Goal: Task Accomplishment & Management: Use online tool/utility

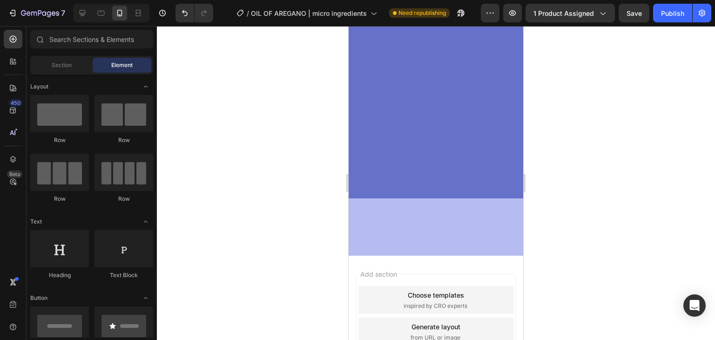
scroll to position [229, 0]
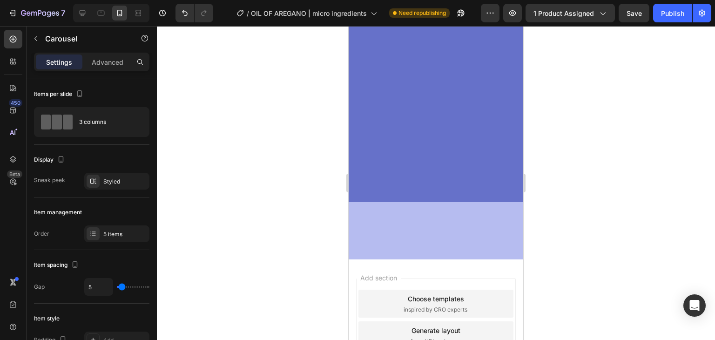
click at [106, 59] on p "Advanced" at bounding box center [108, 62] width 32 height 10
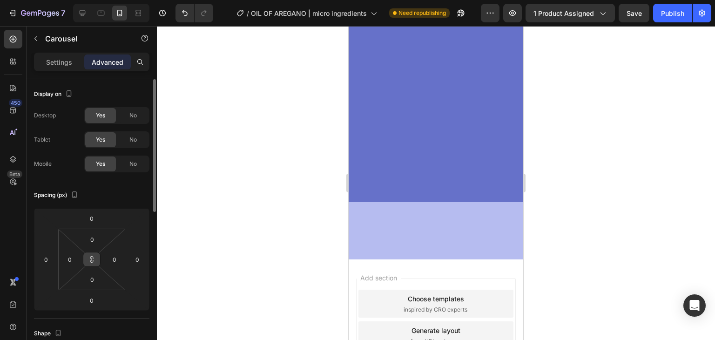
click at [96, 260] on button at bounding box center [92, 259] width 18 height 15
click at [85, 236] on input "0" at bounding box center [92, 239] width 19 height 14
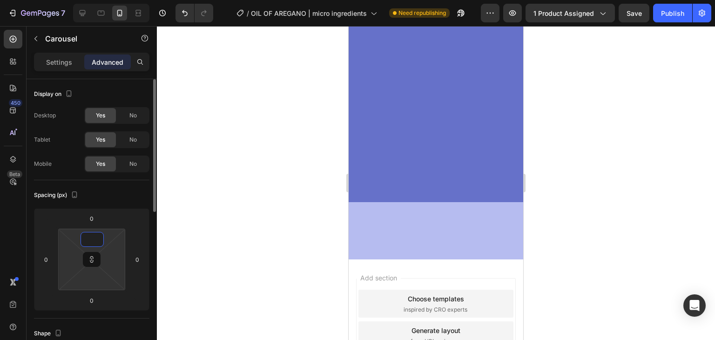
type input "2"
type input "20"
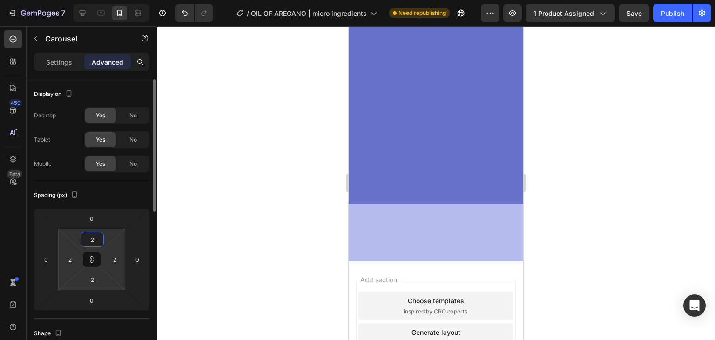
type input "20"
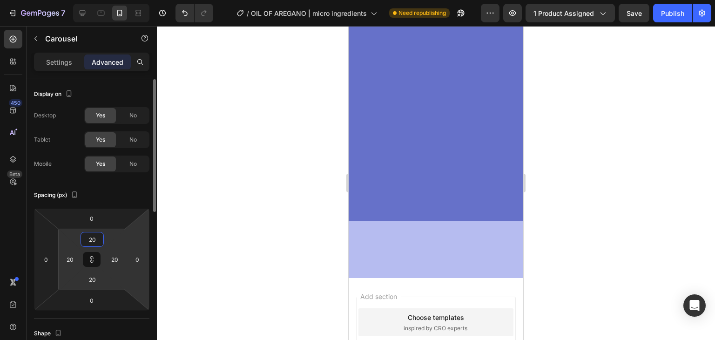
click at [131, 0] on html "7 Version history / OIL OF AREGANO | micro ingredients Need republishing Previe…" at bounding box center [357, 0] width 715 height 0
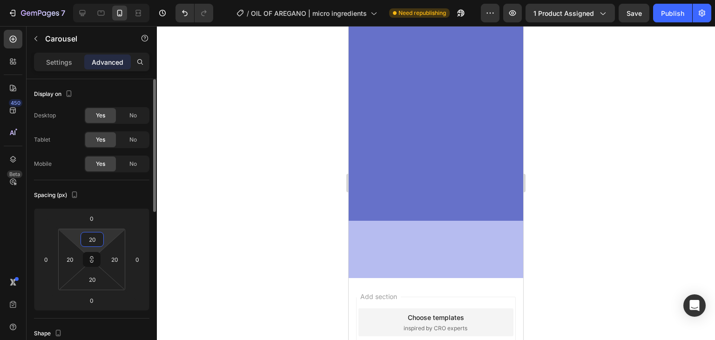
click at [91, 236] on input "20" at bounding box center [92, 239] width 19 height 14
type input "0"
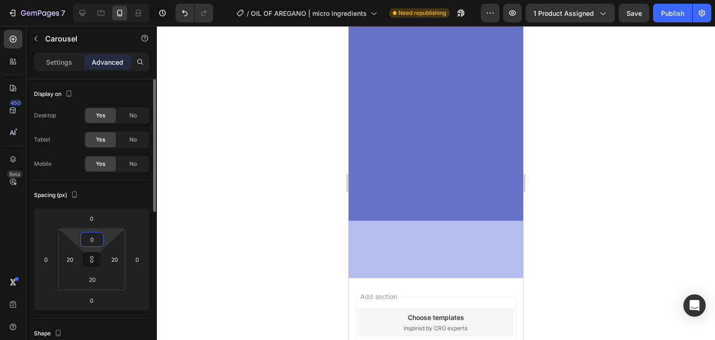
type input "0"
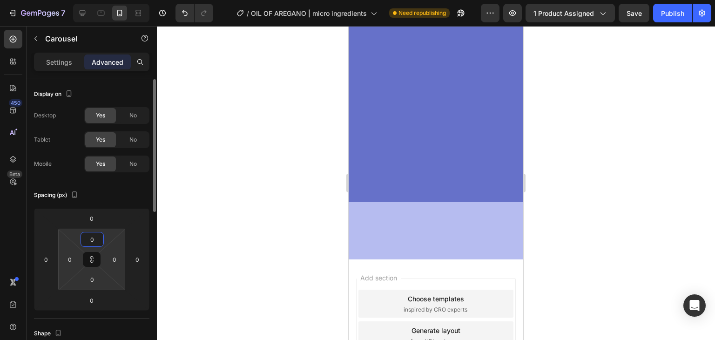
type input "5"
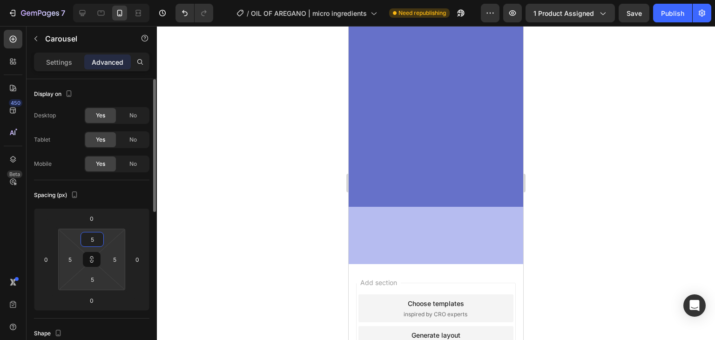
type input "55"
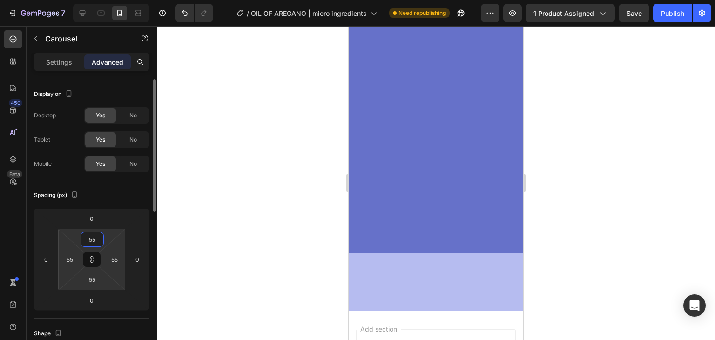
type input "550"
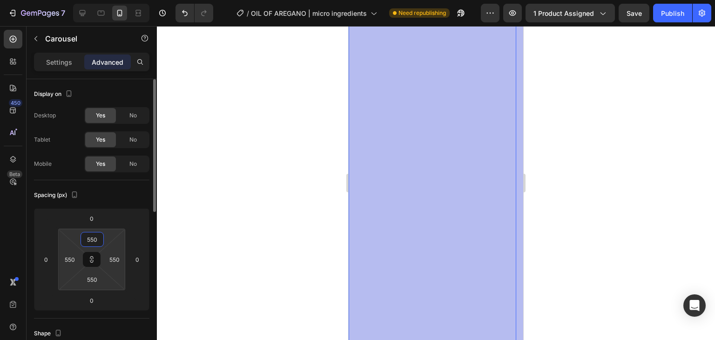
type input "55"
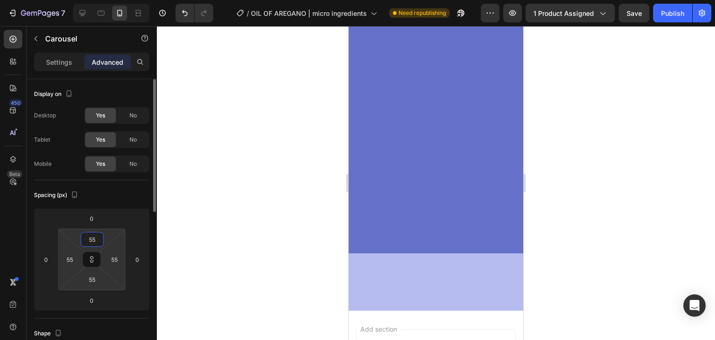
type input "5"
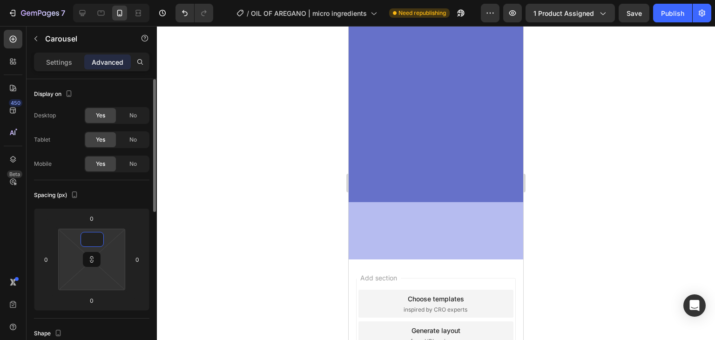
type input "0"
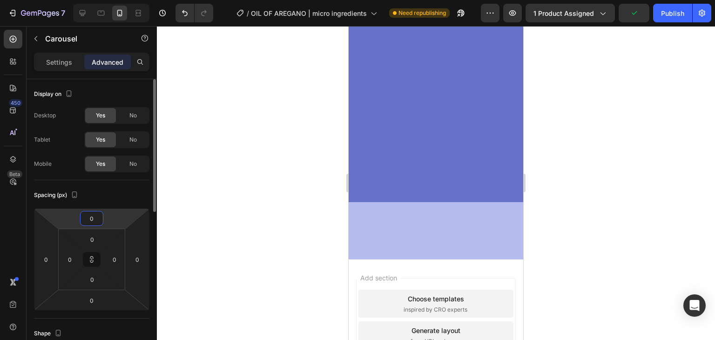
click at [90, 215] on input "0" at bounding box center [91, 218] width 19 height 14
click at [88, 216] on input "0" at bounding box center [91, 218] width 19 height 14
type input "10"
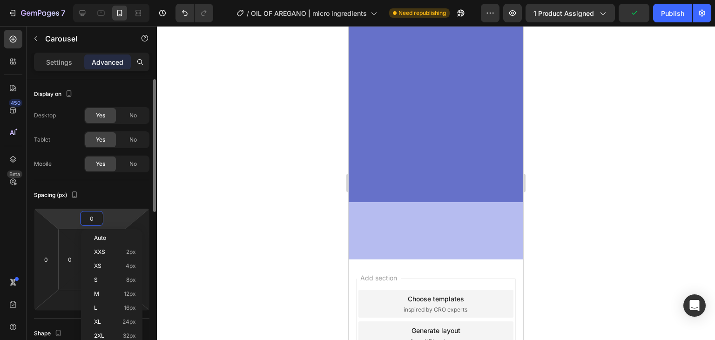
type input "10"
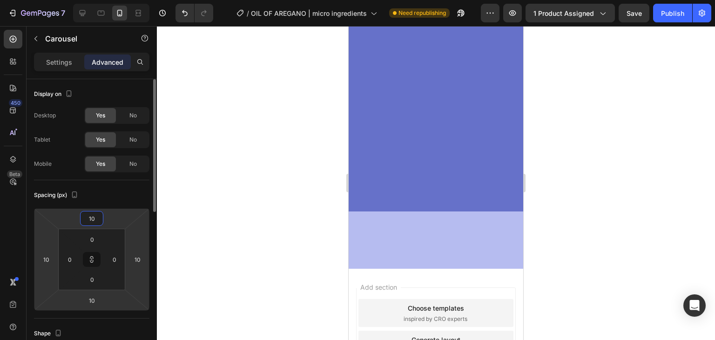
type input "100"
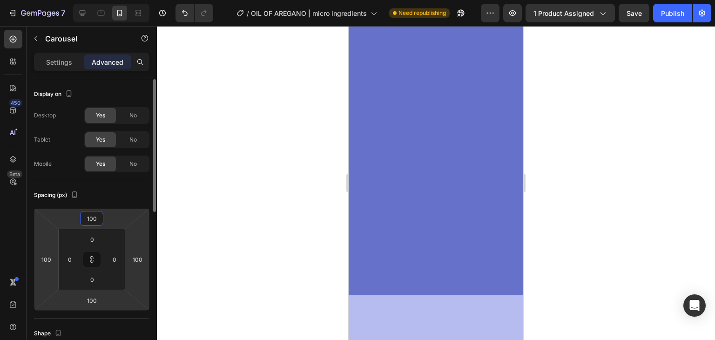
type input "10"
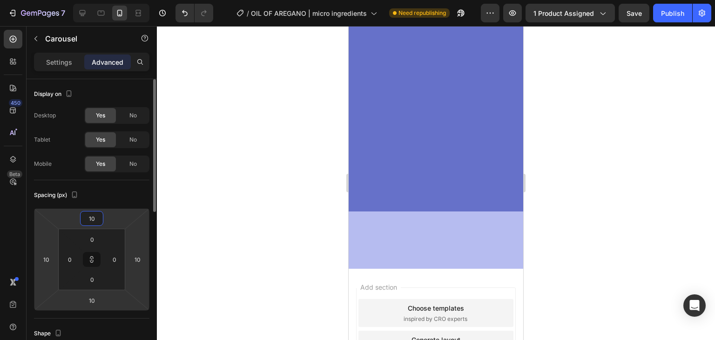
type input "0"
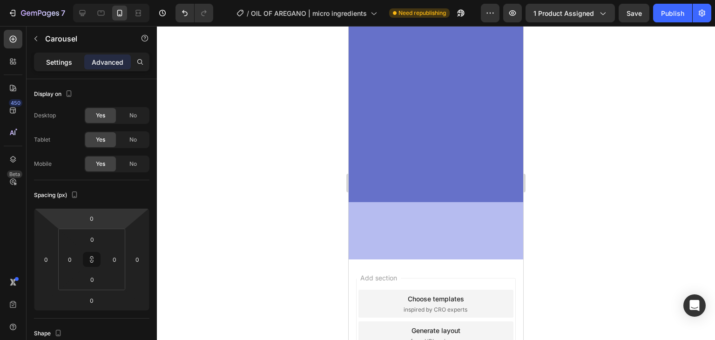
click at [66, 68] on div "Settings" at bounding box center [59, 61] width 47 height 15
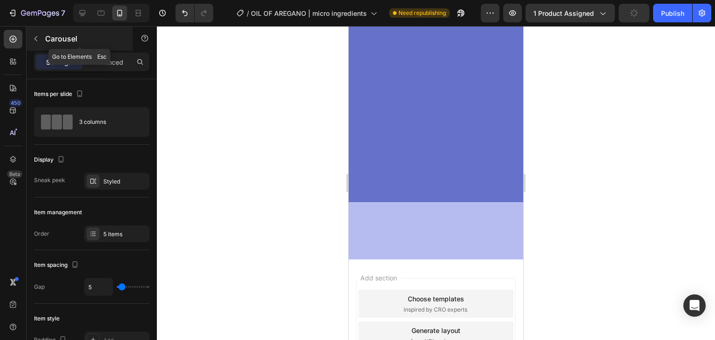
click at [35, 41] on icon "button" at bounding box center [35, 38] width 7 height 7
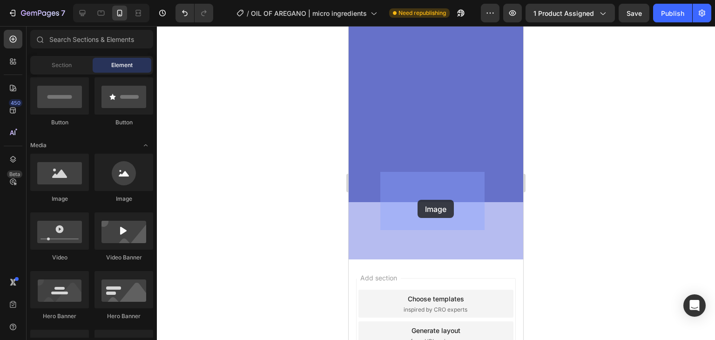
drag, startPoint x: 456, startPoint y: 203, endPoint x: 418, endPoint y: 200, distance: 38.7
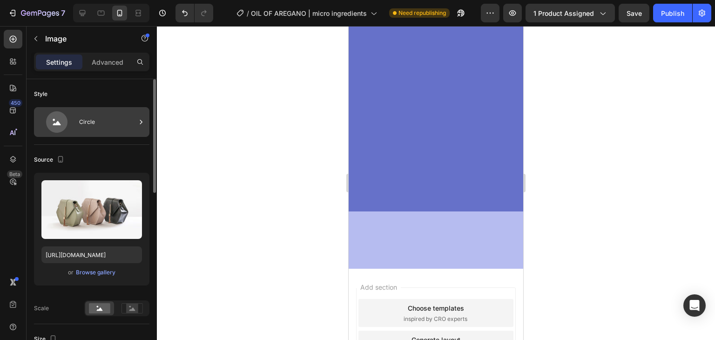
click at [108, 136] on div "Circle" at bounding box center [91, 122] width 115 height 30
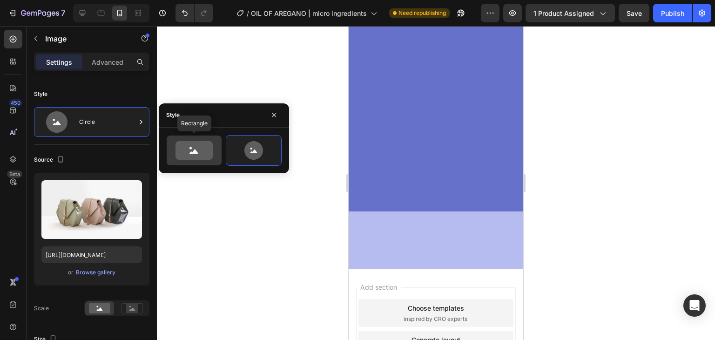
click at [219, 151] on div at bounding box center [194, 150] width 55 height 30
type input "100"
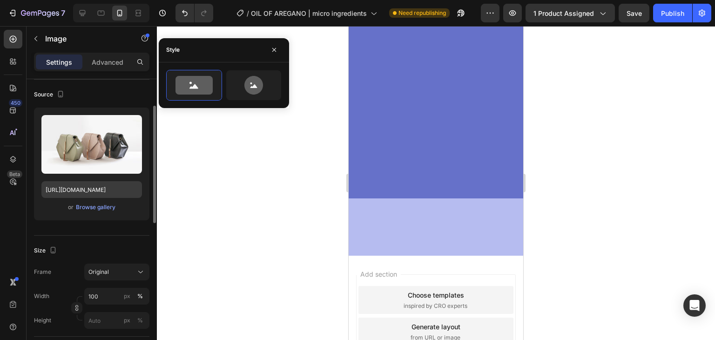
scroll to position [65, 0]
click at [91, 188] on input "[URL][DOMAIN_NAME]" at bounding box center [91, 189] width 101 height 17
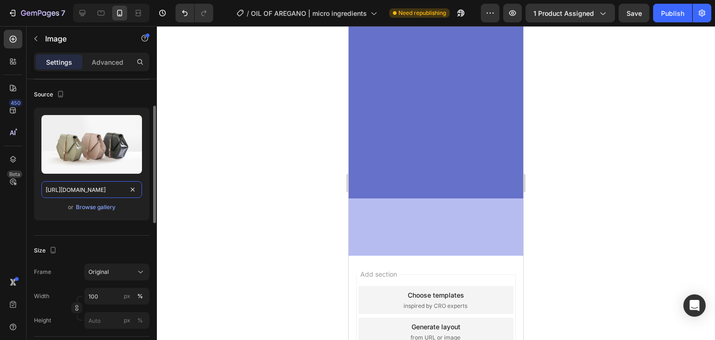
paste input "0770/0424/3188/files/OBJECION_1_OREGANO.avif?v=1756325103"
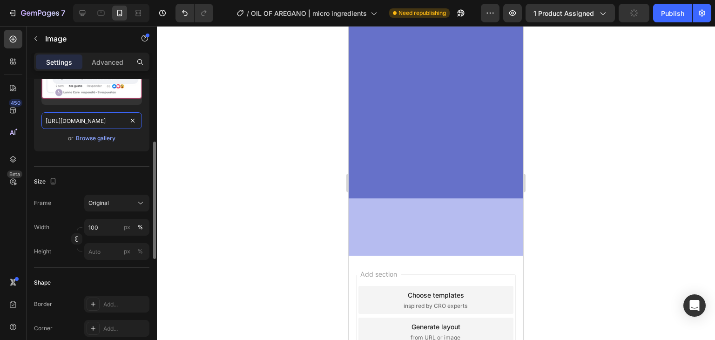
scroll to position [143, 0]
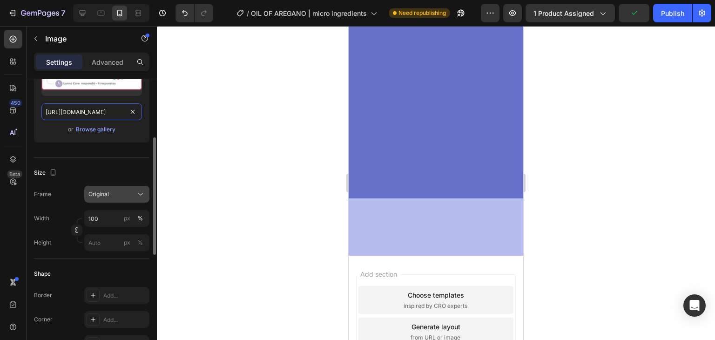
type input "[URL][DOMAIN_NAME]"
click at [135, 196] on div "Original" at bounding box center [116, 193] width 57 height 9
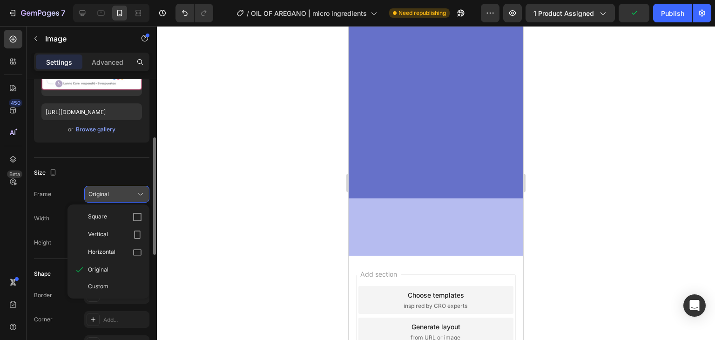
click at [135, 196] on div "Original" at bounding box center [116, 193] width 57 height 9
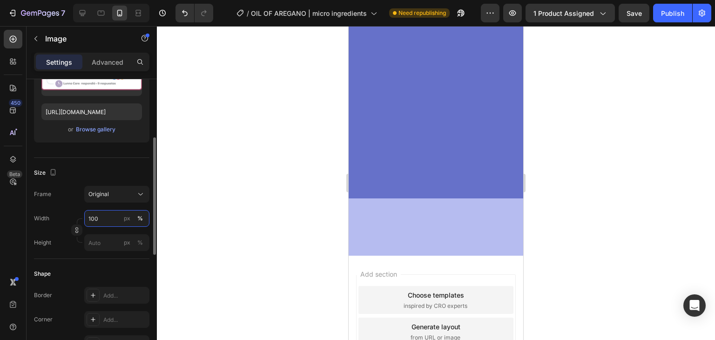
click at [100, 216] on input "100" at bounding box center [116, 218] width 65 height 17
type input "1"
type input "2"
click at [77, 229] on icon "button" at bounding box center [77, 230] width 7 height 7
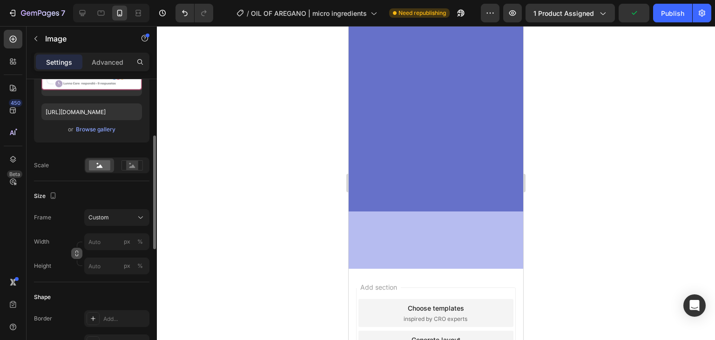
click at [76, 252] on icon "button" at bounding box center [77, 253] width 7 height 7
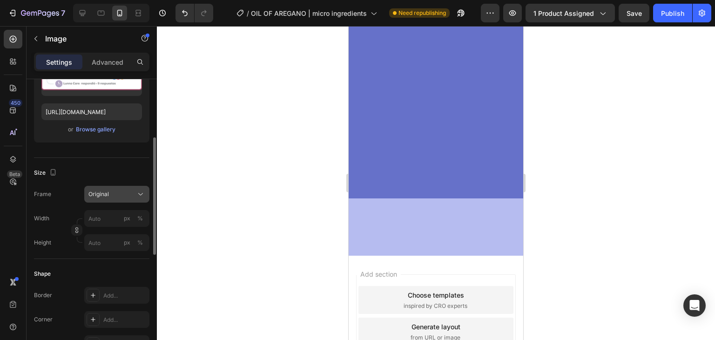
click at [110, 194] on div "Original" at bounding box center [111, 194] width 46 height 8
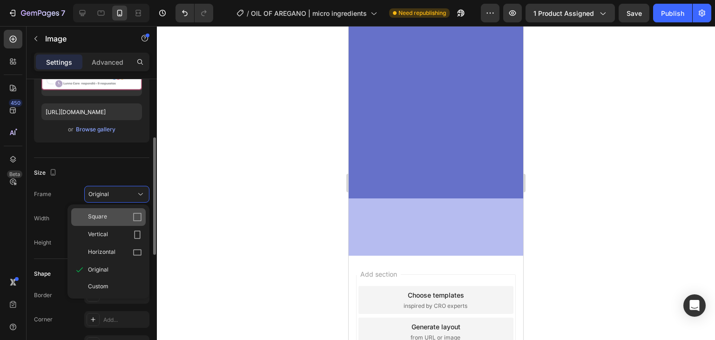
click at [138, 217] on icon at bounding box center [137, 216] width 9 height 9
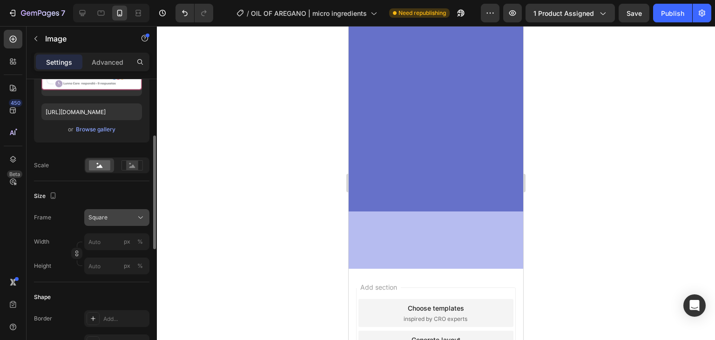
click at [132, 216] on div "Square" at bounding box center [111, 217] width 46 height 8
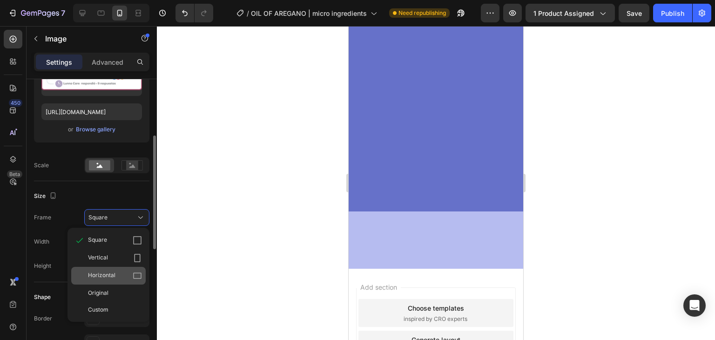
click at [136, 275] on icon at bounding box center [137, 275] width 9 height 9
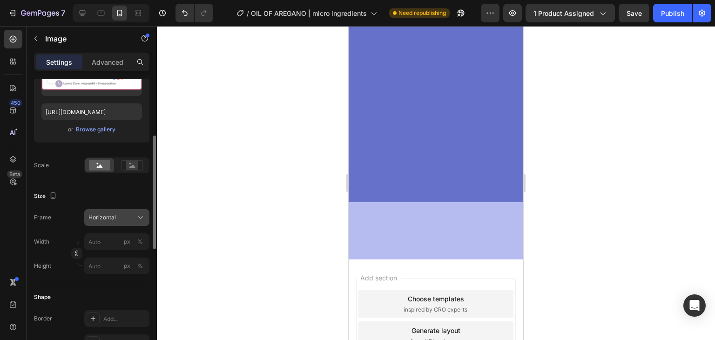
click at [128, 215] on div "Horizontal" at bounding box center [111, 217] width 46 height 8
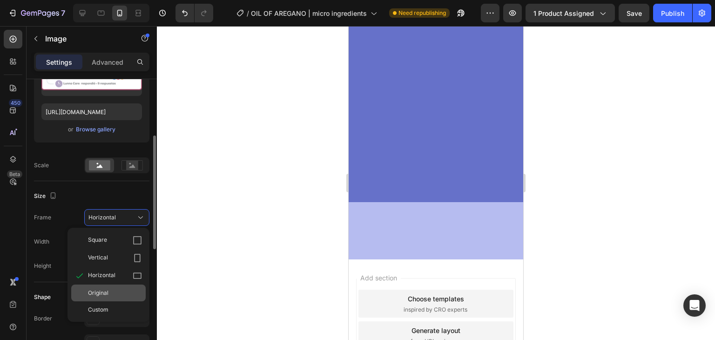
click at [113, 293] on div "Original" at bounding box center [115, 293] width 54 height 8
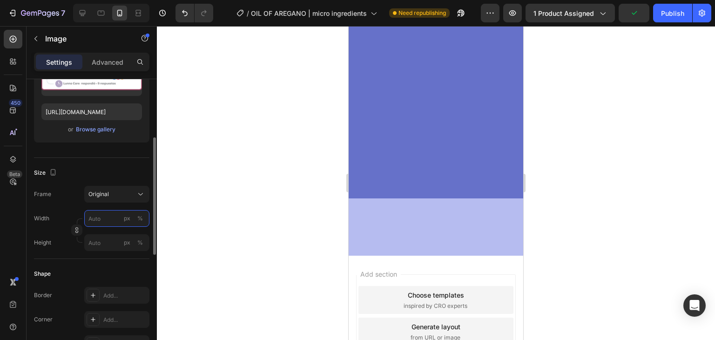
click at [99, 220] on input "px %" at bounding box center [116, 218] width 65 height 17
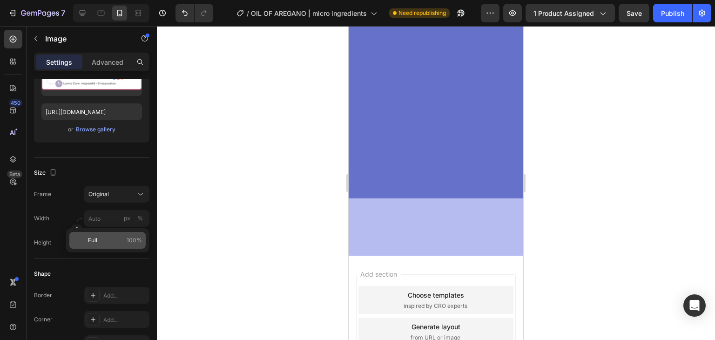
click at [117, 244] on div "Full 100%" at bounding box center [107, 240] width 76 height 17
type input "100"
click at [111, 165] on div "Size" at bounding box center [91, 172] width 115 height 15
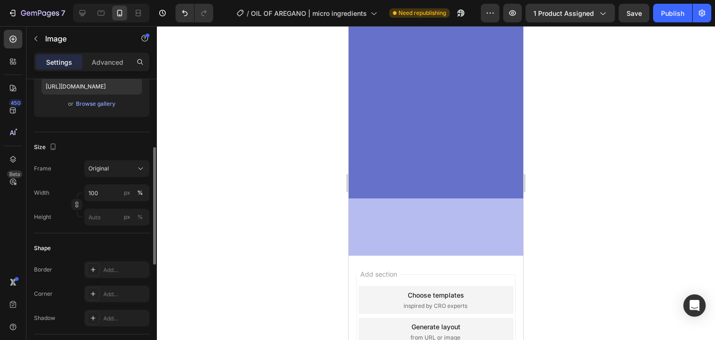
scroll to position [169, 0]
click at [99, 216] on input "px %" at bounding box center [116, 216] width 65 height 17
type input "1"
click at [99, 216] on input "1" at bounding box center [116, 216] width 65 height 17
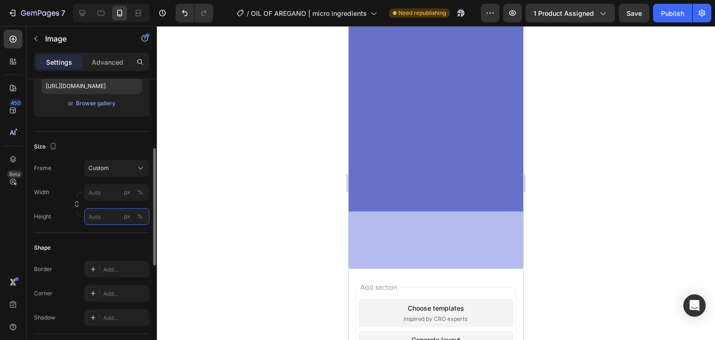
type input "1"
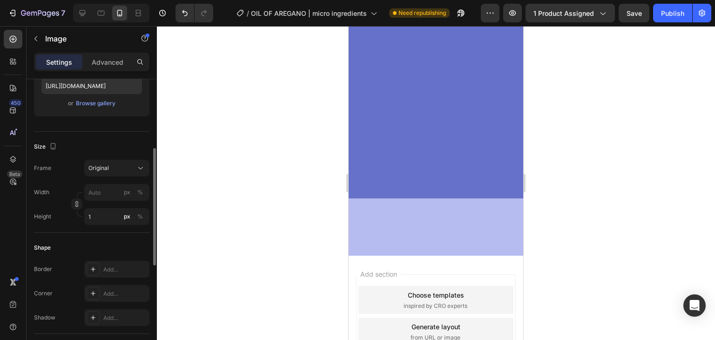
click at [102, 241] on div "Shape" at bounding box center [91, 247] width 115 height 15
click at [93, 217] on input "1" at bounding box center [116, 216] width 65 height 17
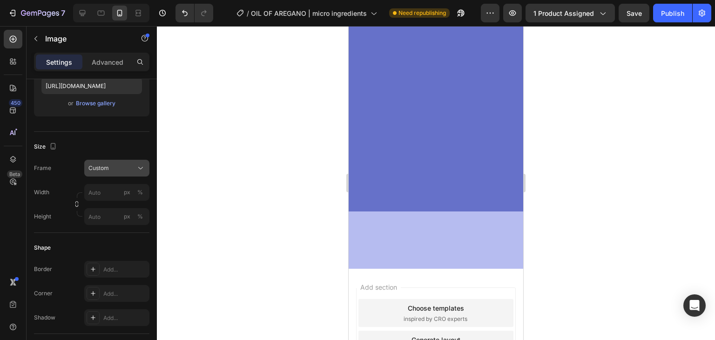
click at [101, 171] on span "Custom" at bounding box center [98, 168] width 20 height 8
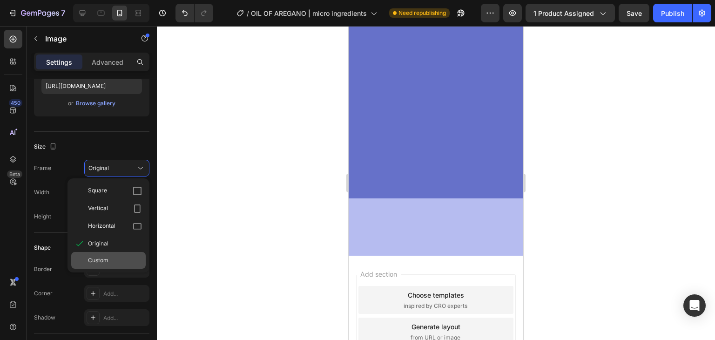
click at [117, 257] on div "Custom" at bounding box center [115, 260] width 54 height 8
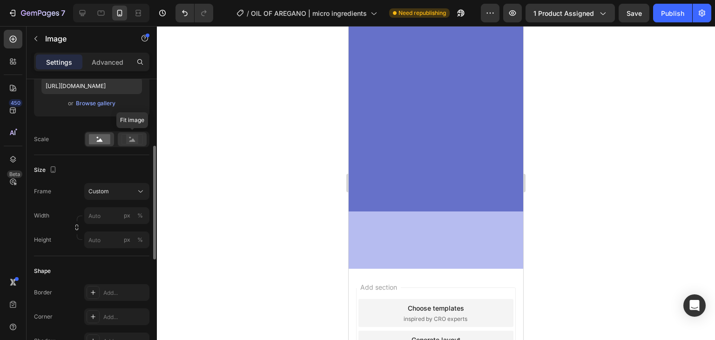
click at [128, 141] on rect at bounding box center [132, 139] width 12 height 9
click at [100, 141] on icon at bounding box center [100, 139] width 6 height 3
click at [120, 194] on div "Custom" at bounding box center [111, 191] width 46 height 8
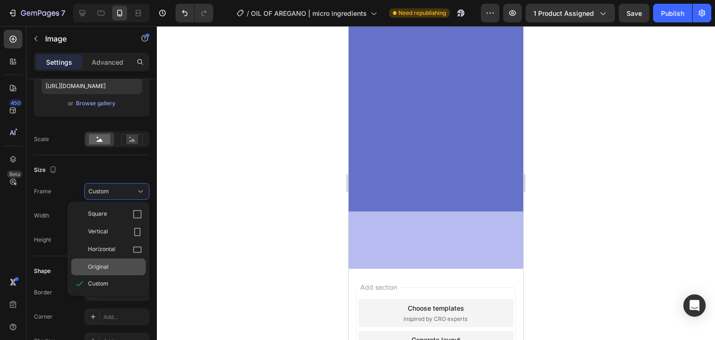
click at [125, 261] on div "Original" at bounding box center [108, 266] width 74 height 17
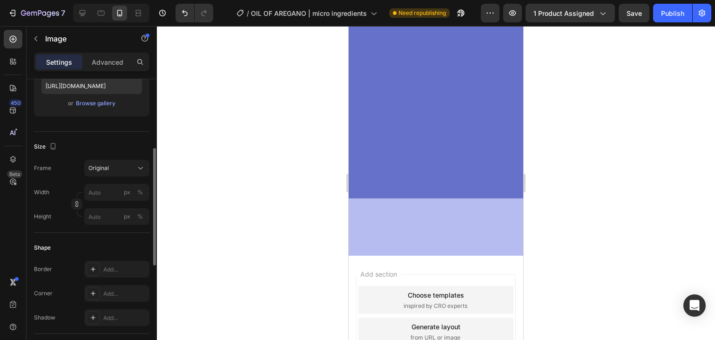
click at [123, 247] on div "Shape" at bounding box center [91, 247] width 115 height 15
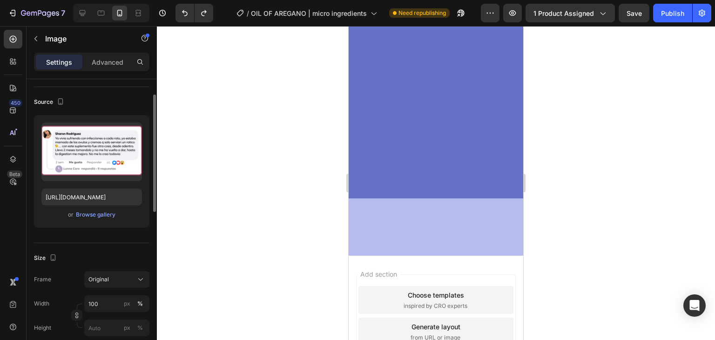
scroll to position [52, 0]
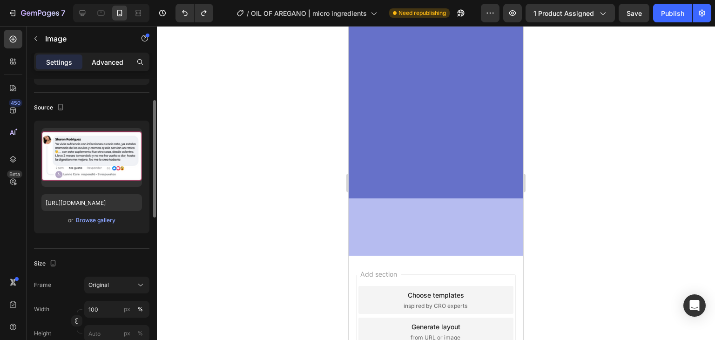
click at [103, 63] on p "Advanced" at bounding box center [108, 62] width 32 height 10
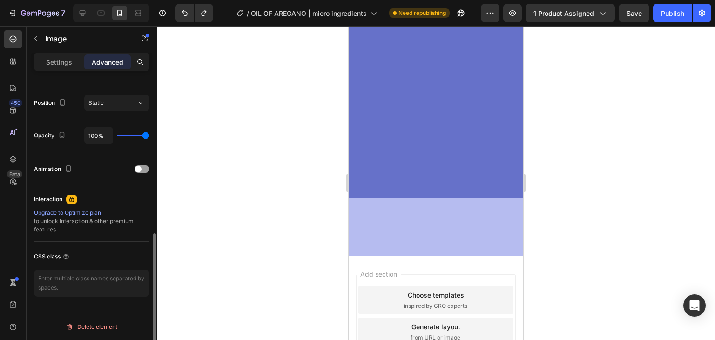
scroll to position [333, 0]
click at [132, 105] on div "Static" at bounding box center [111, 102] width 47 height 8
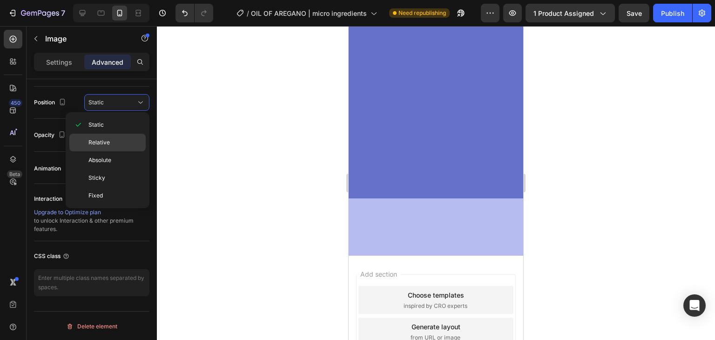
click at [118, 142] on p "Relative" at bounding box center [114, 142] width 53 height 8
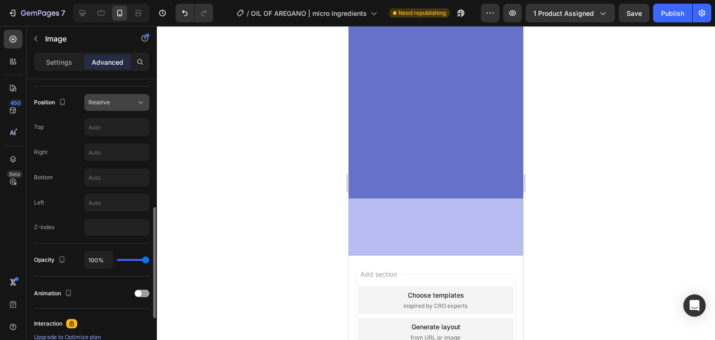
click at [129, 107] on button "Relative" at bounding box center [116, 102] width 65 height 17
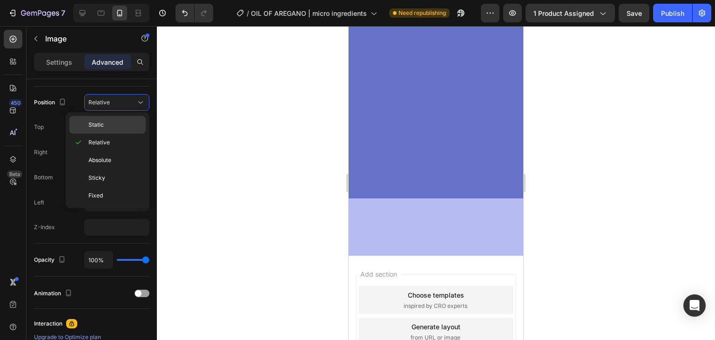
click at [123, 125] on p "Static" at bounding box center [114, 125] width 53 height 8
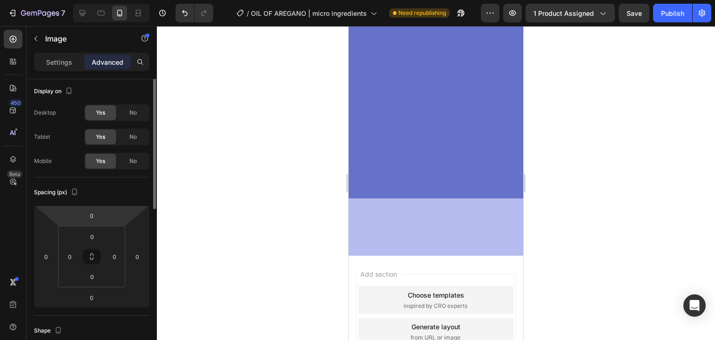
scroll to position [0, 0]
click at [64, 64] on p "Settings" at bounding box center [59, 62] width 26 height 10
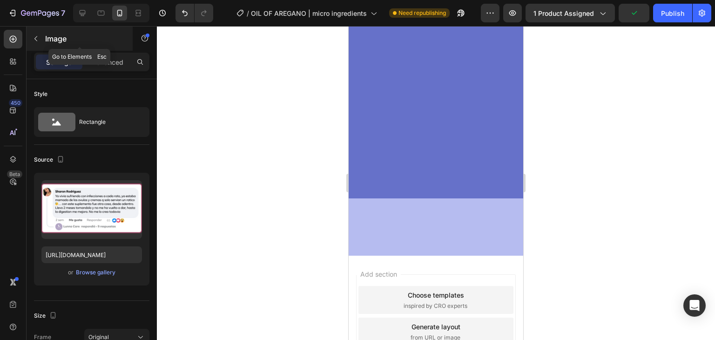
click at [34, 36] on icon "button" at bounding box center [35, 38] width 7 height 7
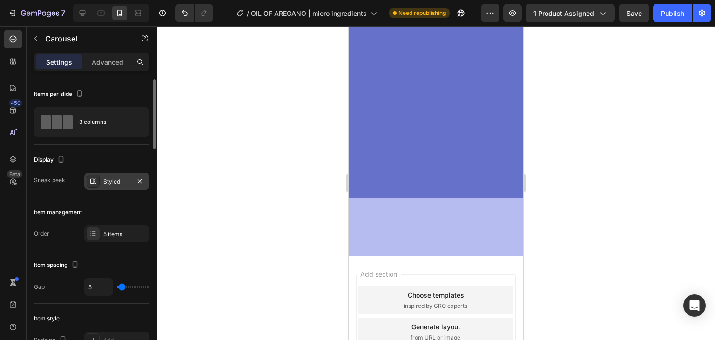
click at [88, 180] on div at bounding box center [93, 181] width 13 height 13
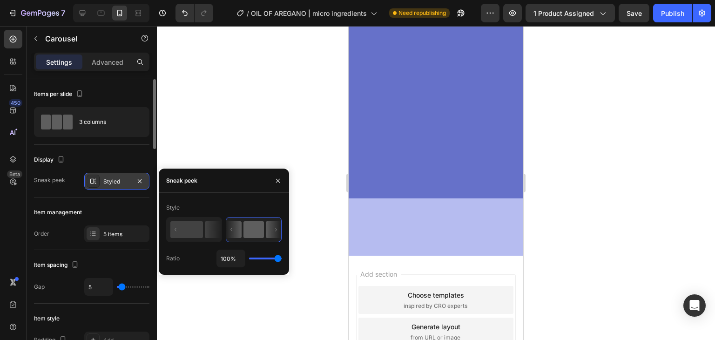
click at [88, 180] on div at bounding box center [93, 181] width 13 height 13
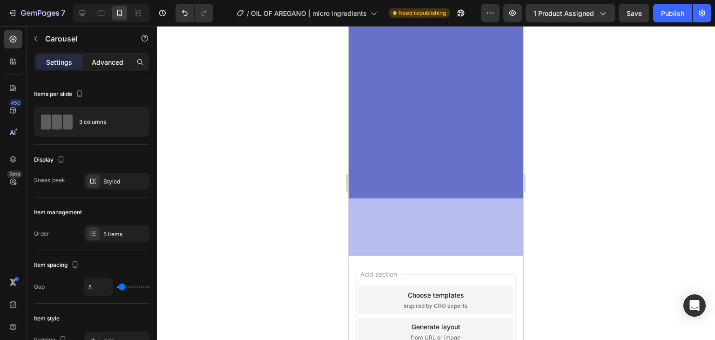
click at [101, 57] on p "Advanced" at bounding box center [108, 62] width 32 height 10
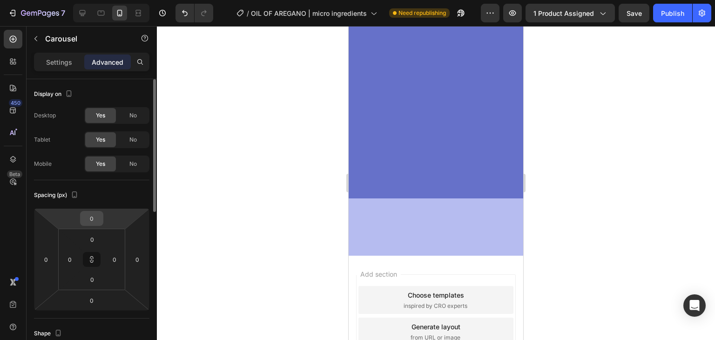
click at [102, 224] on div "0" at bounding box center [91, 218] width 23 height 15
click at [92, 222] on input "0" at bounding box center [91, 218] width 19 height 14
type input "1"
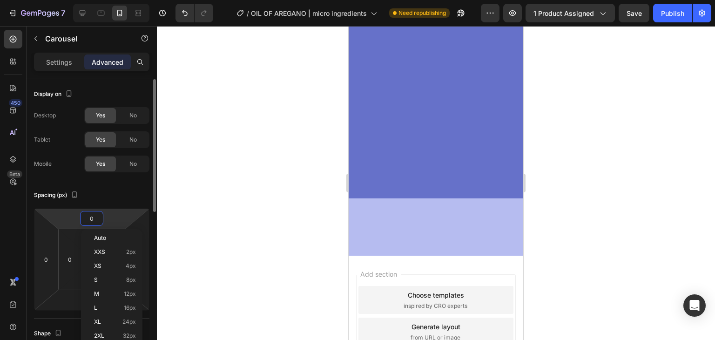
type input "1"
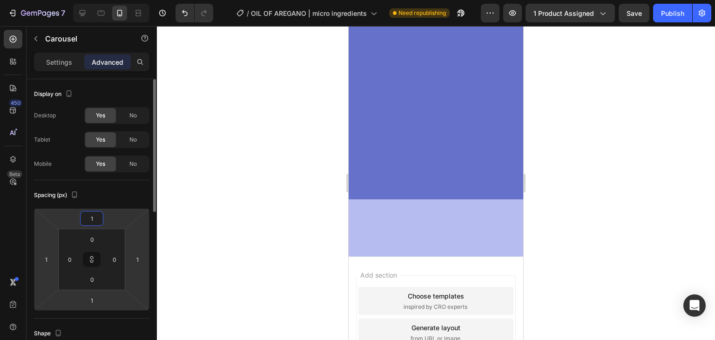
type input "10"
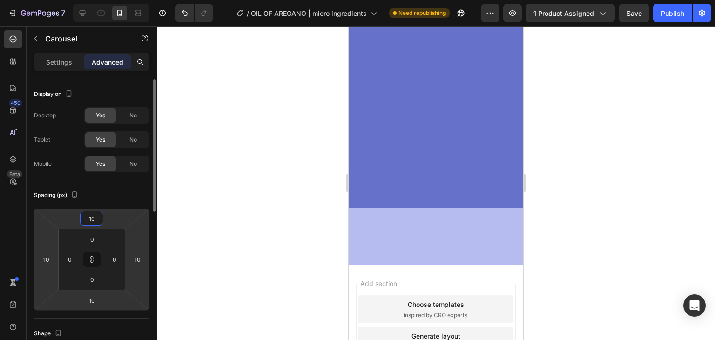
type input "1"
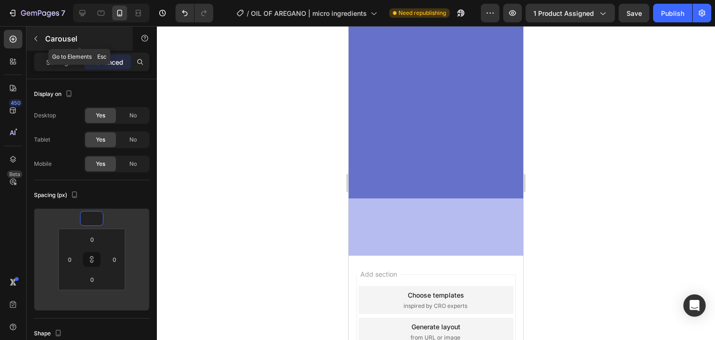
click at [34, 35] on icon "button" at bounding box center [35, 38] width 7 height 7
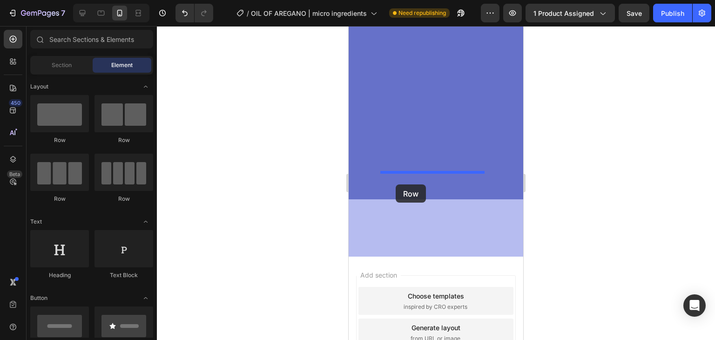
drag, startPoint x: 462, startPoint y: 151, endPoint x: 395, endPoint y: 184, distance: 75.0
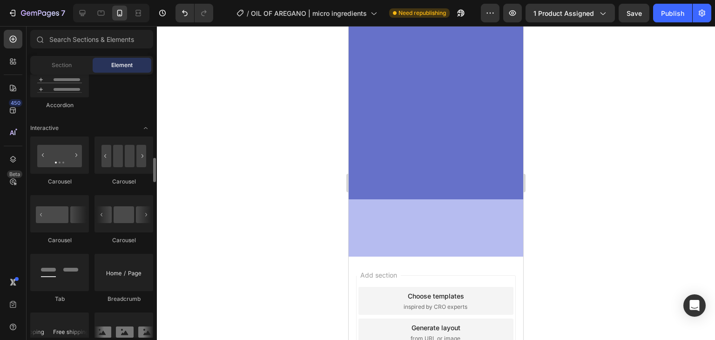
scroll to position [889, 0]
drag, startPoint x: 462, startPoint y: 199, endPoint x: 386, endPoint y: 173, distance: 80.7
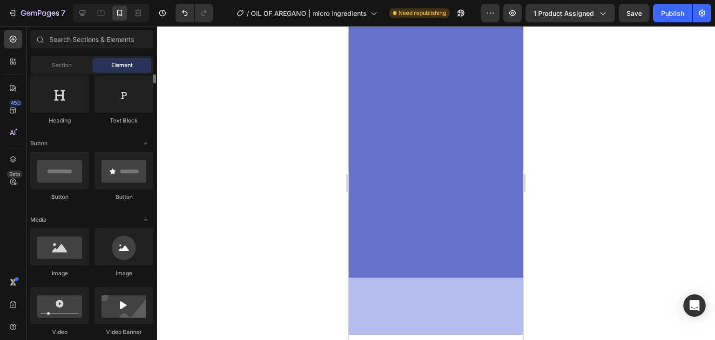
scroll to position [128, 0]
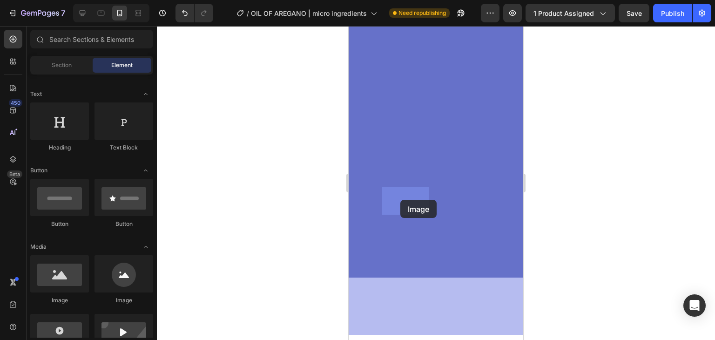
drag, startPoint x: 393, startPoint y: 302, endPoint x: 402, endPoint y: 199, distance: 103.3
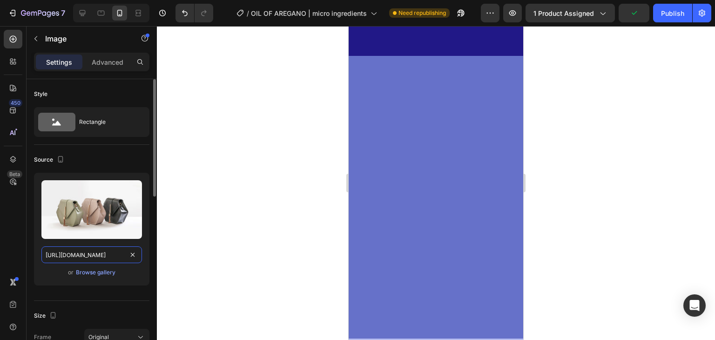
click at [93, 253] on input "[URL][DOMAIN_NAME]" at bounding box center [91, 254] width 101 height 17
paste input "0770/0424/3188/files/OBJECION_1_OREGANO.avif?v=1756325103"
type input "[URL][DOMAIN_NAME]"
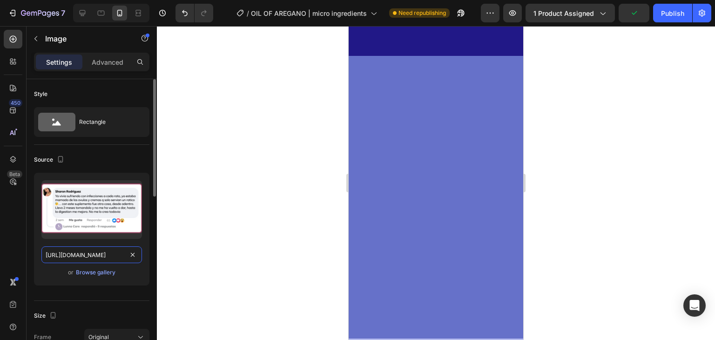
scroll to position [0, 183]
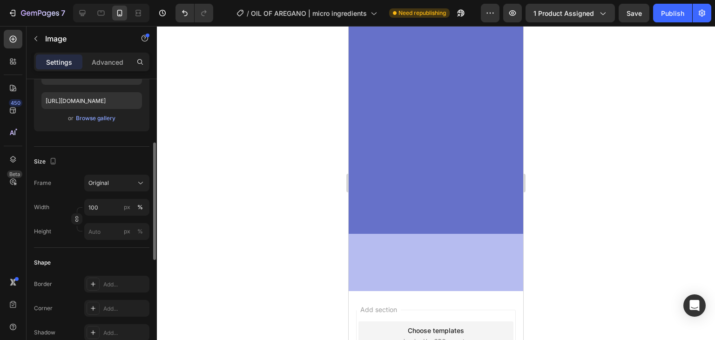
scroll to position [155, 0]
click at [134, 186] on div "Original" at bounding box center [116, 182] width 57 height 9
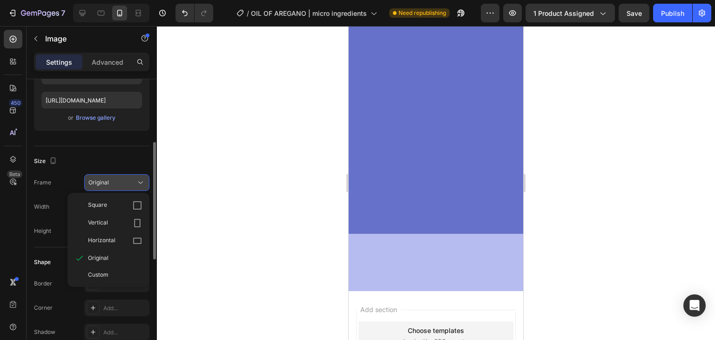
click at [134, 186] on div "Original" at bounding box center [116, 182] width 57 height 9
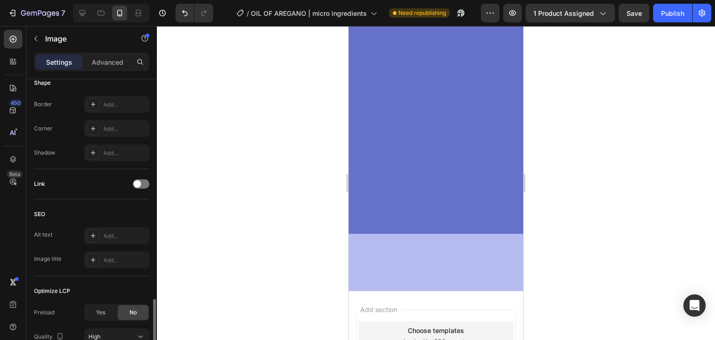
scroll to position [415, 0]
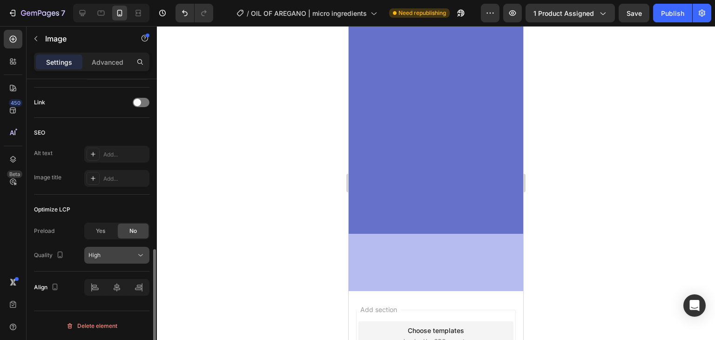
click at [128, 256] on div "High" at bounding box center [111, 255] width 47 height 8
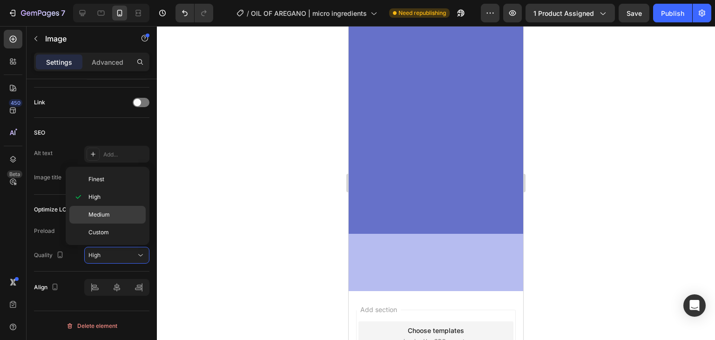
click at [119, 212] on p "Medium" at bounding box center [114, 214] width 53 height 8
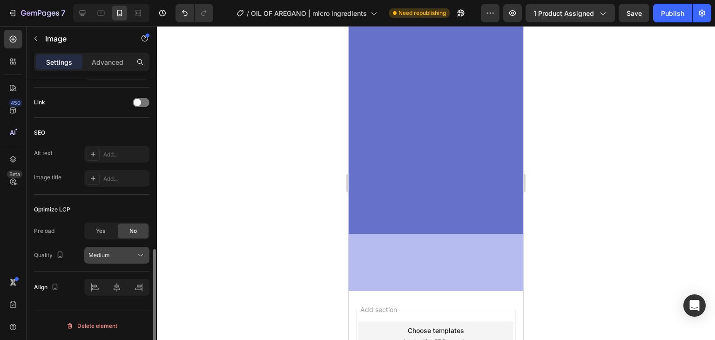
click at [124, 254] on div "Medium" at bounding box center [111, 255] width 47 height 8
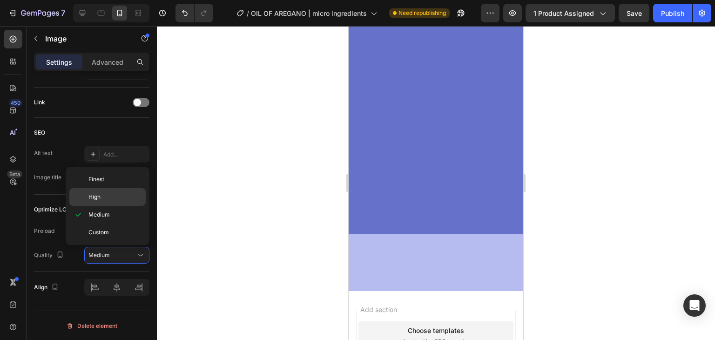
click at [123, 197] on p "High" at bounding box center [114, 197] width 53 height 8
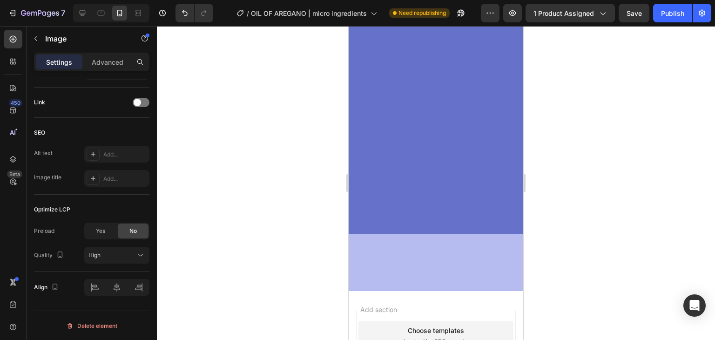
click at [97, 67] on div "Advanced" at bounding box center [107, 61] width 47 height 15
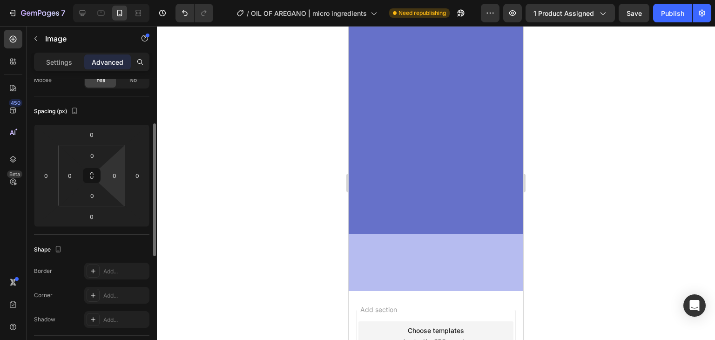
scroll to position [0, 0]
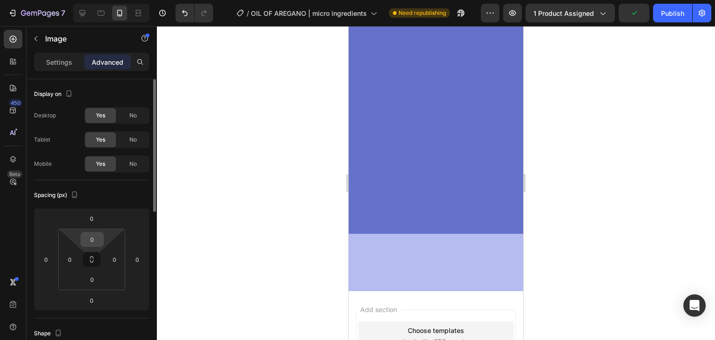
click at [91, 235] on input "0" at bounding box center [92, 239] width 19 height 14
type input "-"
type input "0"
click at [103, 0] on html "7 Version history / OIL OF AREGANO | micro ingredients Need republishing Previe…" at bounding box center [357, 0] width 715 height 0
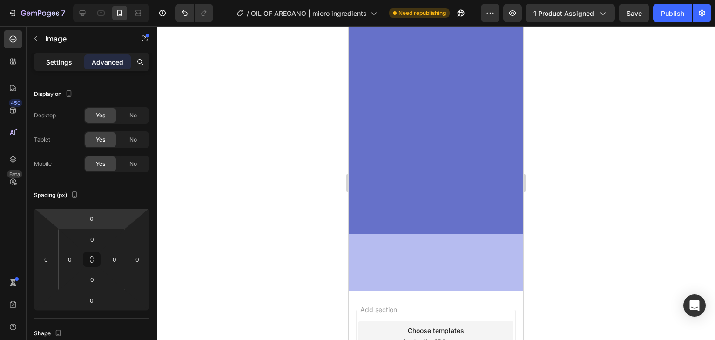
click at [67, 58] on p "Settings" at bounding box center [59, 62] width 26 height 10
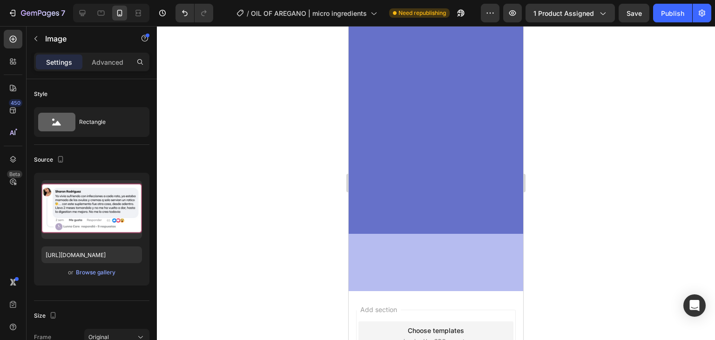
click at [532, 218] on div at bounding box center [436, 183] width 558 height 314
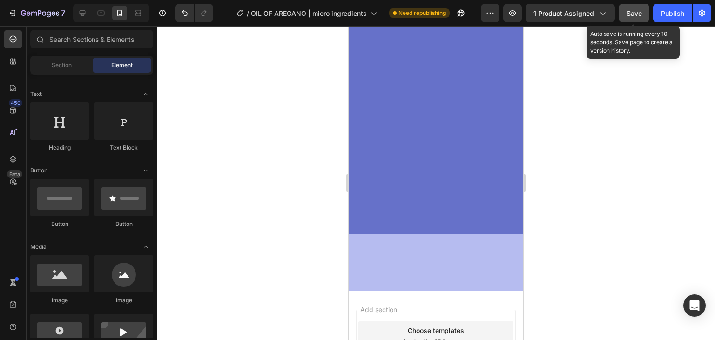
click at [624, 20] on button "Save" at bounding box center [634, 13] width 31 height 19
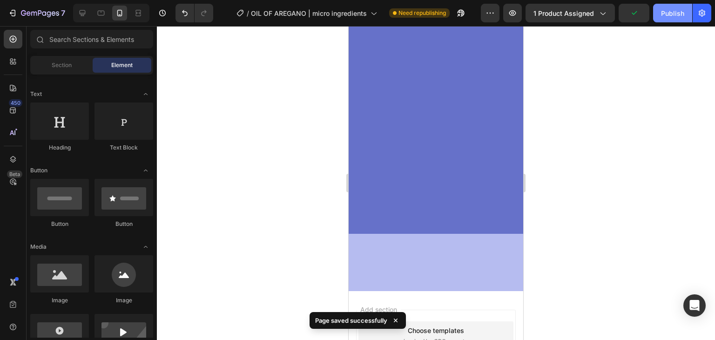
click at [671, 15] on div "Publish" at bounding box center [672, 13] width 23 height 10
click at [460, 14] on icon "button" at bounding box center [458, 15] width 2 height 2
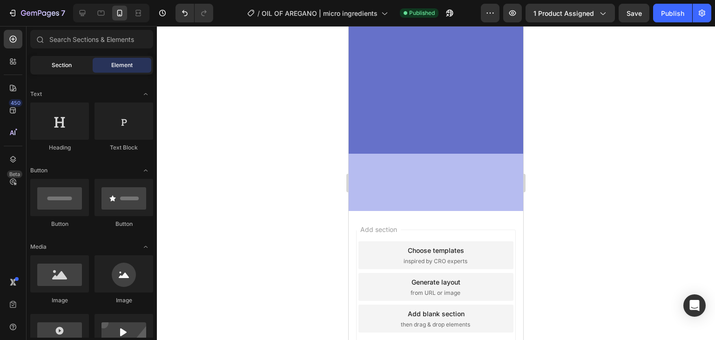
click at [68, 63] on span "Section" at bounding box center [62, 65] width 20 height 8
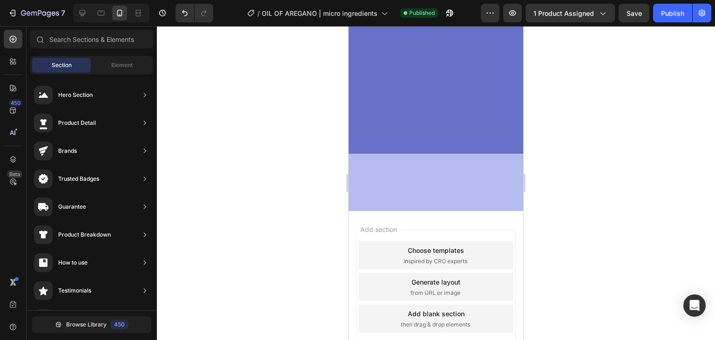
click at [119, 55] on div "Sections(18) Elements(84) Section Element Hero Section Product Detail Brands Tr…" at bounding box center [92, 184] width 130 height 309
click at [119, 66] on span "Element" at bounding box center [121, 65] width 21 height 8
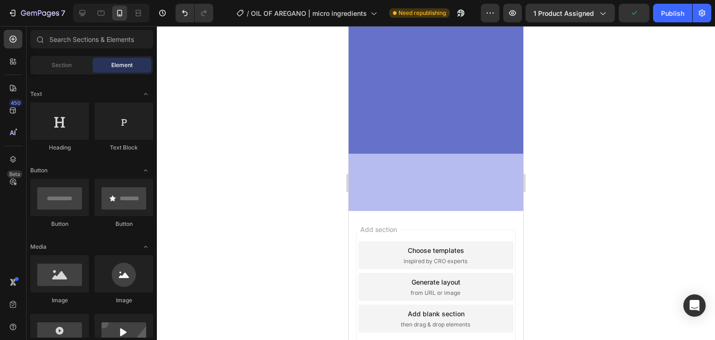
click at [84, 24] on div "7 Version history / OIL OF AREGANO | micro ingredients Need republishing Previe…" at bounding box center [357, 13] width 715 height 27
click at [84, 22] on div "7 Version history / OIL OF AREGANO | micro ingredients Need republishing Previe…" at bounding box center [357, 13] width 715 height 27
click at [83, 15] on icon at bounding box center [83, 13] width 6 height 6
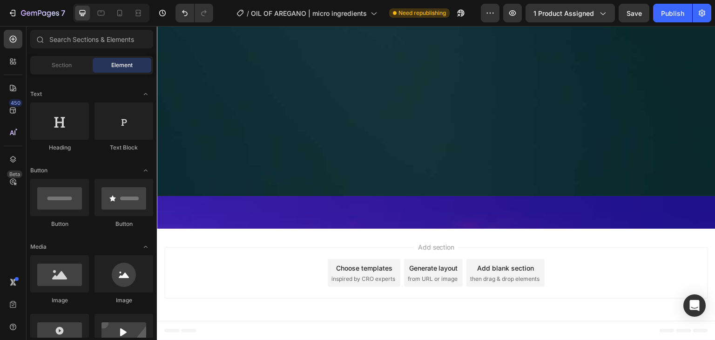
scroll to position [4340, 0]
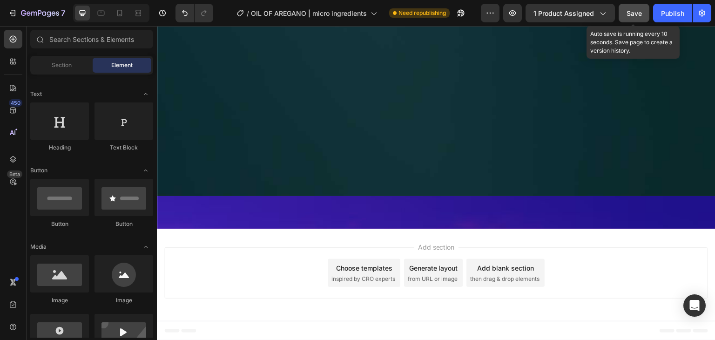
click at [640, 14] on span "Save" at bounding box center [634, 13] width 15 height 8
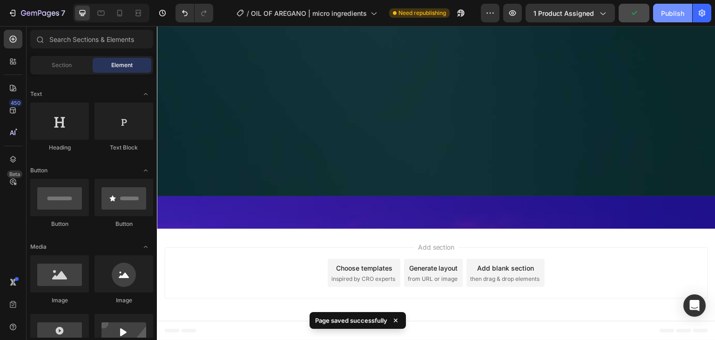
click at [663, 14] on div "Publish" at bounding box center [672, 13] width 23 height 10
click at [119, 15] on icon at bounding box center [119, 13] width 5 height 7
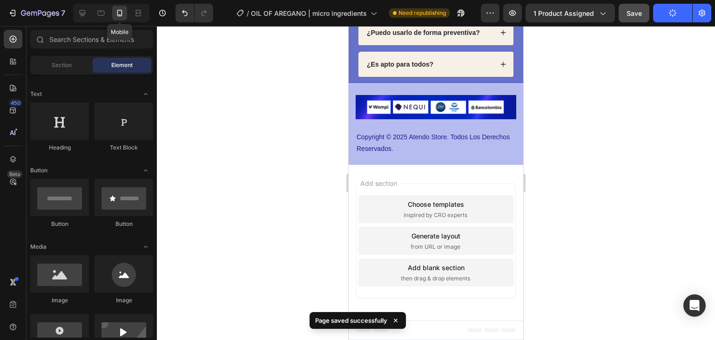
scroll to position [4076, 0]
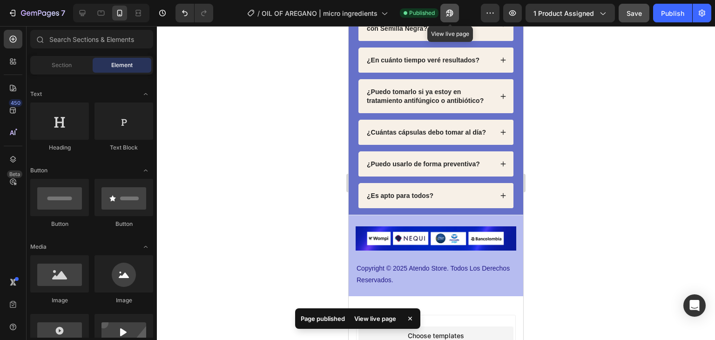
click at [452, 13] on icon "button" at bounding box center [449, 12] width 9 height 9
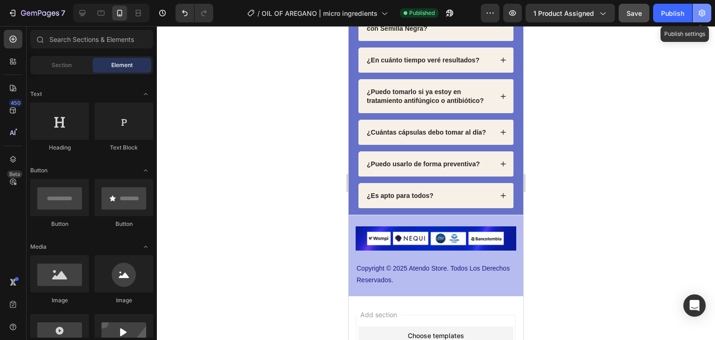
click at [697, 8] on button "button" at bounding box center [702, 13] width 19 height 19
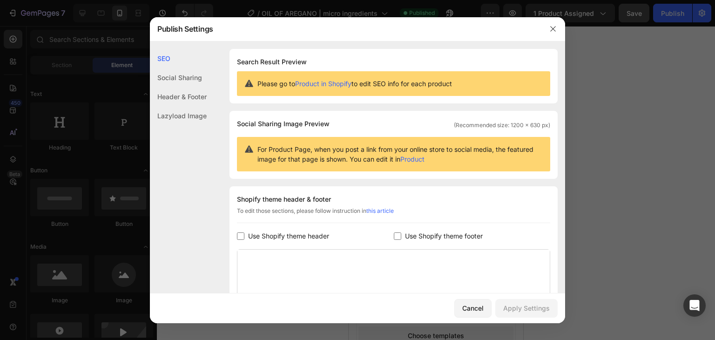
click at [397, 232] on input "checkbox" at bounding box center [397, 235] width 7 height 7
checkbox input "true"
click at [283, 233] on span "Use Shopify theme header" at bounding box center [288, 235] width 81 height 11
checkbox input "true"
click at [537, 305] on div "Apply Settings" at bounding box center [526, 308] width 47 height 10
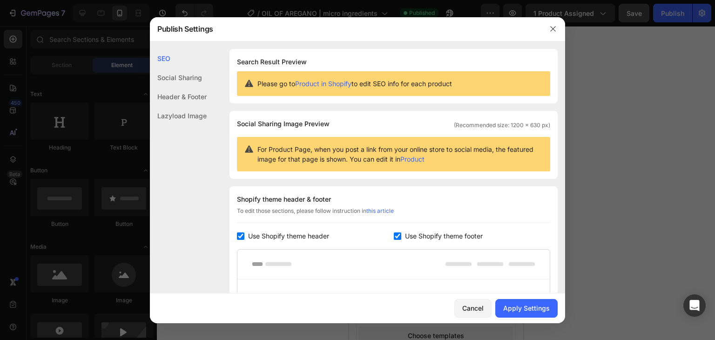
click at [394, 237] on input "checkbox" at bounding box center [397, 235] width 7 height 7
checkbox input "false"
click at [303, 231] on span "Use Shopify theme header" at bounding box center [288, 235] width 81 height 11
checkbox input "false"
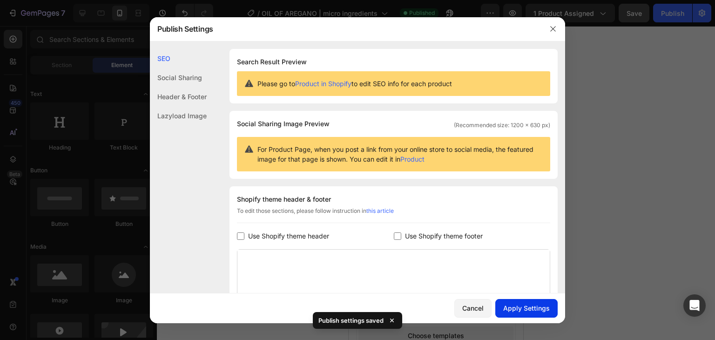
click at [536, 302] on button "Apply Settings" at bounding box center [526, 308] width 62 height 19
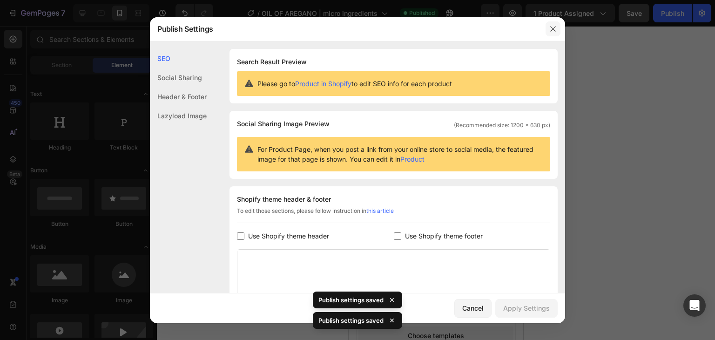
click at [552, 25] on icon "button" at bounding box center [552, 28] width 7 height 7
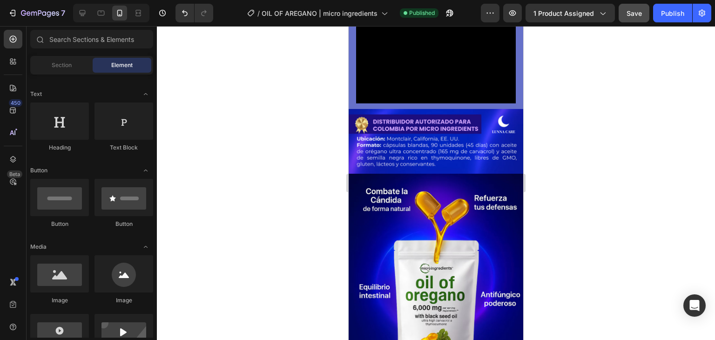
scroll to position [1156, 0]
click at [69, 71] on div "Section" at bounding box center [61, 65] width 59 height 15
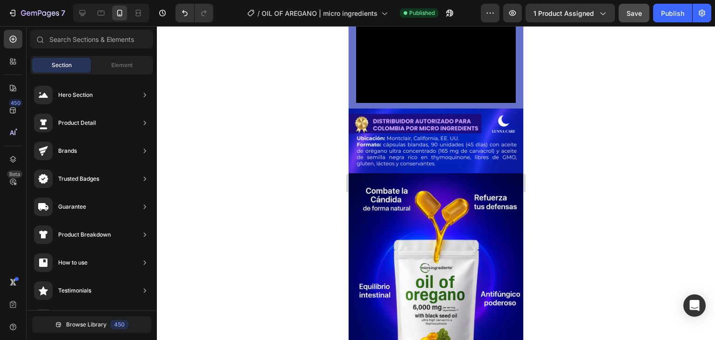
click at [53, 58] on div "Section" at bounding box center [61, 65] width 59 height 15
click at [128, 69] on div "Element" at bounding box center [122, 65] width 59 height 15
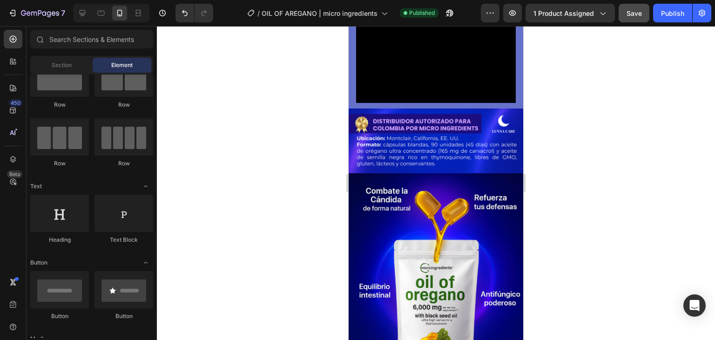
scroll to position [0, 0]
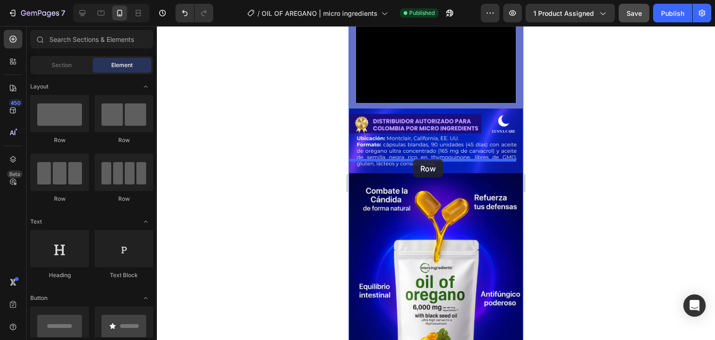
drag, startPoint x: 468, startPoint y: 149, endPoint x: 413, endPoint y: 159, distance: 56.3
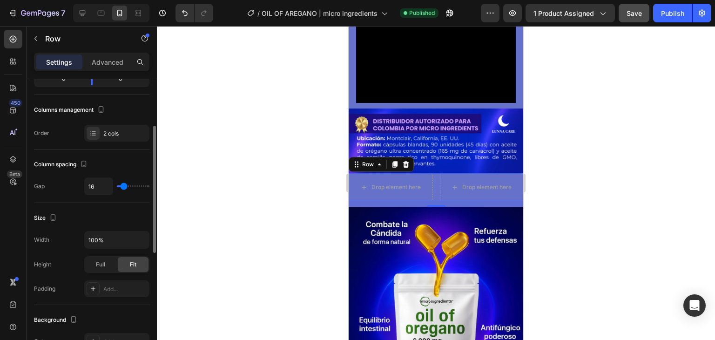
scroll to position [106, 0]
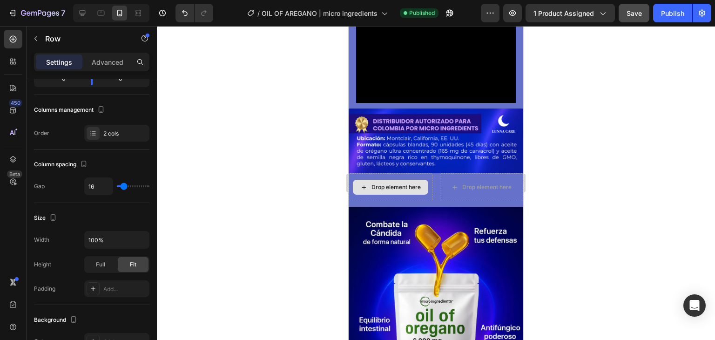
click at [376, 180] on div "Drop element here" at bounding box center [390, 187] width 75 height 15
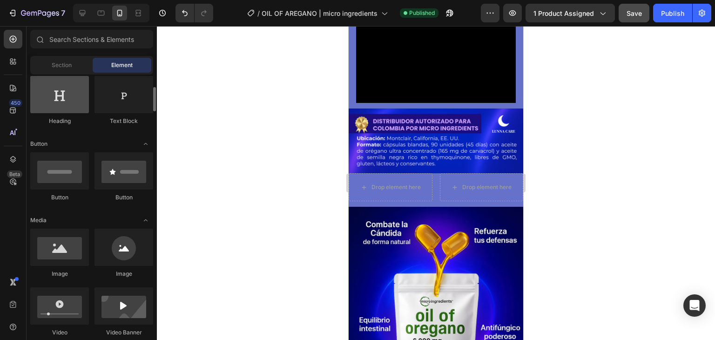
scroll to position [158, 0]
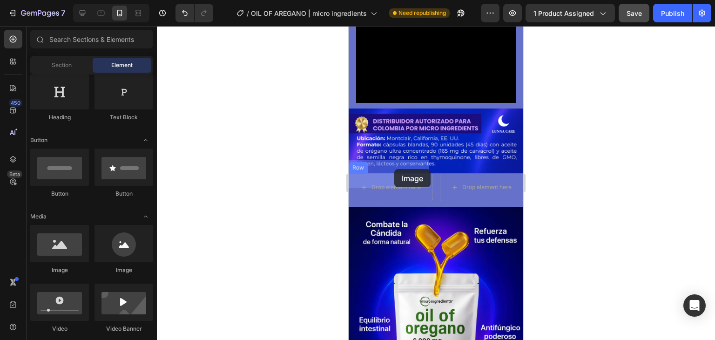
drag, startPoint x: 399, startPoint y: 273, endPoint x: 392, endPoint y: 169, distance: 104.0
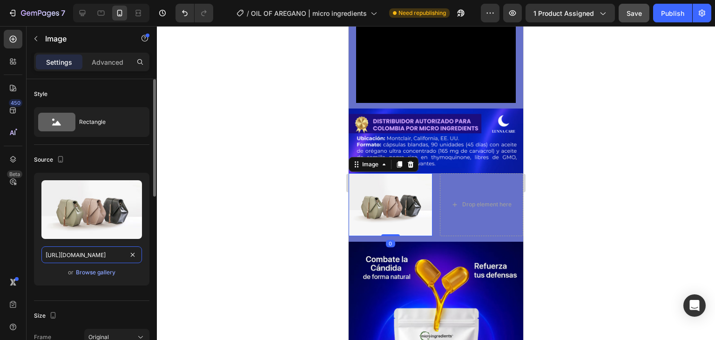
click at [114, 249] on input "[URL][DOMAIN_NAME]" at bounding box center [91, 254] width 101 height 17
paste input "0770/0424/3188/files/OBJECION_1_OREGANO.avif?v=1756325103"
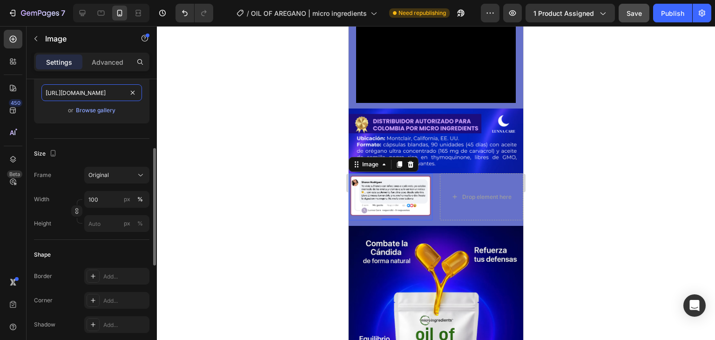
scroll to position [164, 0]
type input "[URL][DOMAIN_NAME]"
click at [121, 177] on button "Original" at bounding box center [116, 173] width 65 height 17
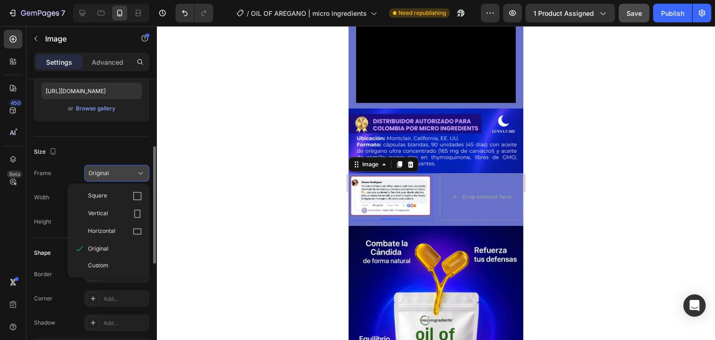
click at [121, 177] on button "Original" at bounding box center [116, 173] width 65 height 17
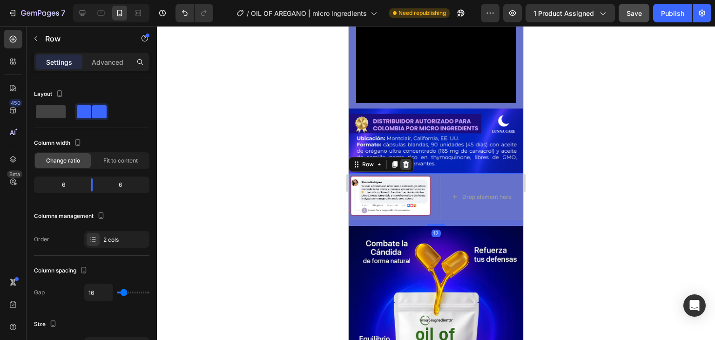
click at [404, 161] on icon at bounding box center [406, 164] width 6 height 7
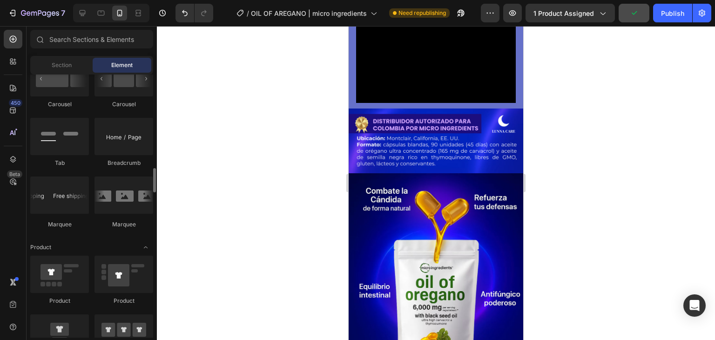
scroll to position [1026, 0]
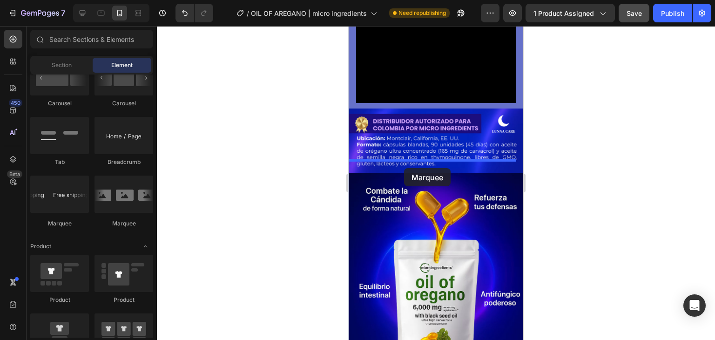
drag, startPoint x: 463, startPoint y: 224, endPoint x: 404, endPoint y: 168, distance: 81.3
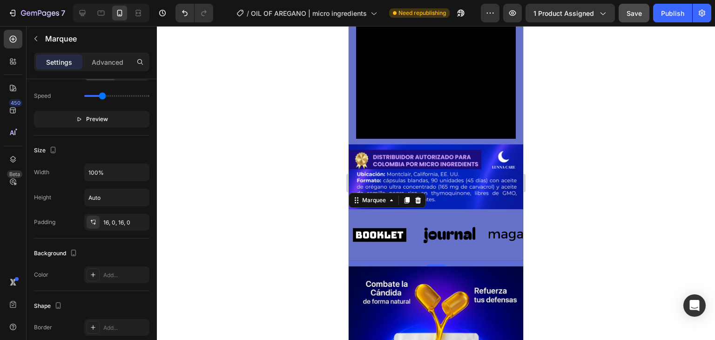
scroll to position [425, 0]
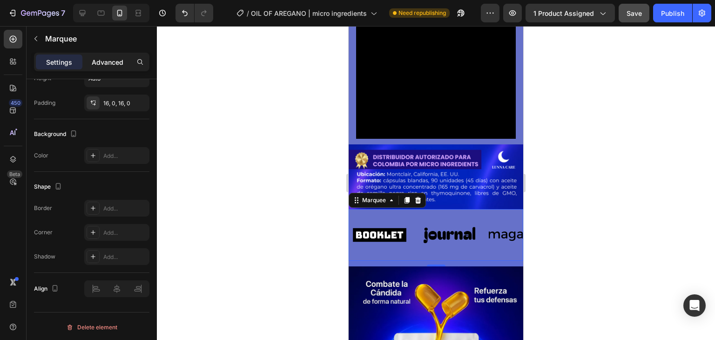
click at [110, 57] on p "Advanced" at bounding box center [108, 62] width 32 height 10
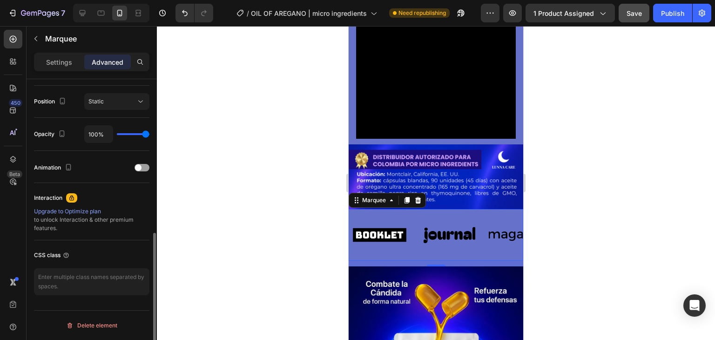
scroll to position [333, 0]
click at [64, 65] on p "Settings" at bounding box center [59, 62] width 26 height 10
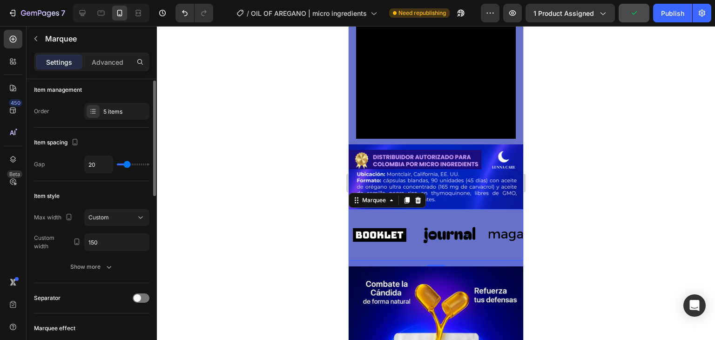
scroll to position [0, 0]
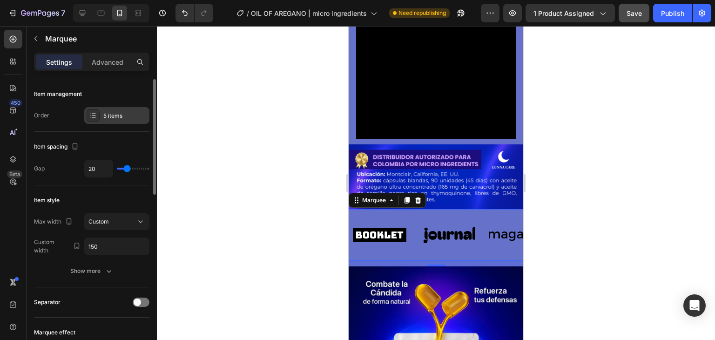
click at [87, 116] on div at bounding box center [93, 115] width 13 height 13
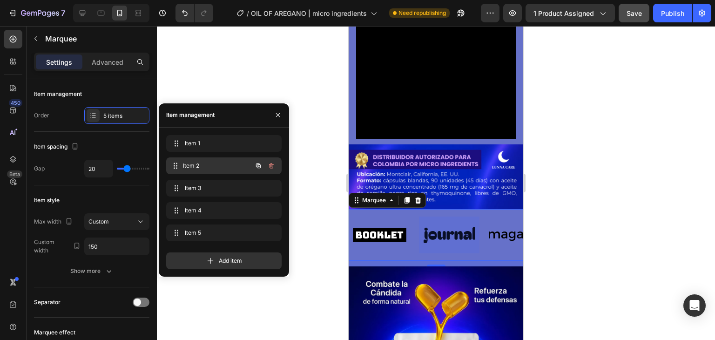
click at [199, 161] on div "Item 2 Item 2" at bounding box center [211, 165] width 82 height 13
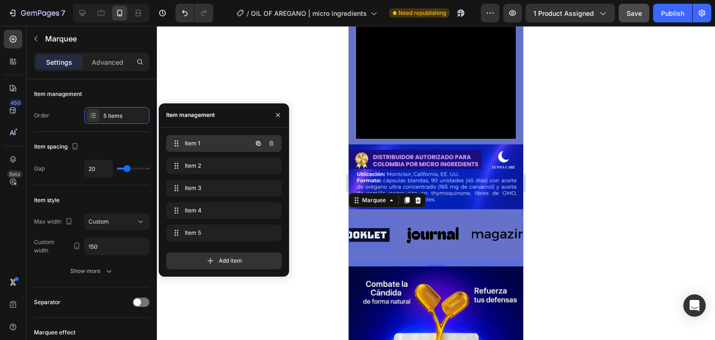
click at [189, 150] on div "Item 1 Item 1" at bounding box center [223, 143] width 115 height 17
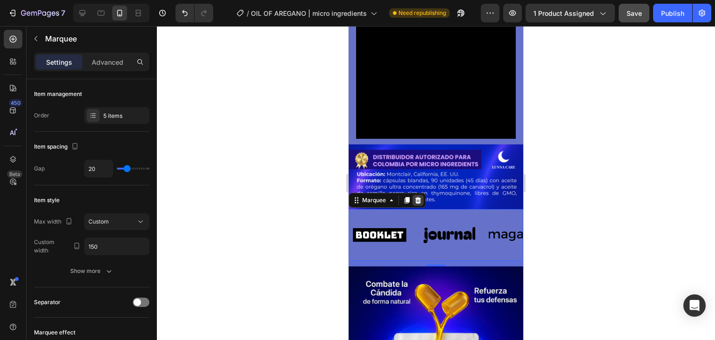
click at [417, 197] on icon at bounding box center [418, 200] width 6 height 7
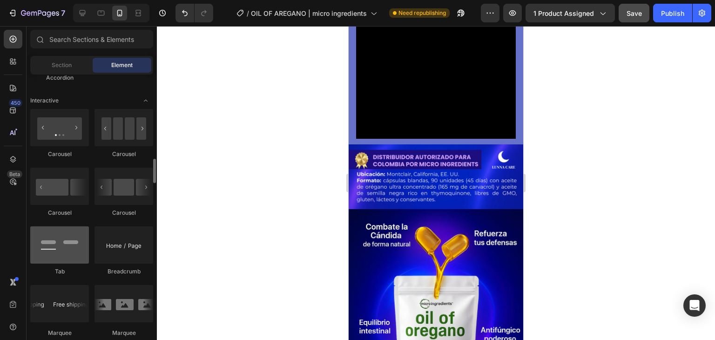
scroll to position [915, 0]
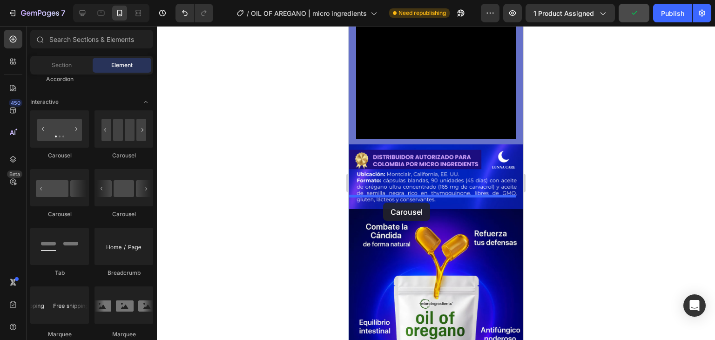
drag, startPoint x: 478, startPoint y: 220, endPoint x: 383, endPoint y: 203, distance: 96.6
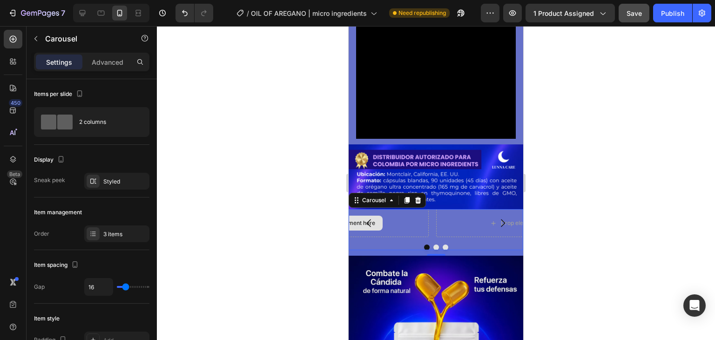
click at [380, 210] on button "Carousel Back Arrow" at bounding box center [369, 223] width 26 height 26
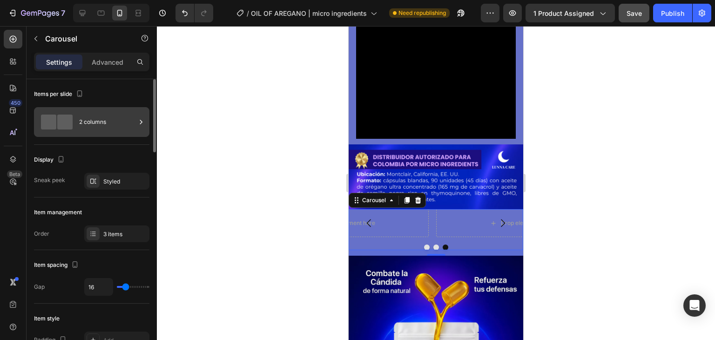
click at [106, 128] on div "2 columns" at bounding box center [107, 121] width 57 height 21
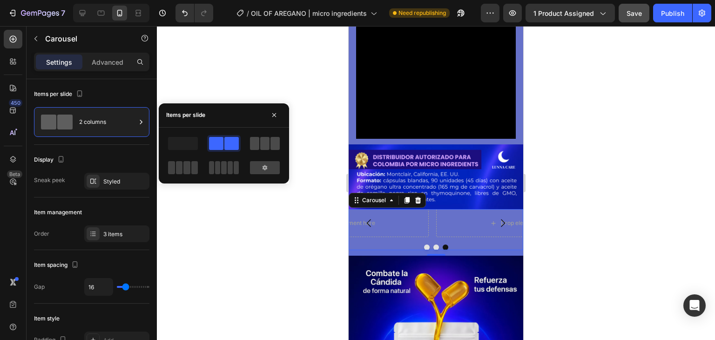
click at [259, 148] on div at bounding box center [265, 143] width 30 height 13
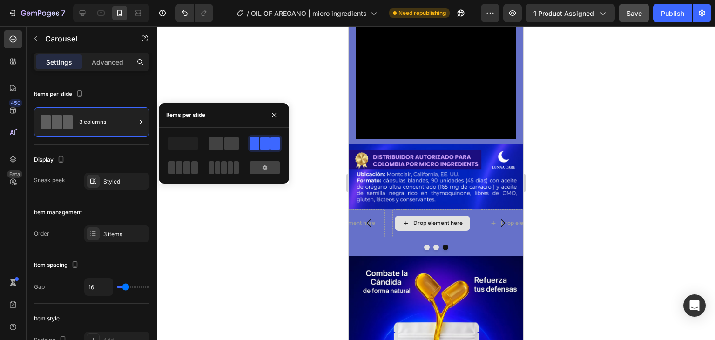
click at [419, 219] on div "Drop element here" at bounding box center [437, 222] width 49 height 7
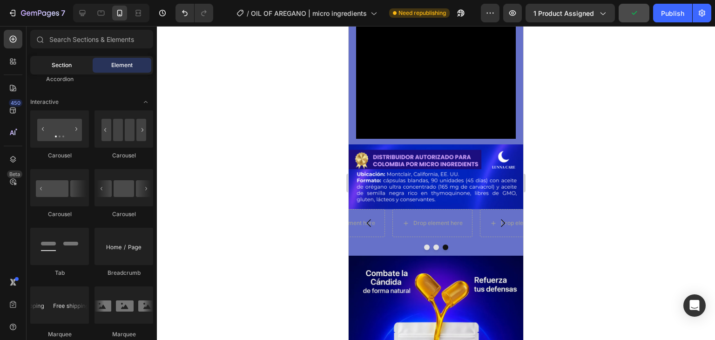
click at [74, 70] on div "Section" at bounding box center [61, 65] width 59 height 15
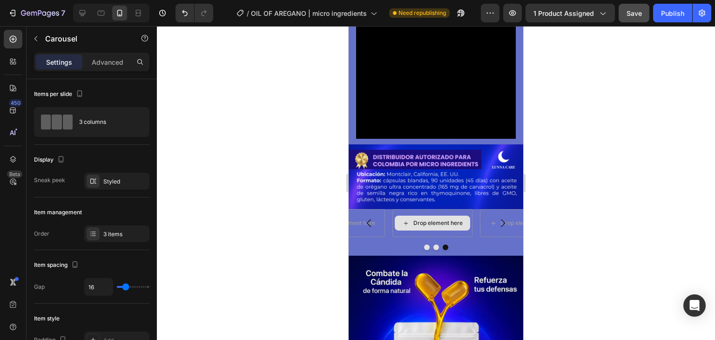
click at [419, 219] on div "Drop element here" at bounding box center [437, 222] width 49 height 7
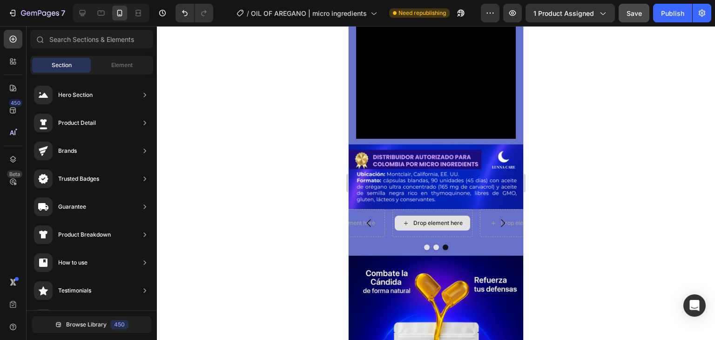
click at [419, 219] on div "Drop element here" at bounding box center [437, 222] width 49 height 7
click at [394, 218] on div "Drop element here" at bounding box center [432, 223] width 80 height 28
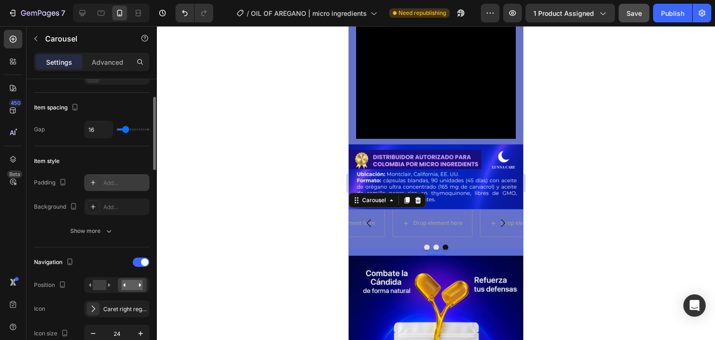
scroll to position [0, 0]
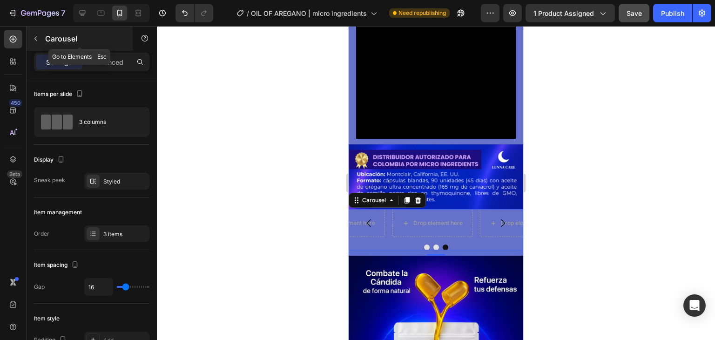
click at [30, 40] on button "button" at bounding box center [35, 38] width 15 height 15
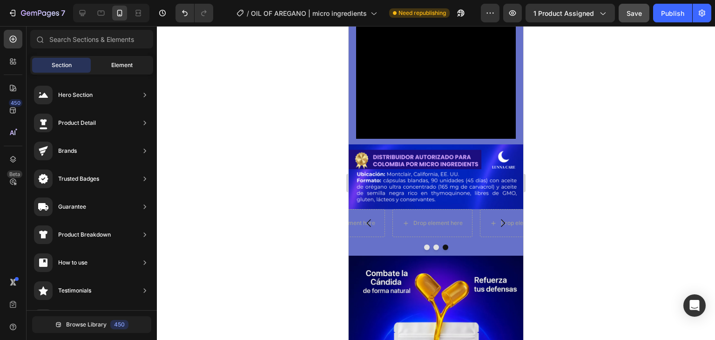
click at [115, 62] on span "Element" at bounding box center [121, 65] width 21 height 8
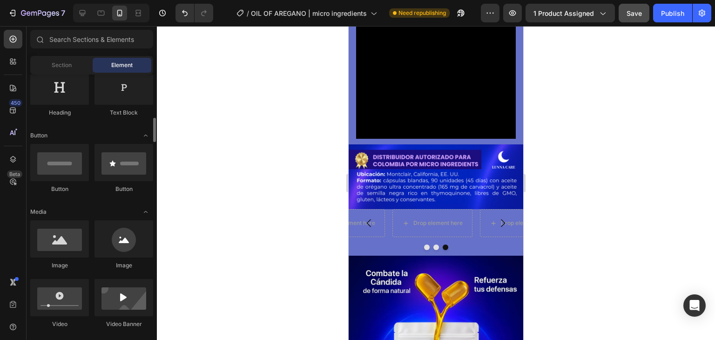
scroll to position [192, 0]
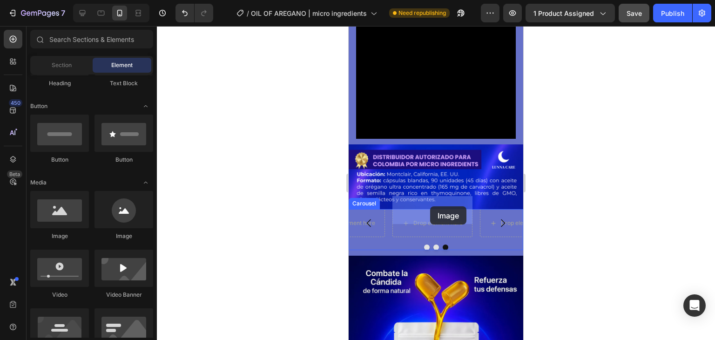
drag, startPoint x: 412, startPoint y: 243, endPoint x: 430, endPoint y: 206, distance: 40.8
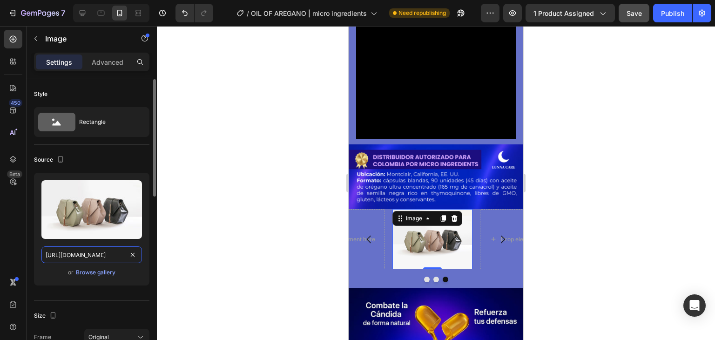
click at [90, 250] on input "[URL][DOMAIN_NAME]" at bounding box center [91, 254] width 101 height 17
paste input "0770/0424/3188/files/OBJECION_1_OREGANO.avif?v=1756325103"
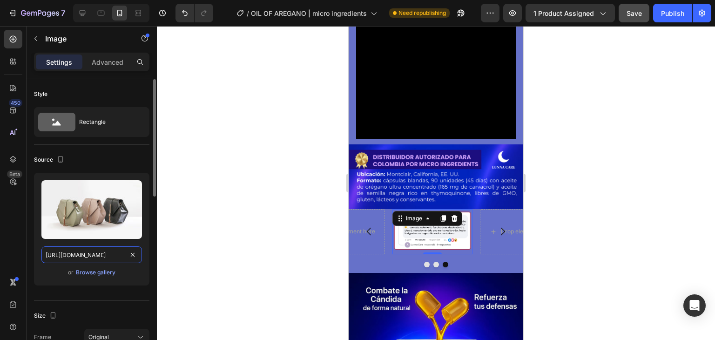
scroll to position [0, 183]
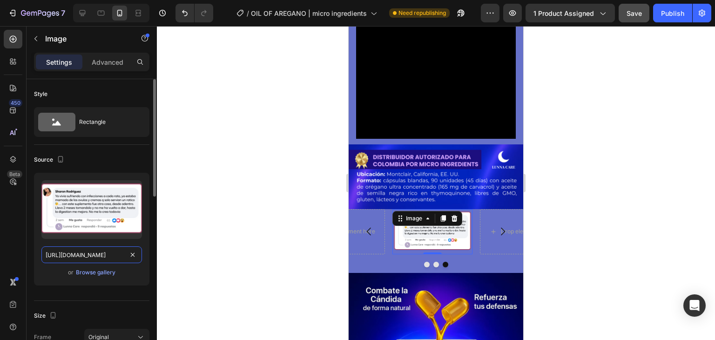
type input "[URL][DOMAIN_NAME]"
click at [128, 285] on div "Upload Image [URL][DOMAIN_NAME] or Browse gallery" at bounding box center [91, 233] width 115 height 120
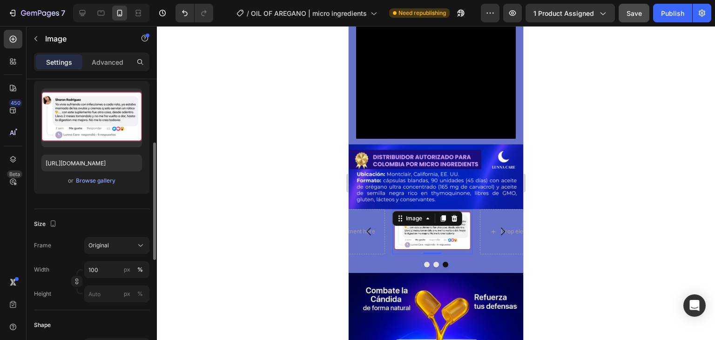
scroll to position [116, 0]
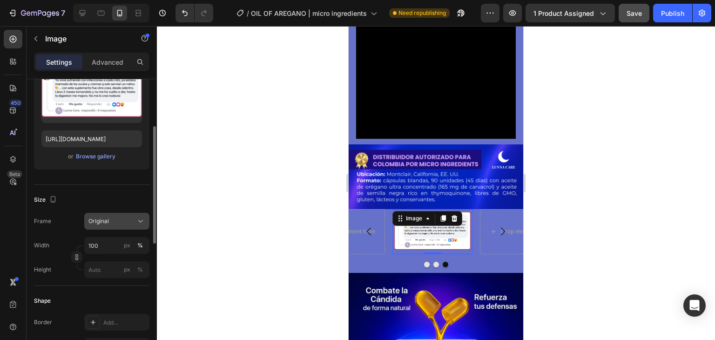
click at [141, 220] on icon at bounding box center [140, 220] width 9 height 9
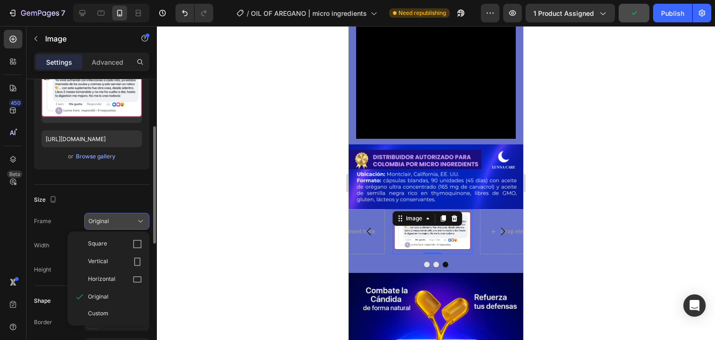
click at [141, 220] on icon at bounding box center [140, 220] width 9 height 9
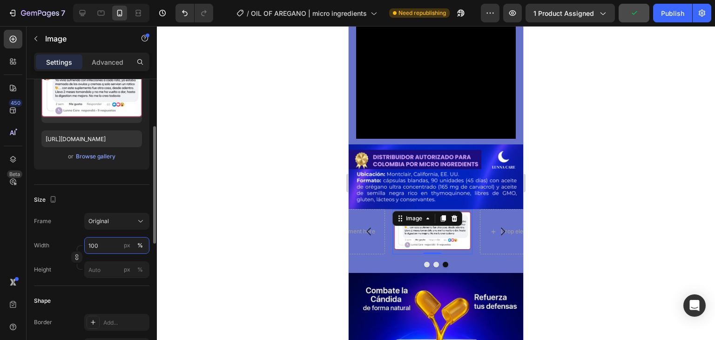
click at [100, 242] on input "100" at bounding box center [116, 245] width 65 height 17
click at [100, 242] on input "150" at bounding box center [116, 245] width 65 height 17
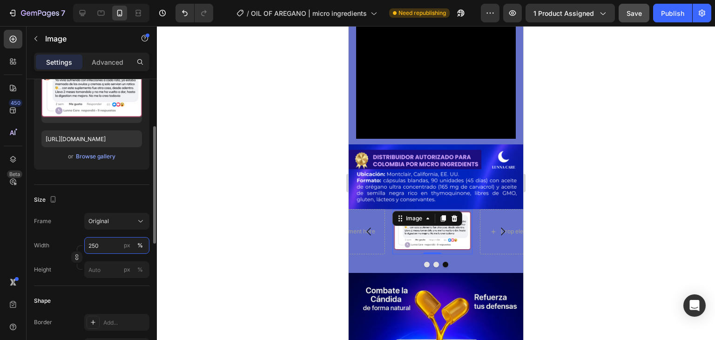
click at [100, 242] on input "250" at bounding box center [116, 245] width 65 height 17
click at [100, 242] on input "5500" at bounding box center [116, 245] width 65 height 17
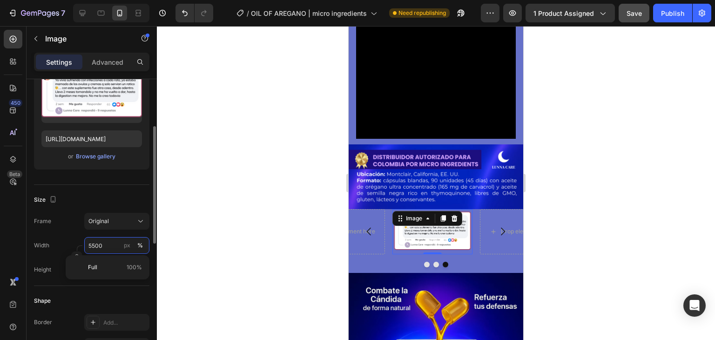
click at [100, 242] on input "5500" at bounding box center [116, 245] width 65 height 17
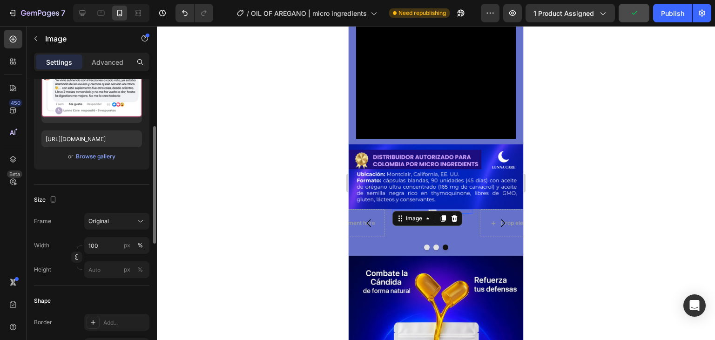
click at [93, 195] on div "Size" at bounding box center [91, 199] width 115 height 15
click at [108, 246] on input "100" at bounding box center [116, 245] width 65 height 17
click at [108, 246] on input "10" at bounding box center [116, 245] width 65 height 17
click at [100, 187] on div "Size Frame Original Width 100 px % Height px %" at bounding box center [91, 235] width 115 height 101
click at [104, 242] on input "10" at bounding box center [116, 245] width 65 height 17
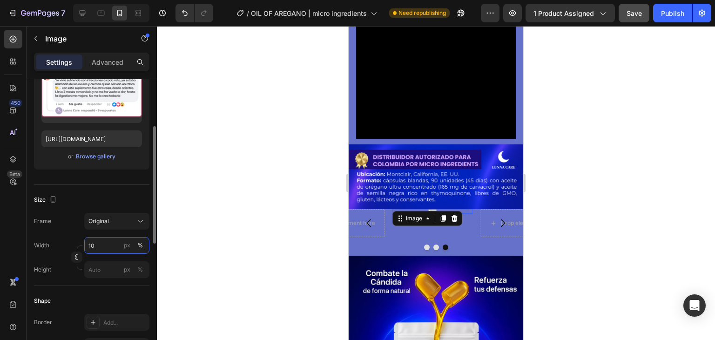
click at [104, 242] on input "10" at bounding box center [116, 245] width 65 height 17
click at [117, 269] on p "Full 100%" at bounding box center [115, 267] width 54 height 8
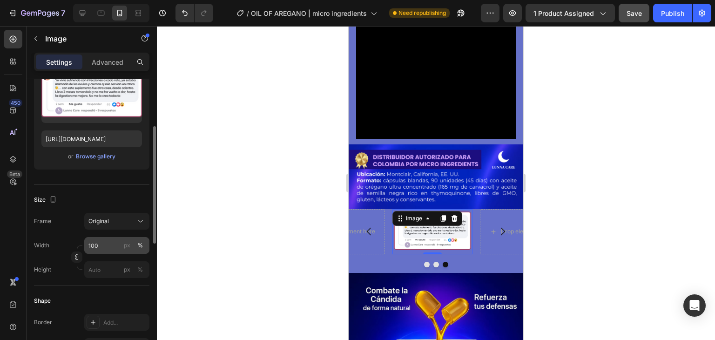
click at [142, 241] on div "%" at bounding box center [140, 245] width 6 height 8
click at [127, 243] on div "px" at bounding box center [127, 245] width 7 height 8
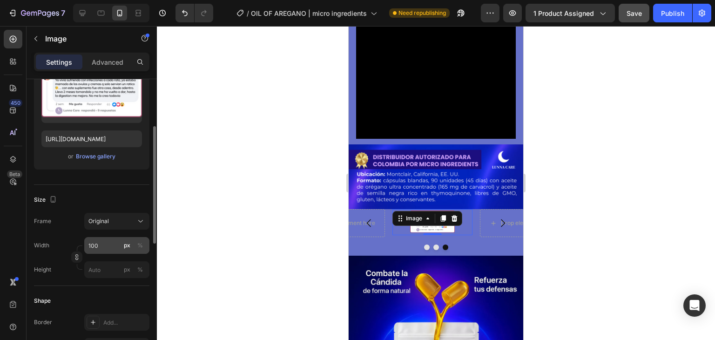
click at [127, 243] on div "px" at bounding box center [127, 245] width 7 height 8
click at [129, 247] on div "px" at bounding box center [127, 245] width 7 height 8
click at [127, 270] on div "px" at bounding box center [127, 269] width 7 height 8
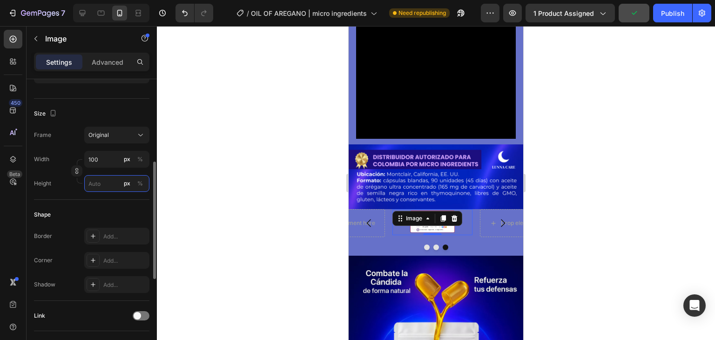
scroll to position [203, 0]
click at [128, 208] on div "Shape" at bounding box center [91, 213] width 115 height 15
type input "5500"
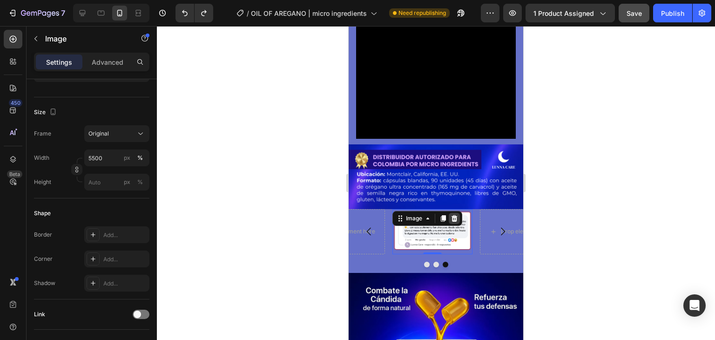
click at [451, 215] on icon at bounding box center [454, 218] width 7 height 7
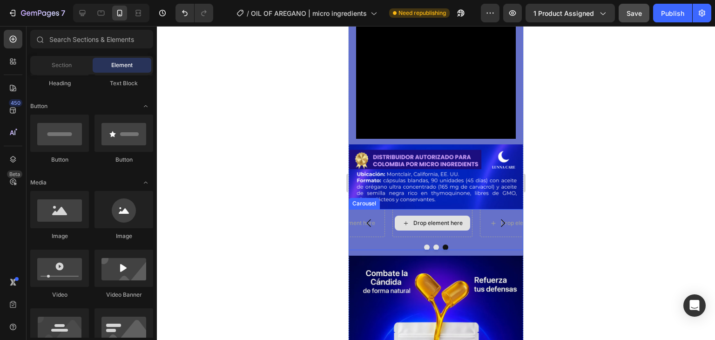
click at [434, 219] on div "Drop element here" at bounding box center [437, 222] width 49 height 7
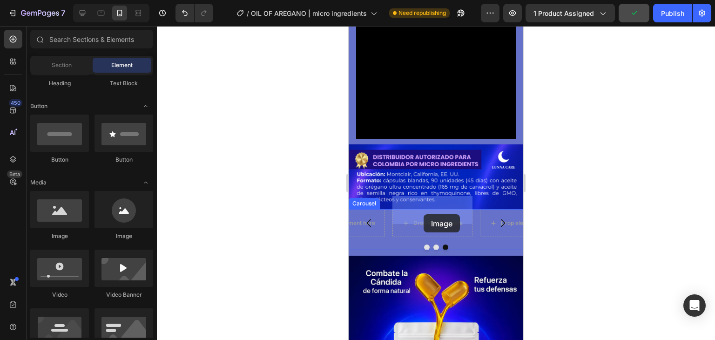
drag, startPoint x: 460, startPoint y: 234, endPoint x: 424, endPoint y: 214, distance: 41.7
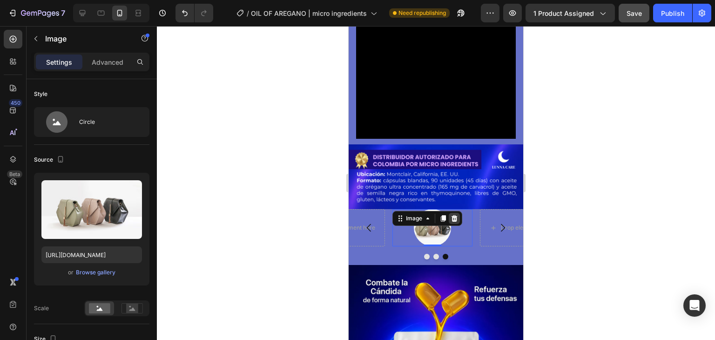
click at [456, 215] on icon at bounding box center [455, 218] width 6 height 7
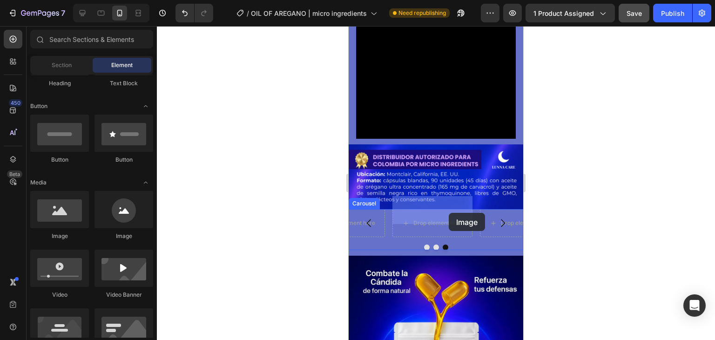
drag, startPoint x: 425, startPoint y: 245, endPoint x: 448, endPoint y: 212, distance: 40.4
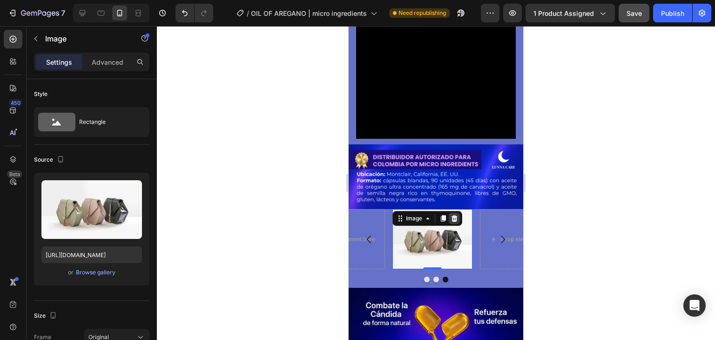
click at [457, 215] on icon at bounding box center [454, 218] width 7 height 7
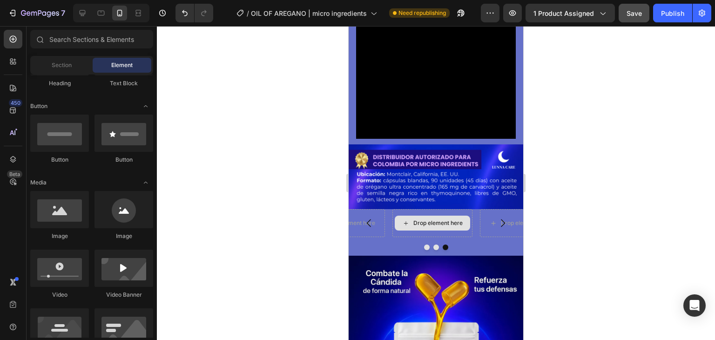
click at [457, 216] on div "Drop element here" at bounding box center [432, 223] width 75 height 15
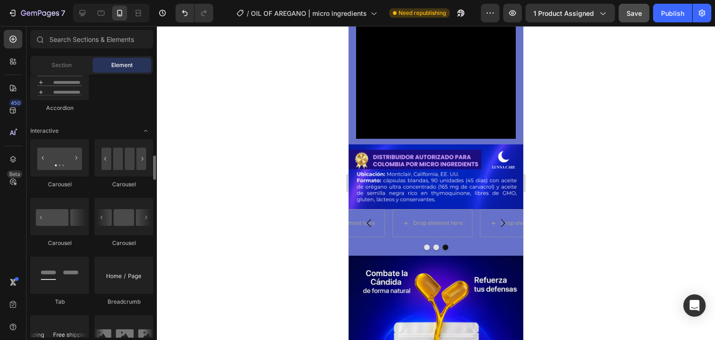
scroll to position [886, 0]
drag, startPoint x: 466, startPoint y: 190, endPoint x: 415, endPoint y: 191, distance: 51.2
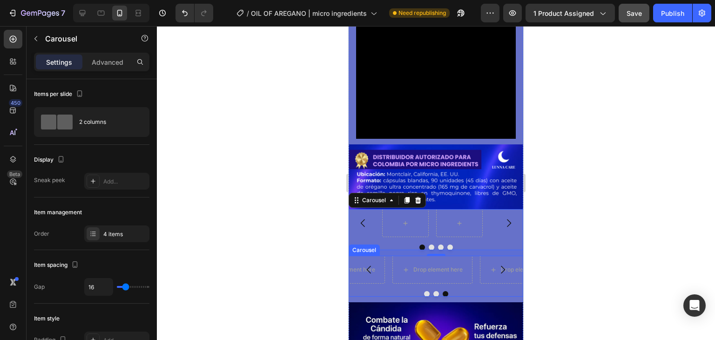
click at [391, 275] on div "Drop element here Drop element here Drop element here [GEOGRAPHIC_DATA]" at bounding box center [436, 276] width 175 height 41
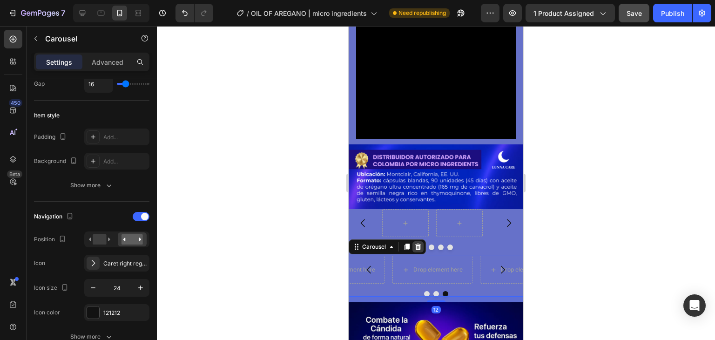
click at [420, 243] on icon at bounding box center [417, 246] width 7 height 7
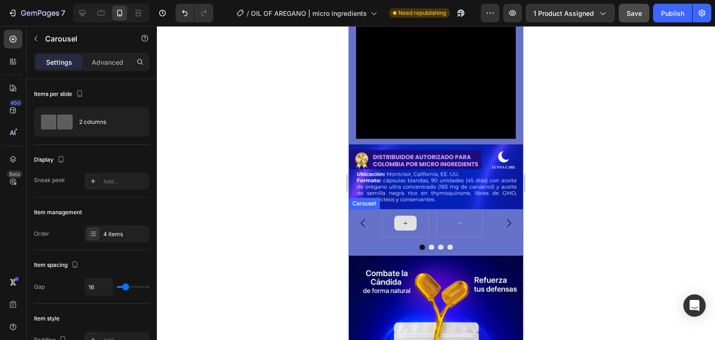
click at [416, 209] on div at bounding box center [405, 223] width 47 height 28
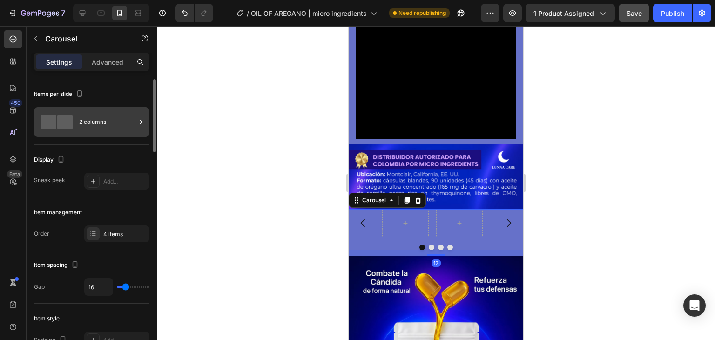
click at [92, 112] on div "2 columns" at bounding box center [107, 121] width 57 height 21
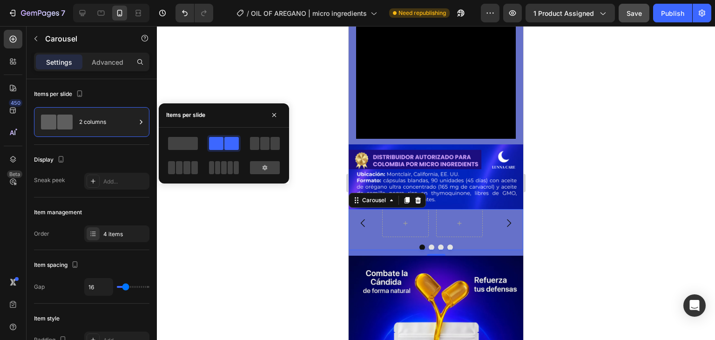
click at [264, 136] on div at bounding box center [265, 143] width 34 height 17
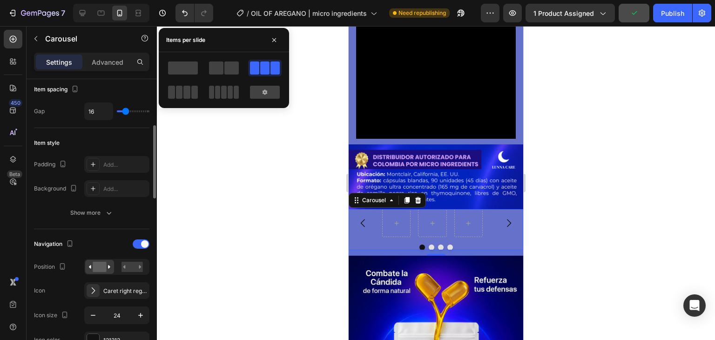
scroll to position [177, 0]
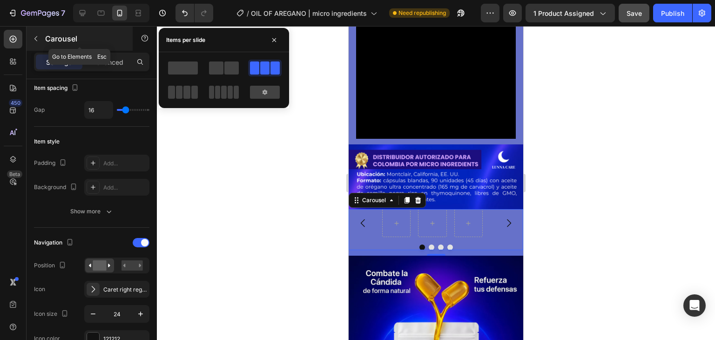
click at [36, 43] on button "button" at bounding box center [35, 38] width 15 height 15
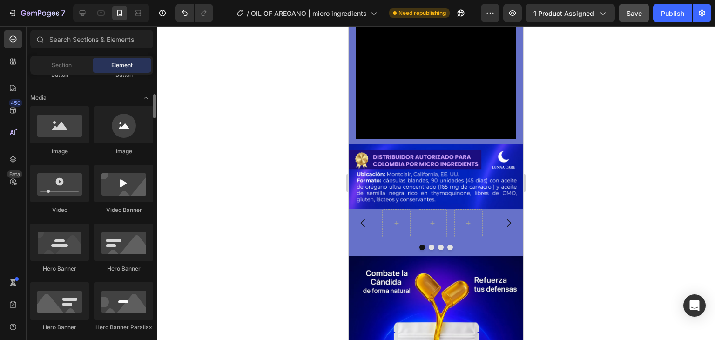
scroll to position [261, 0]
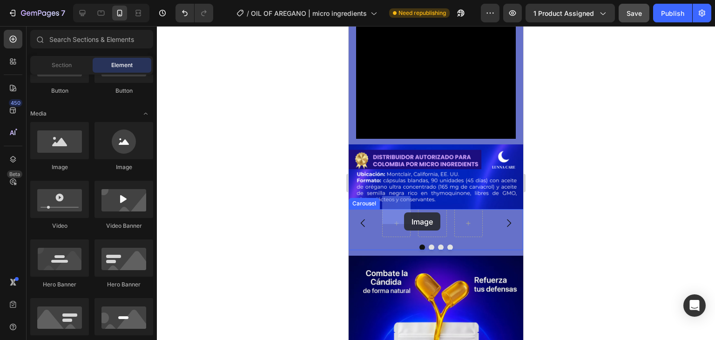
drag, startPoint x: 392, startPoint y: 160, endPoint x: 404, endPoint y: 211, distance: 52.7
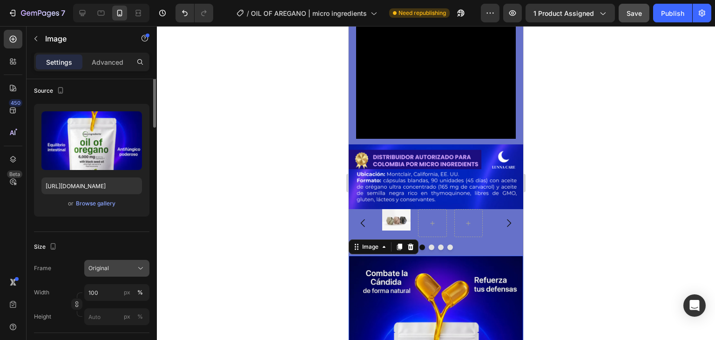
scroll to position [0, 0]
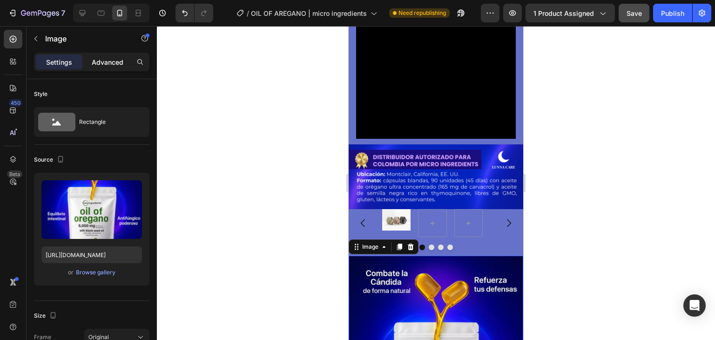
click at [102, 62] on p "Advanced" at bounding box center [108, 62] width 32 height 10
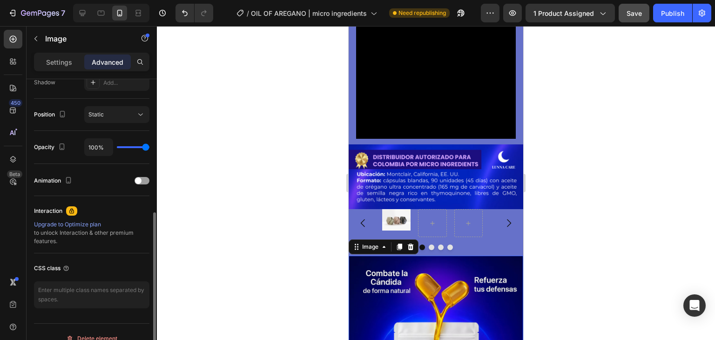
scroll to position [333, 0]
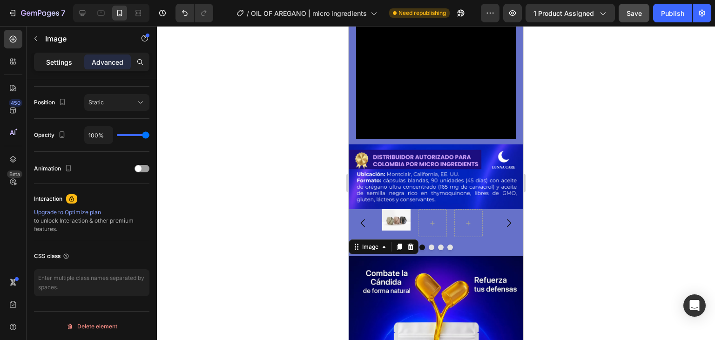
click at [60, 65] on p "Settings" at bounding box center [59, 62] width 26 height 10
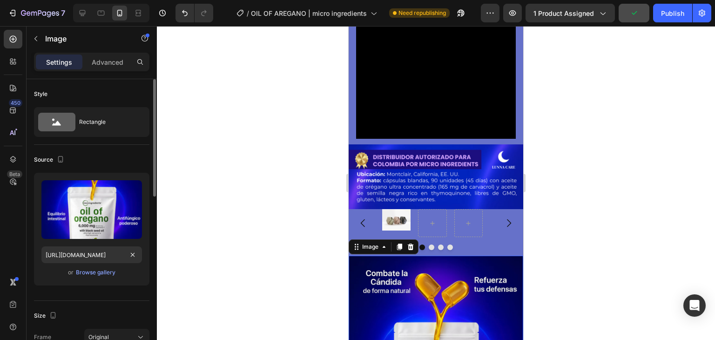
scroll to position [0, 7]
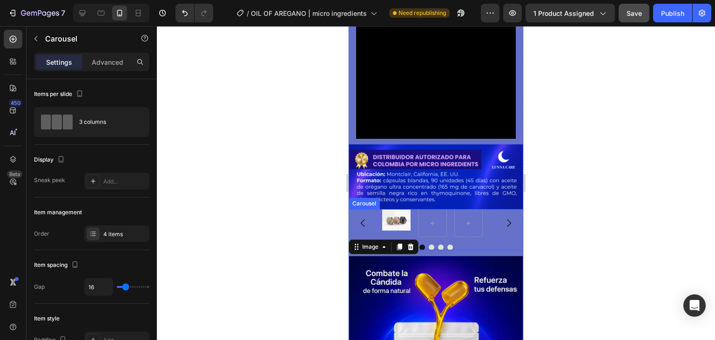
click at [369, 210] on button "Carousel Back Arrow" at bounding box center [363, 223] width 26 height 26
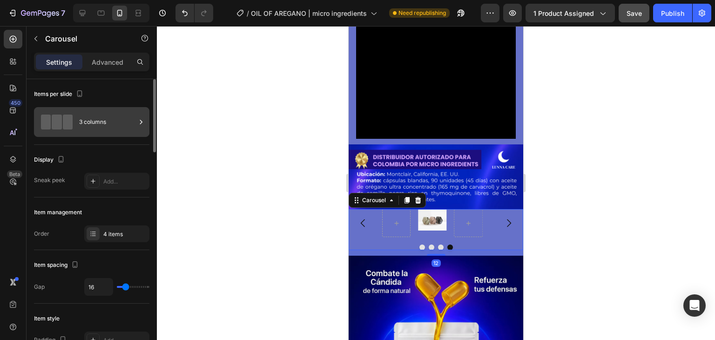
click at [114, 126] on div "3 columns" at bounding box center [107, 121] width 57 height 21
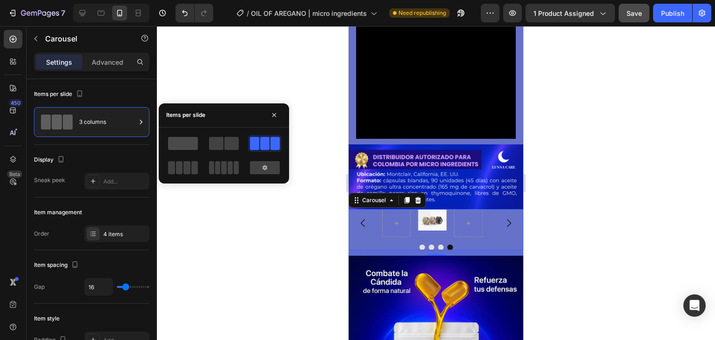
click at [195, 137] on span at bounding box center [183, 143] width 30 height 13
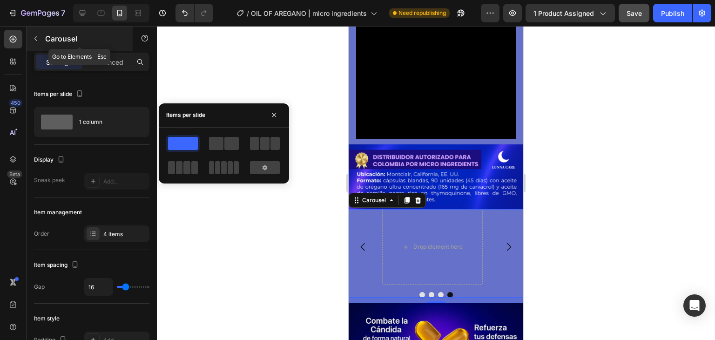
click at [37, 36] on icon "button" at bounding box center [35, 38] width 3 height 5
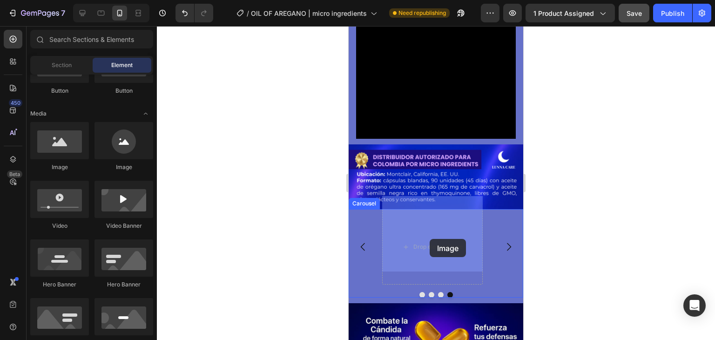
drag, startPoint x: 403, startPoint y: 177, endPoint x: 430, endPoint y: 238, distance: 66.5
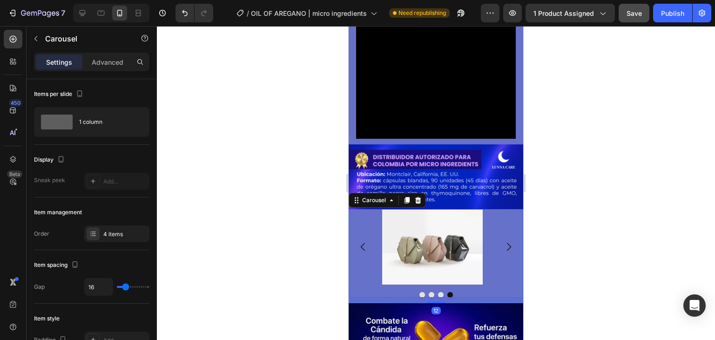
click at [503, 241] on icon "Carousel Next Arrow" at bounding box center [508, 246] width 11 height 11
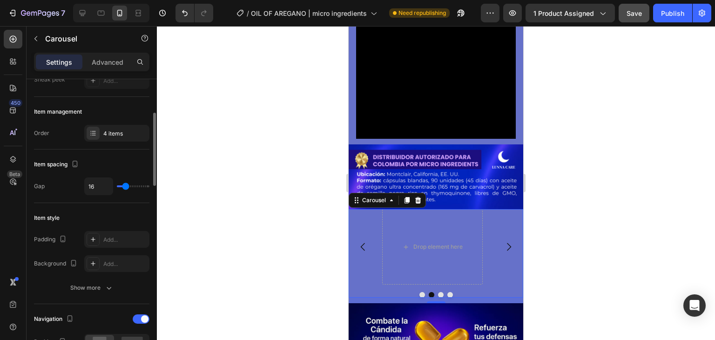
scroll to position [98, 0]
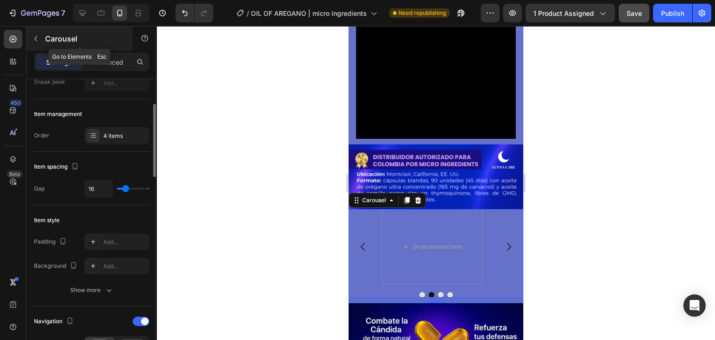
click at [34, 41] on icon "button" at bounding box center [35, 38] width 7 height 7
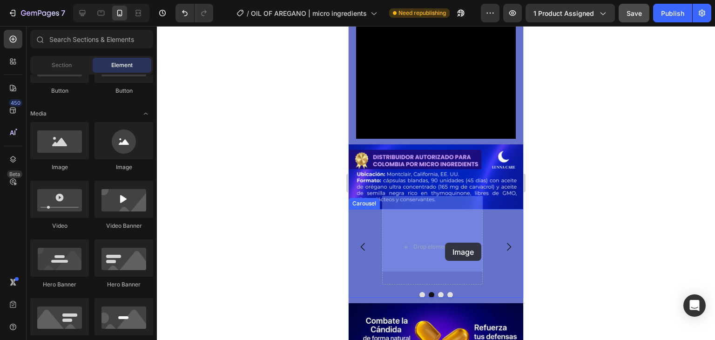
drag, startPoint x: 413, startPoint y: 178, endPoint x: 449, endPoint y: 242, distance: 73.0
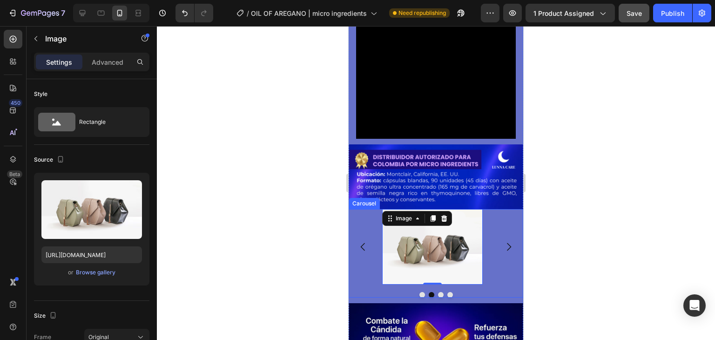
click at [507, 243] on icon "Carousel Next Arrow" at bounding box center [509, 247] width 4 height 8
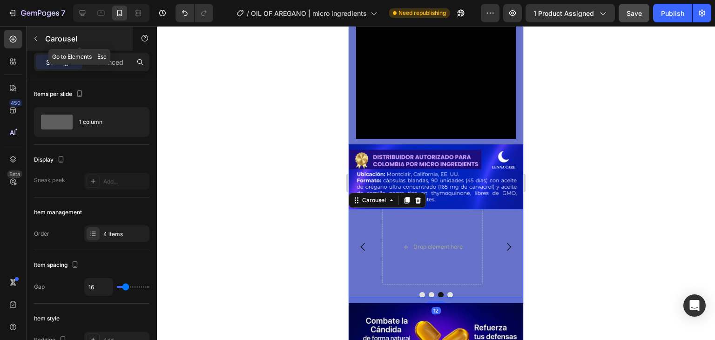
click at [38, 36] on icon "button" at bounding box center [35, 38] width 7 height 7
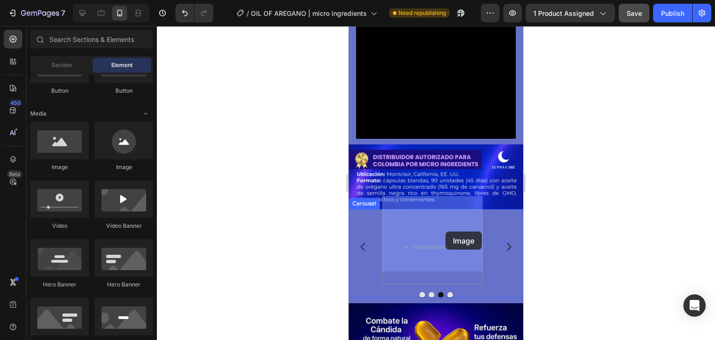
drag, startPoint x: 415, startPoint y: 160, endPoint x: 403, endPoint y: 232, distance: 73.2
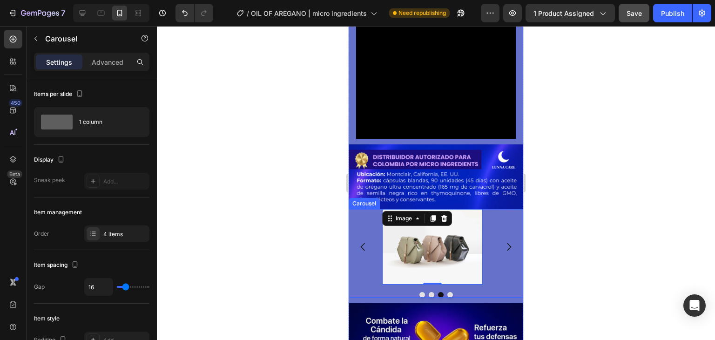
click at [505, 241] on icon "Carousel Next Arrow" at bounding box center [508, 246] width 11 height 11
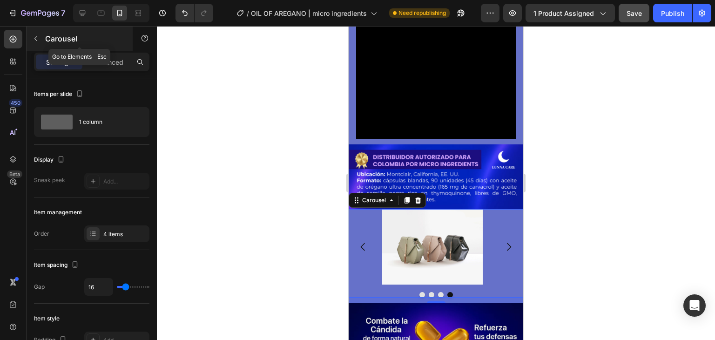
click at [35, 40] on icon "button" at bounding box center [35, 38] width 7 height 7
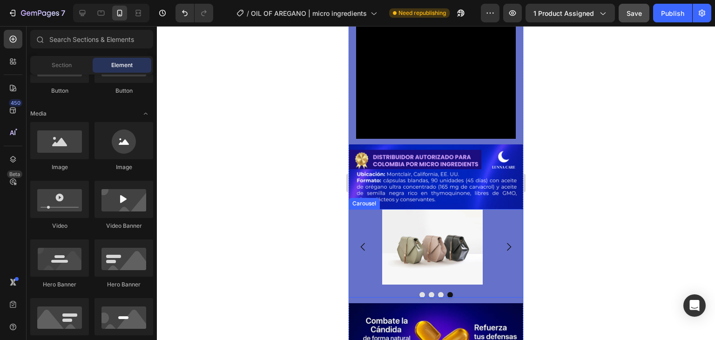
click at [375, 209] on div "Image Image Image Image" at bounding box center [436, 246] width 175 height 75
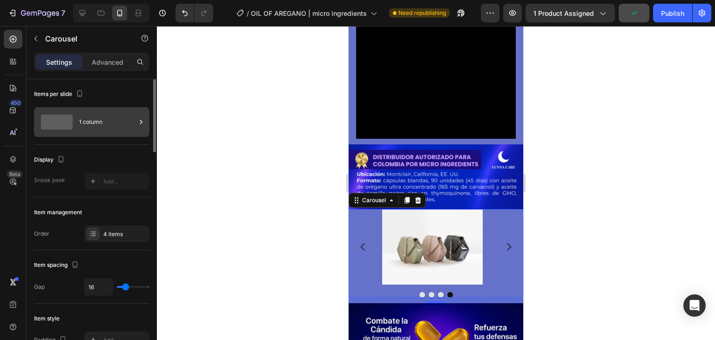
click at [117, 116] on div "1 column" at bounding box center [107, 121] width 57 height 21
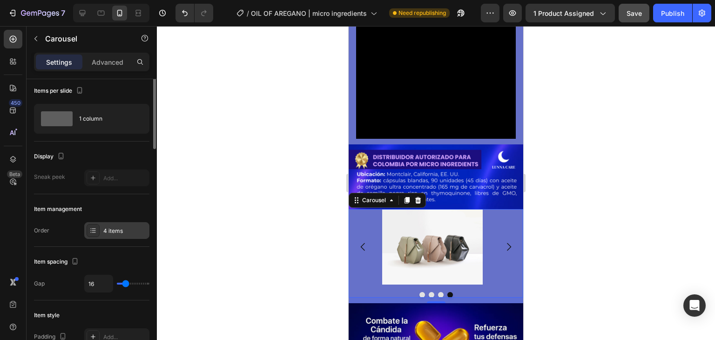
scroll to position [0, 0]
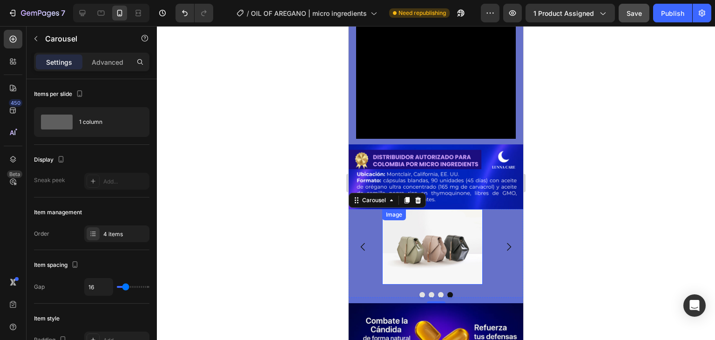
click at [432, 237] on img at bounding box center [432, 246] width 101 height 75
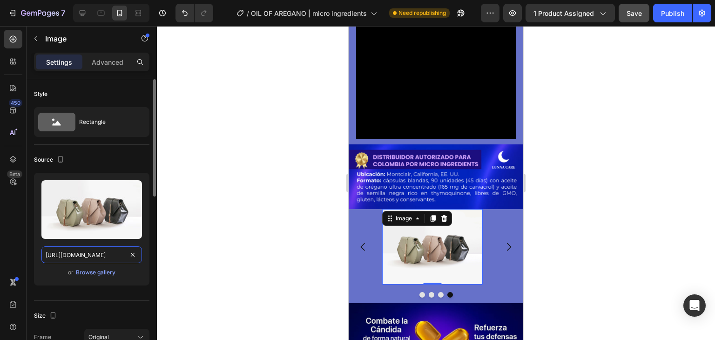
click at [86, 251] on input "[URL][DOMAIN_NAME]" at bounding box center [91, 254] width 101 height 17
paste input "0770/0424/3188/files/OBJECION_1_OREGANO.avif?v=1756325103"
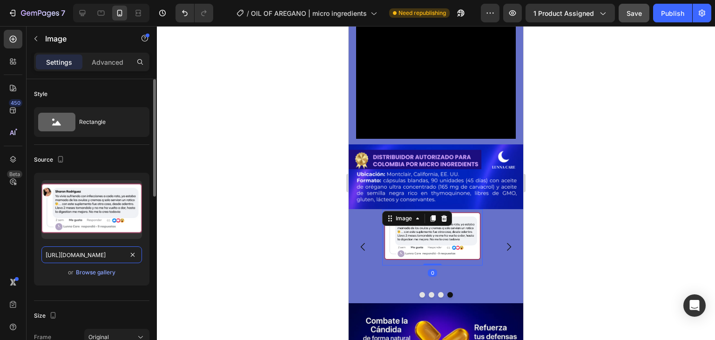
scroll to position [0, 183]
type input "[URL][DOMAIN_NAME]"
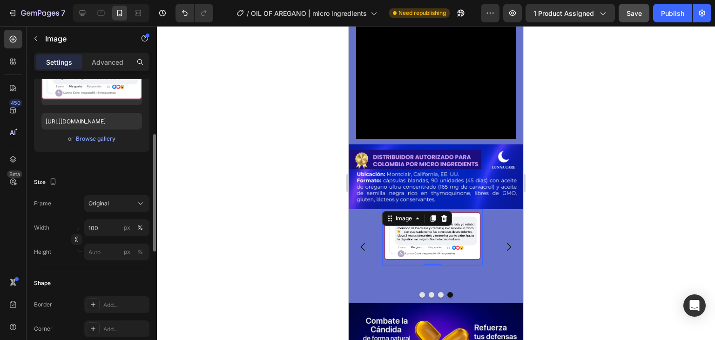
scroll to position [134, 0]
click at [125, 210] on button "Original" at bounding box center [116, 203] width 65 height 17
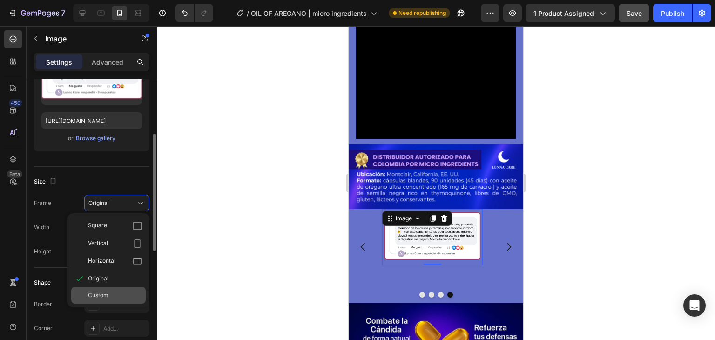
drag, startPoint x: 118, startPoint y: 284, endPoint x: 118, endPoint y: 301, distance: 16.8
click at [118, 301] on div "Square Vertical Horizontal Original Custom" at bounding box center [109, 260] width 82 height 87
click at [118, 301] on div "Custom" at bounding box center [108, 295] width 74 height 17
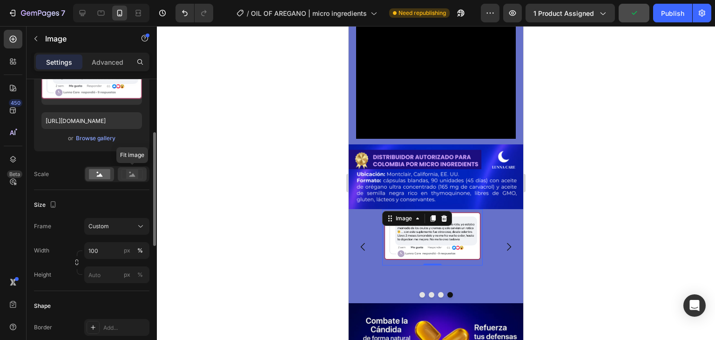
click at [136, 172] on rect at bounding box center [132, 173] width 12 height 9
click at [104, 172] on rect at bounding box center [99, 174] width 21 height 10
click at [101, 250] on input "100" at bounding box center [116, 250] width 65 height 17
type input "150"
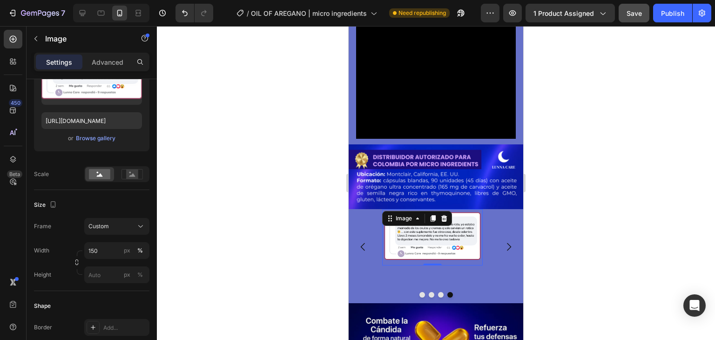
click at [67, 203] on div "Size" at bounding box center [91, 204] width 115 height 15
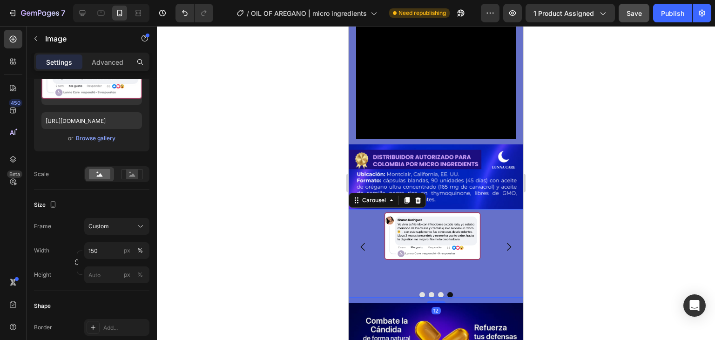
click at [497, 275] on div "Image Image Image Image Carousel 12" at bounding box center [436, 253] width 175 height 88
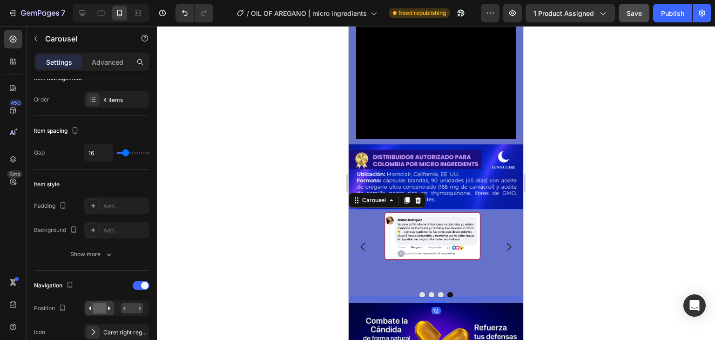
scroll to position [0, 0]
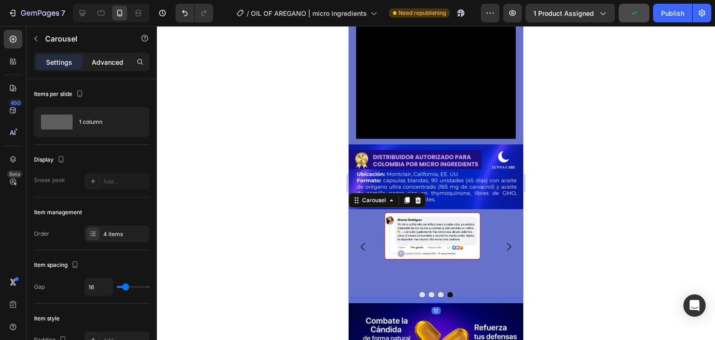
click at [114, 61] on p "Advanced" at bounding box center [108, 62] width 32 height 10
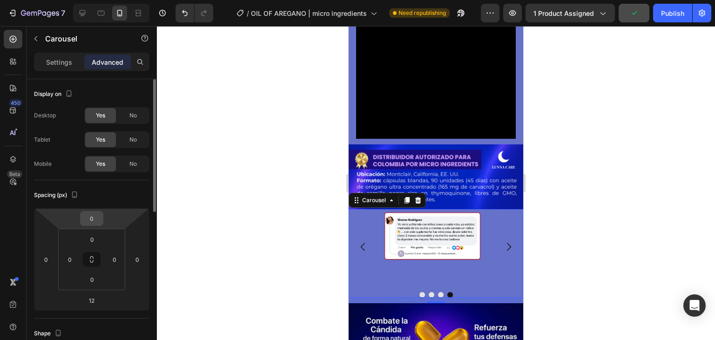
click at [95, 217] on input "0" at bounding box center [91, 218] width 19 height 14
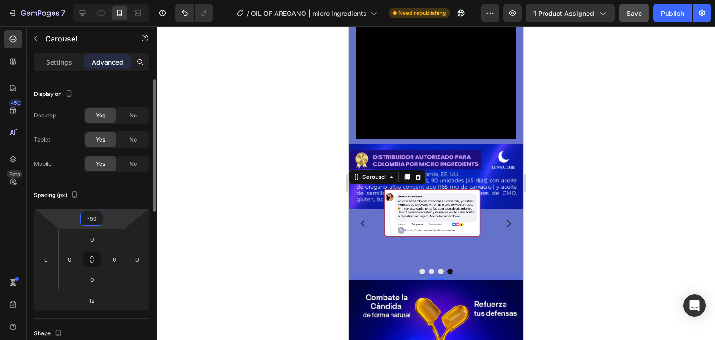
type input "-5"
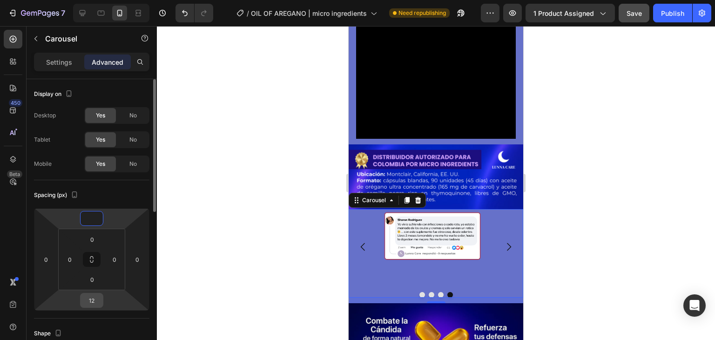
click at [103, 295] on div "12" at bounding box center [91, 300] width 23 height 15
type input "0"
click at [103, 295] on div "12" at bounding box center [91, 300] width 23 height 15
click at [96, 296] on input "12" at bounding box center [91, 300] width 19 height 14
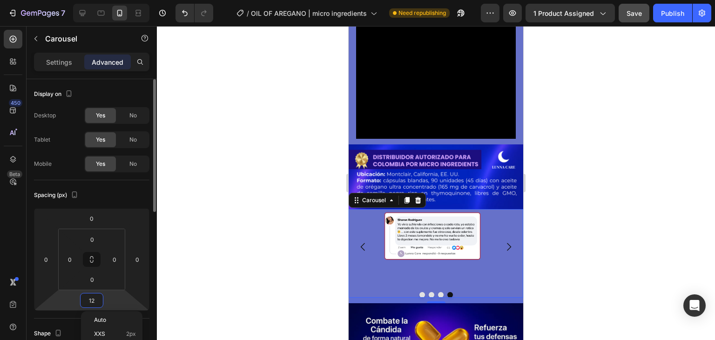
type input "0"
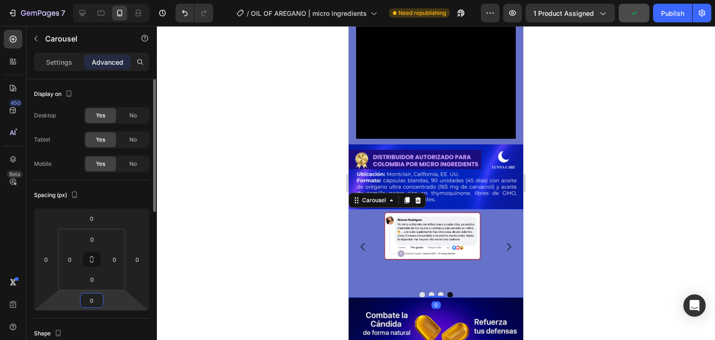
click at [96, 296] on input "0" at bounding box center [91, 300] width 19 height 14
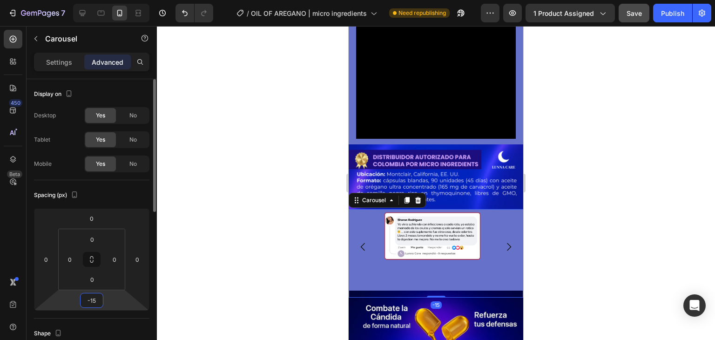
type input "-1"
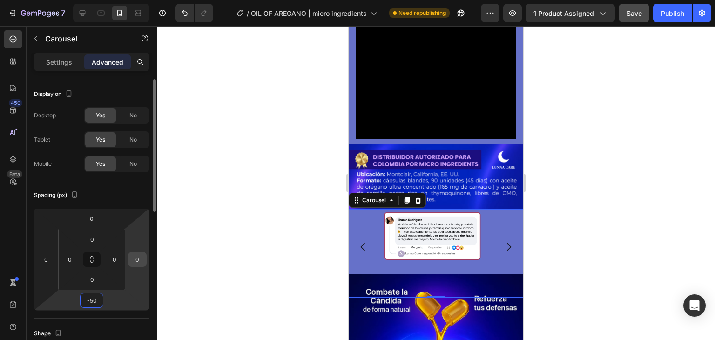
type input "-50"
click at [141, 257] on input "0" at bounding box center [137, 259] width 14 height 14
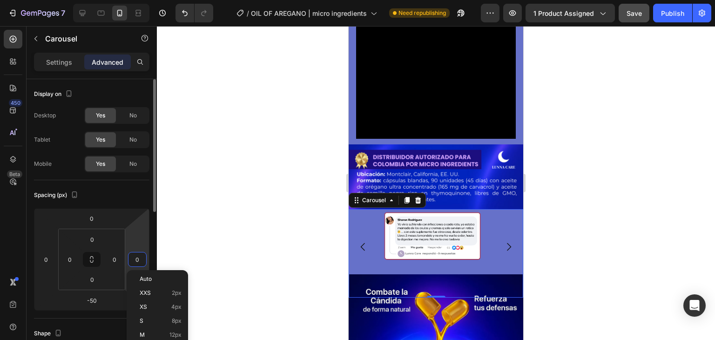
click at [141, 257] on input "0" at bounding box center [137, 259] width 14 height 14
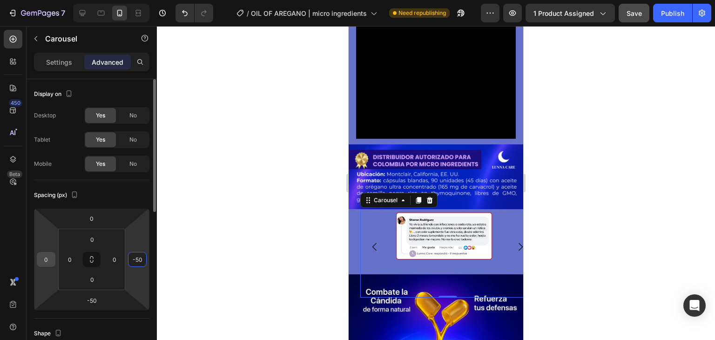
type input "-50"
click at [42, 261] on input "0" at bounding box center [46, 259] width 14 height 14
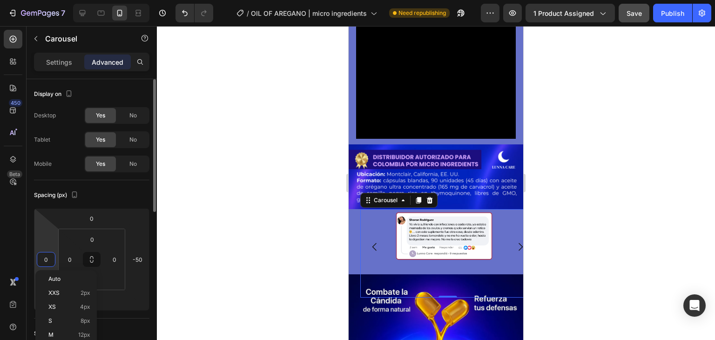
click at [42, 261] on input "0" at bounding box center [46, 259] width 14 height 14
type input "-50"
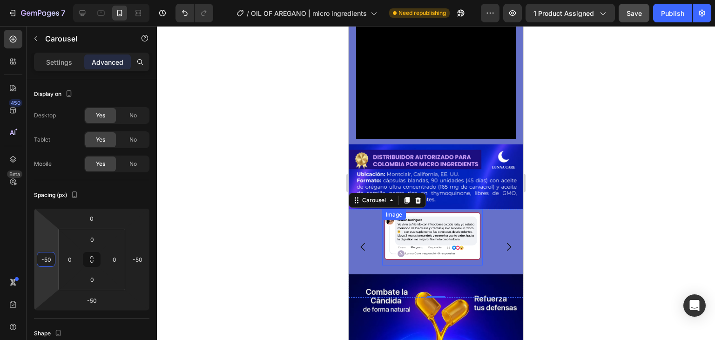
click at [445, 242] on div "Image Image Image Image" at bounding box center [436, 246] width 108 height 75
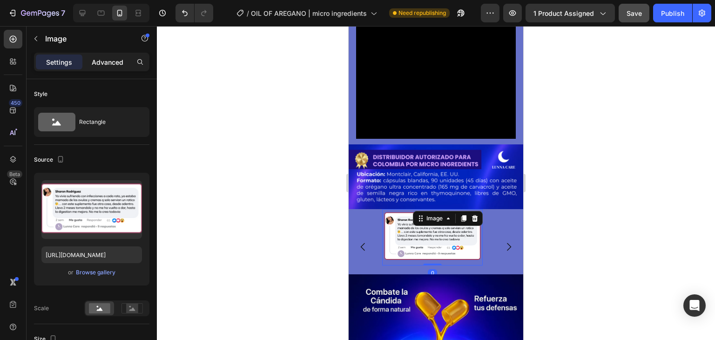
click at [111, 63] on p "Advanced" at bounding box center [108, 62] width 32 height 10
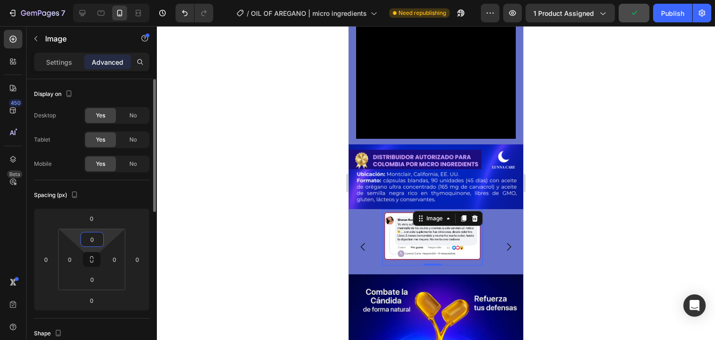
click at [87, 237] on input "0" at bounding box center [92, 239] width 19 height 14
type input "-"
type input "0"
click at [141, 0] on html "7 Version history / OIL OF AREGANO | micro ingredients Need republishing Previe…" at bounding box center [357, 0] width 715 height 0
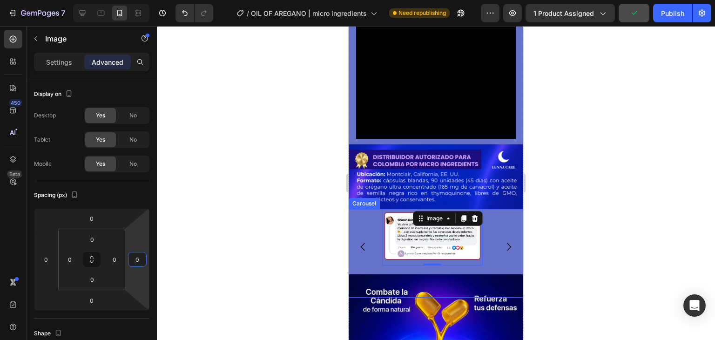
click at [507, 243] on icon "Carousel Next Arrow" at bounding box center [509, 247] width 4 height 8
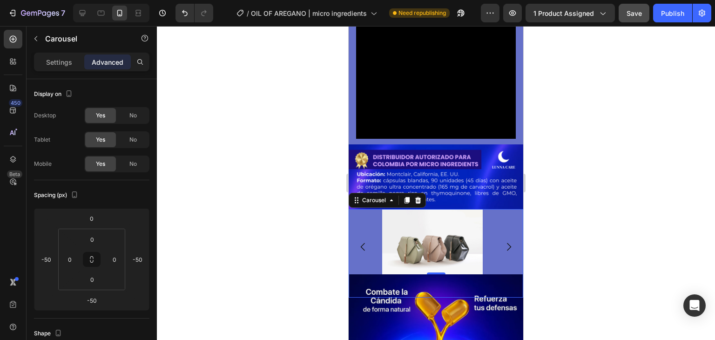
click at [312, 222] on div at bounding box center [436, 183] width 558 height 314
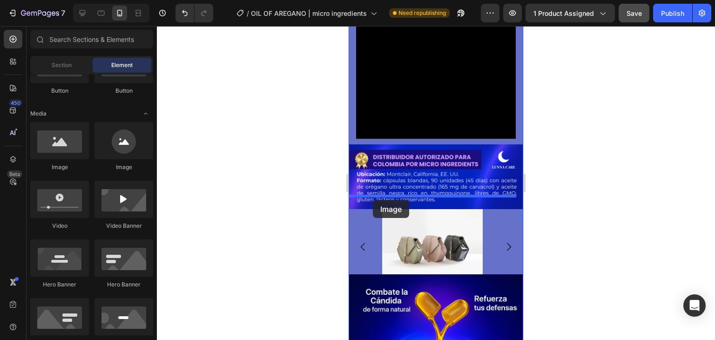
drag, startPoint x: 419, startPoint y: 157, endPoint x: 373, endPoint y: 200, distance: 62.9
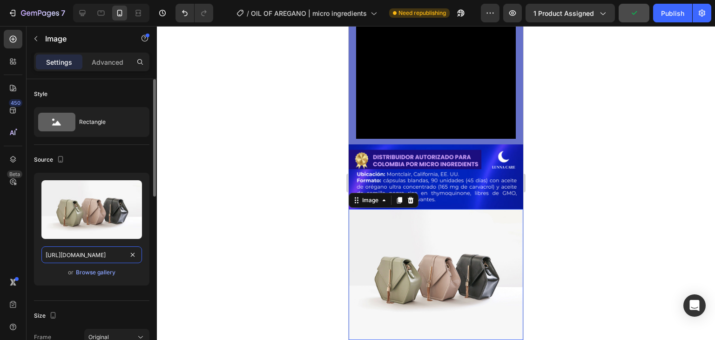
click at [82, 249] on input "[URL][DOMAIN_NAME]" at bounding box center [91, 254] width 101 height 17
paste input "0770/0424/3188/files/OBJECION_1_OREGANO.avif?v=1756325103"
type input "[URL][DOMAIN_NAME]"
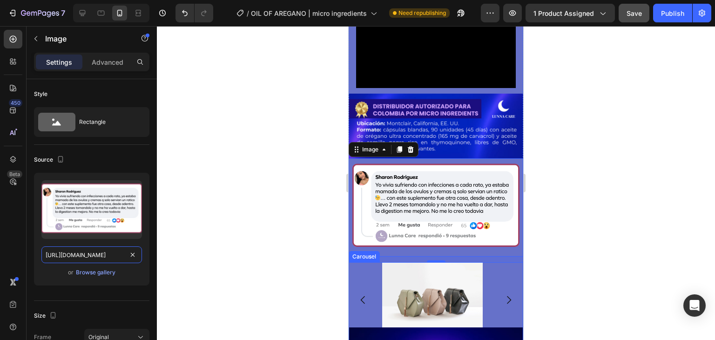
scroll to position [1172, 0]
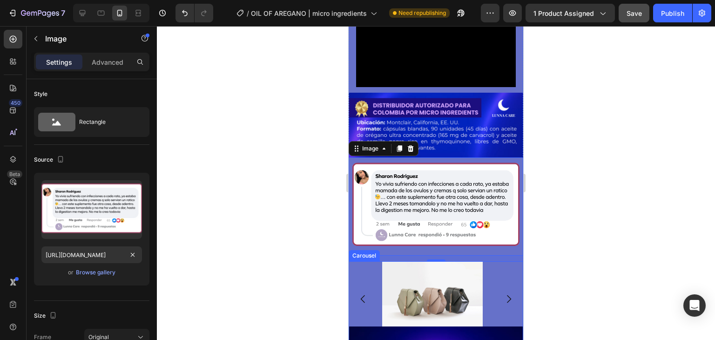
click at [503, 261] on div "Image Image Image Image" at bounding box center [436, 298] width 175 height 75
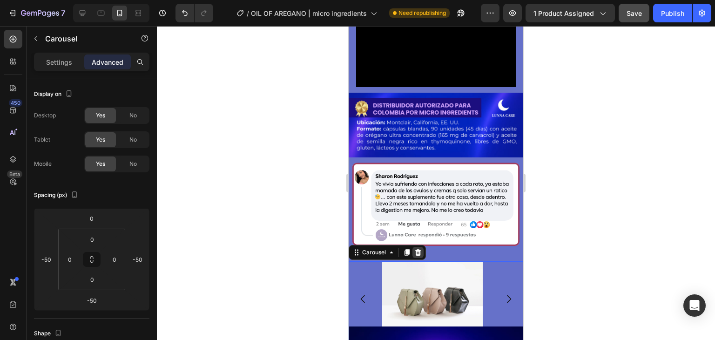
click at [419, 249] on icon at bounding box center [418, 252] width 6 height 7
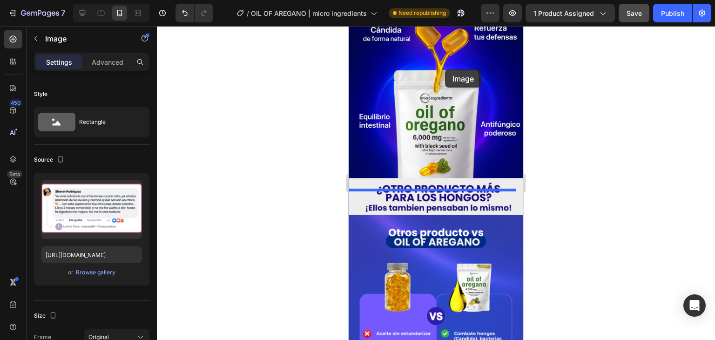
scroll to position [1428, 0]
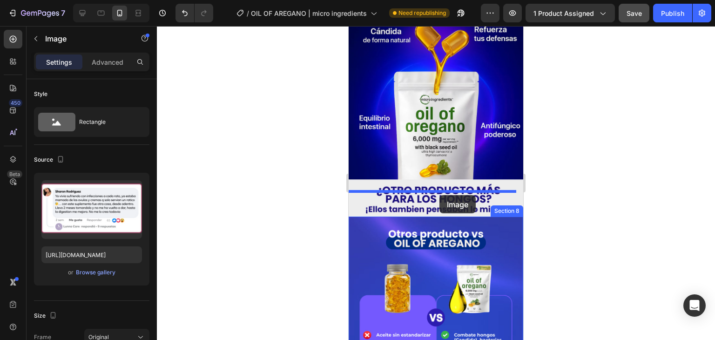
drag, startPoint x: 457, startPoint y: 63, endPoint x: 440, endPoint y: 195, distance: 132.9
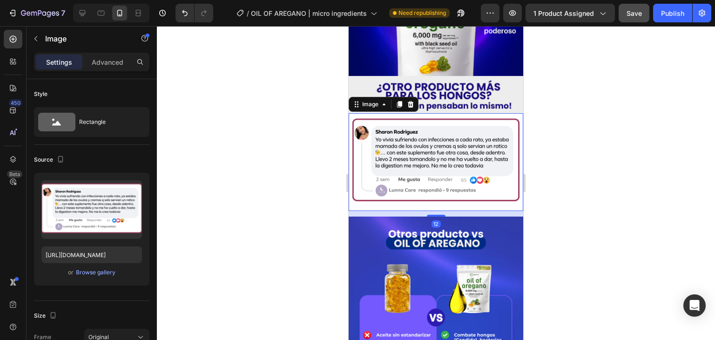
scroll to position [1328, 0]
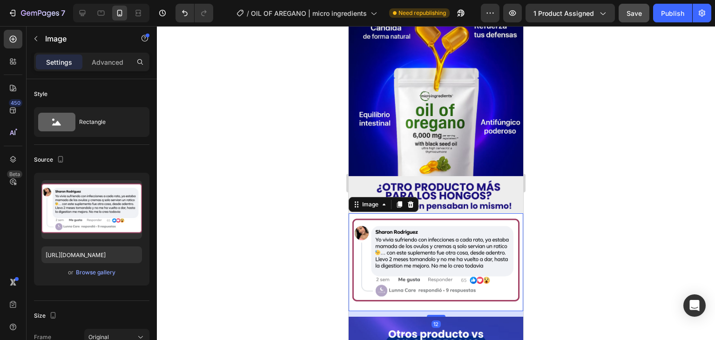
click at [571, 212] on div at bounding box center [436, 183] width 558 height 314
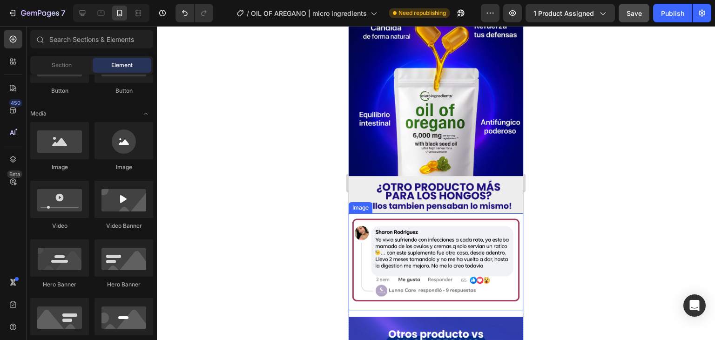
click at [510, 281] on img at bounding box center [436, 262] width 175 height 98
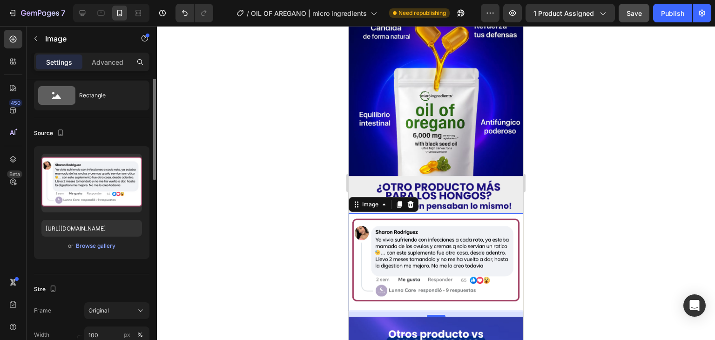
scroll to position [0, 0]
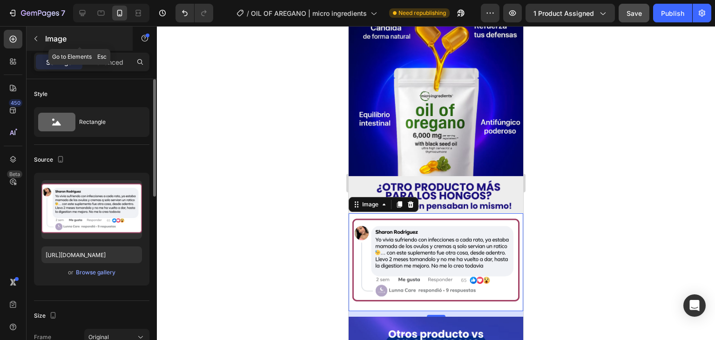
click at [100, 49] on div "Image" at bounding box center [80, 39] width 106 height 24
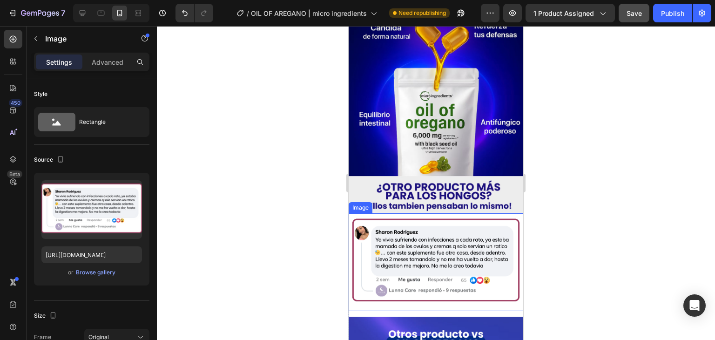
click at [414, 213] on img at bounding box center [436, 262] width 175 height 98
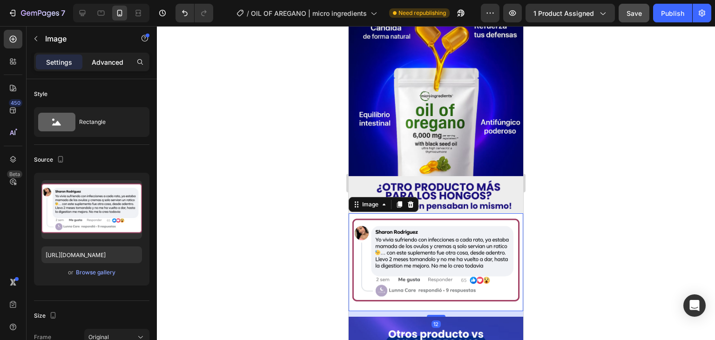
click at [112, 57] on p "Advanced" at bounding box center [108, 62] width 32 height 10
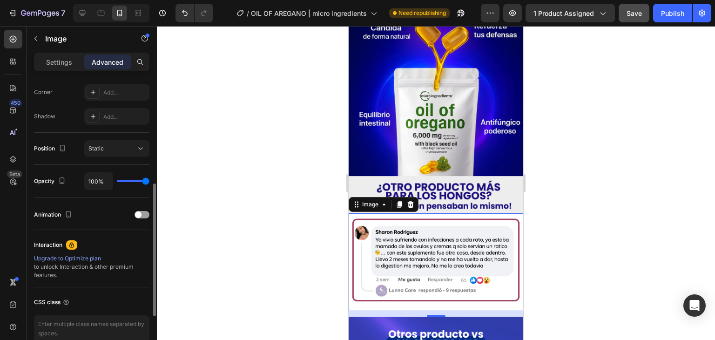
scroll to position [333, 0]
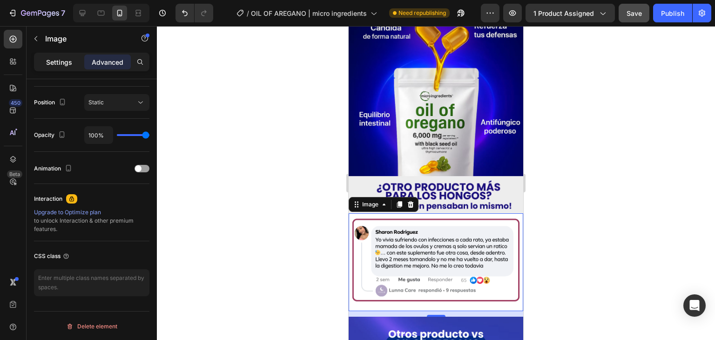
click at [50, 65] on p "Settings" at bounding box center [59, 62] width 26 height 10
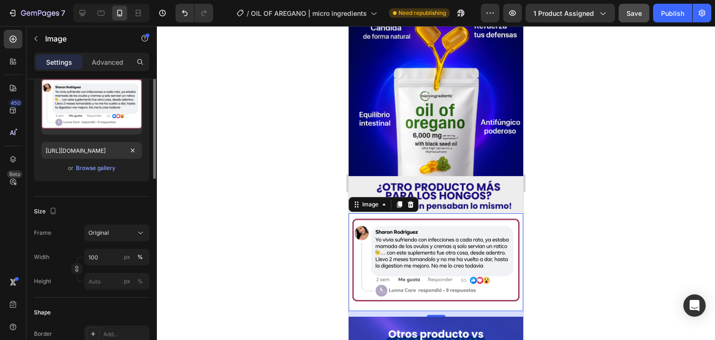
scroll to position [0, 0]
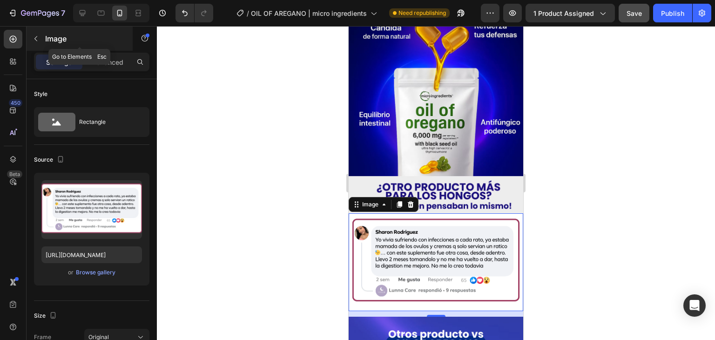
click at [34, 40] on icon "button" at bounding box center [35, 38] width 7 height 7
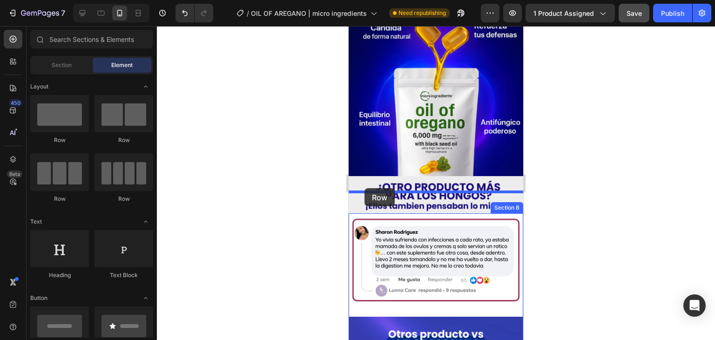
drag, startPoint x: 464, startPoint y: 155, endPoint x: 365, endPoint y: 188, distance: 105.1
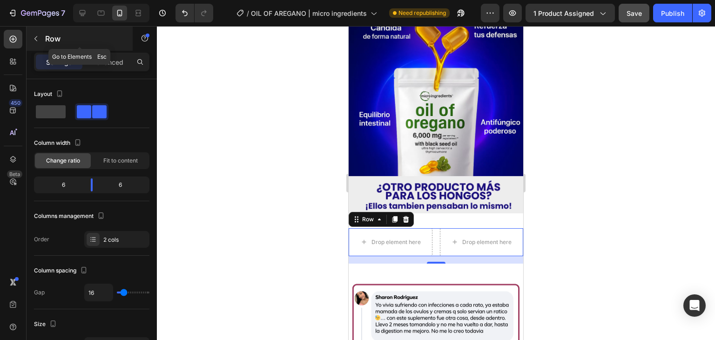
click at [39, 38] on icon "button" at bounding box center [35, 38] width 7 height 7
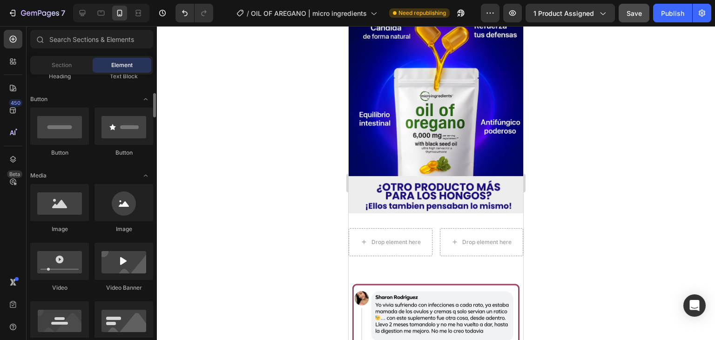
scroll to position [199, 0]
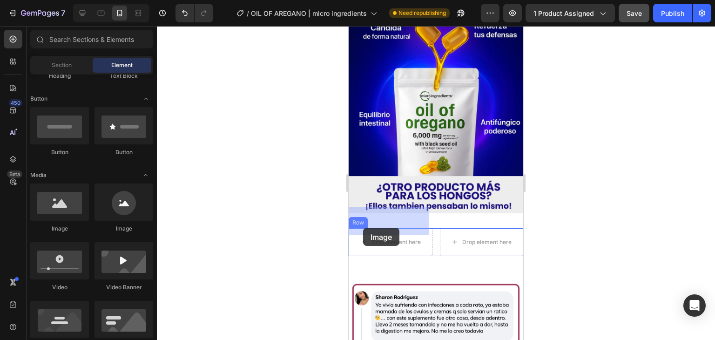
drag, startPoint x: 410, startPoint y: 230, endPoint x: 375, endPoint y: 222, distance: 36.2
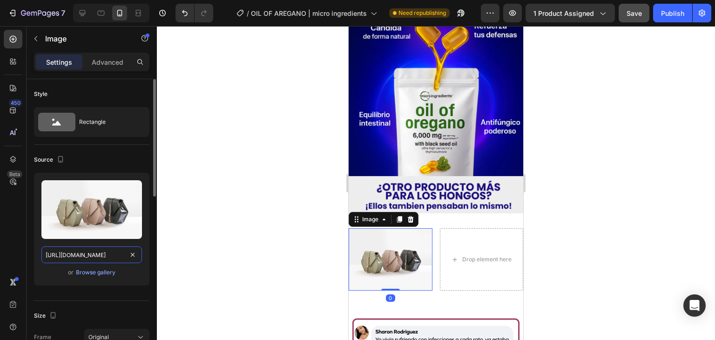
click at [121, 255] on input "[URL][DOMAIN_NAME]" at bounding box center [91, 254] width 101 height 17
paste input "0770/0424/3188/files/OBJECION_1_OREGANO.avif?v=1756325103"
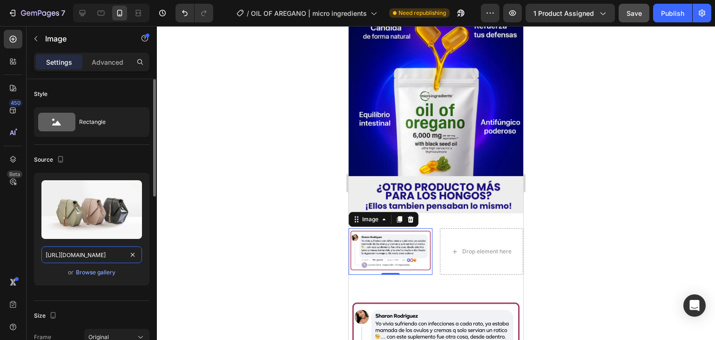
scroll to position [0, 183]
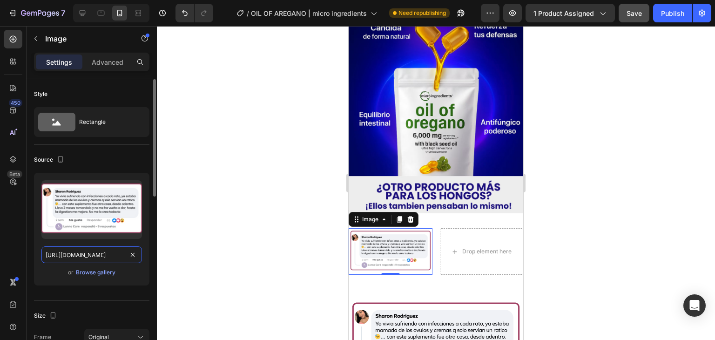
type input "[URL][DOMAIN_NAME]"
click at [139, 158] on div "Source" at bounding box center [91, 159] width 115 height 15
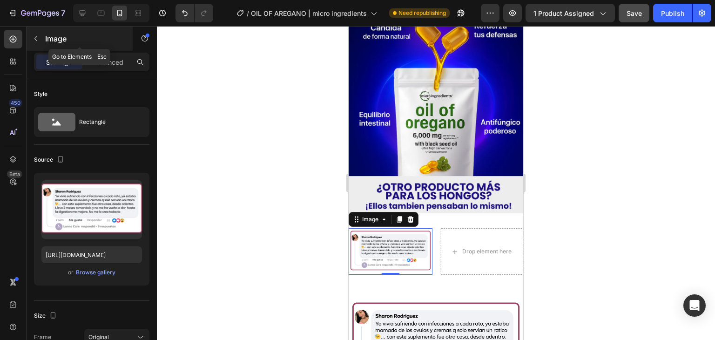
click at [94, 47] on div "Image" at bounding box center [80, 39] width 106 height 24
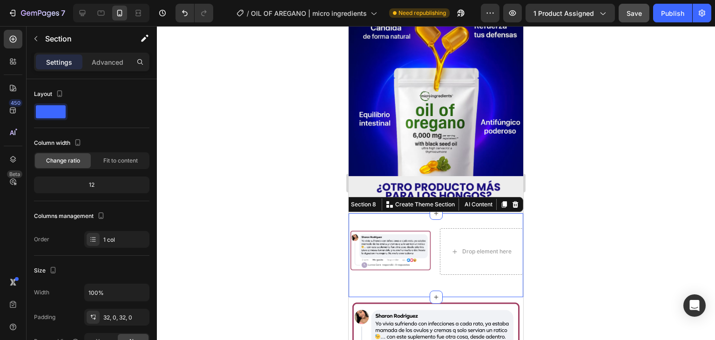
click at [385, 259] on div "Image Drop element here Row Section 8 You can create reusable sections Create T…" at bounding box center [436, 255] width 175 height 84
click at [97, 183] on div "12" at bounding box center [92, 184] width 112 height 13
click at [86, 185] on div "12" at bounding box center [92, 184] width 112 height 13
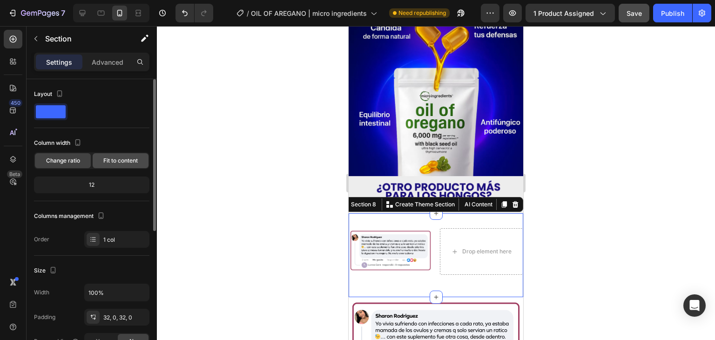
click at [115, 162] on span "Fit to content" at bounding box center [120, 160] width 34 height 8
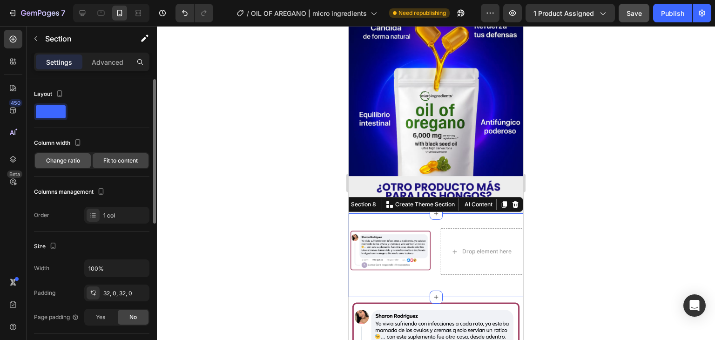
click at [76, 158] on span "Change ratio" at bounding box center [63, 160] width 34 height 8
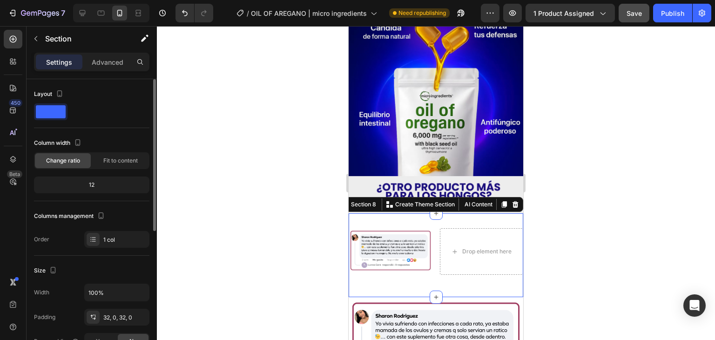
click at [60, 111] on span at bounding box center [51, 111] width 30 height 13
click at [120, 155] on div "Fit to content" at bounding box center [121, 160] width 56 height 15
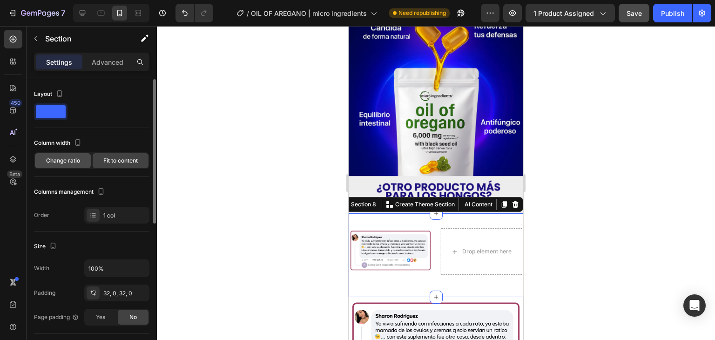
click at [61, 155] on div "Change ratio" at bounding box center [63, 160] width 56 height 15
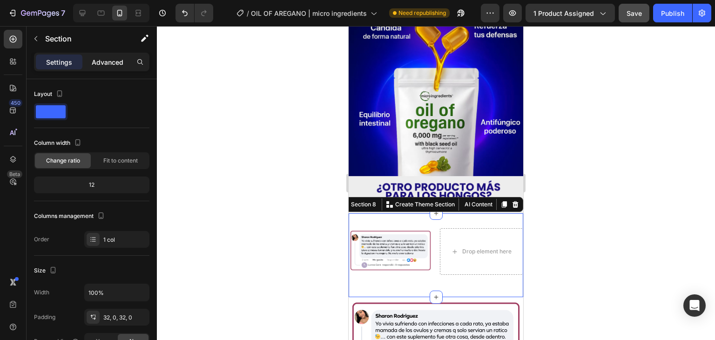
click at [108, 57] on p "Advanced" at bounding box center [108, 62] width 32 height 10
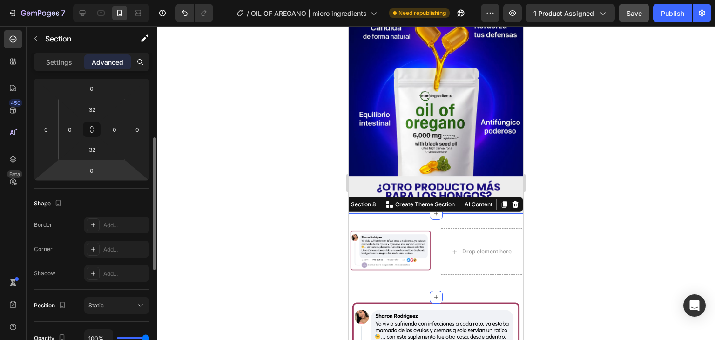
scroll to position [132, 0]
click at [95, 143] on input "32" at bounding box center [92, 148] width 19 height 14
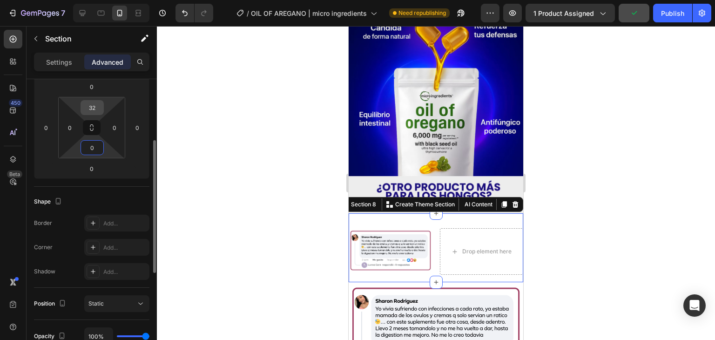
type input "0"
click at [89, 109] on input "32" at bounding box center [92, 108] width 19 height 14
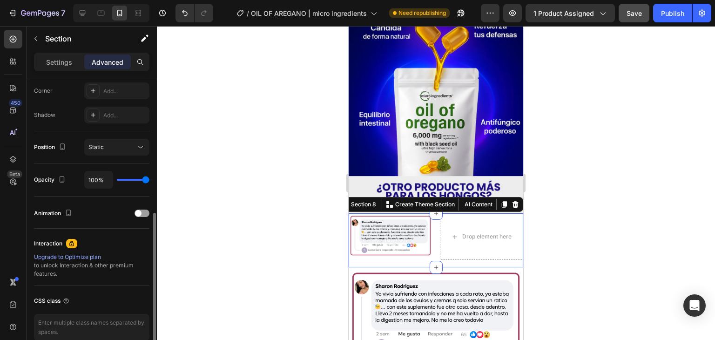
scroll to position [289, 0]
type input "0"
click at [140, 213] on span at bounding box center [138, 213] width 7 height 7
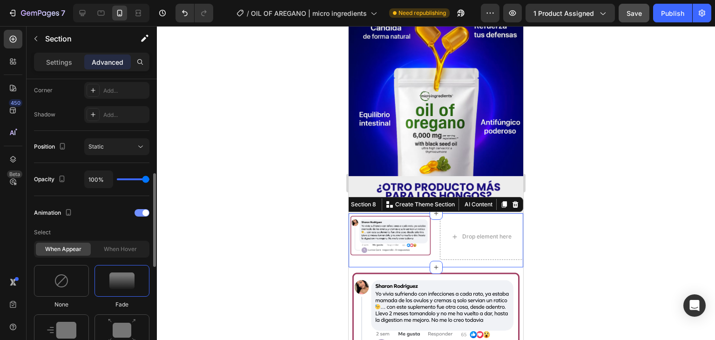
click at [136, 212] on div at bounding box center [142, 212] width 15 height 7
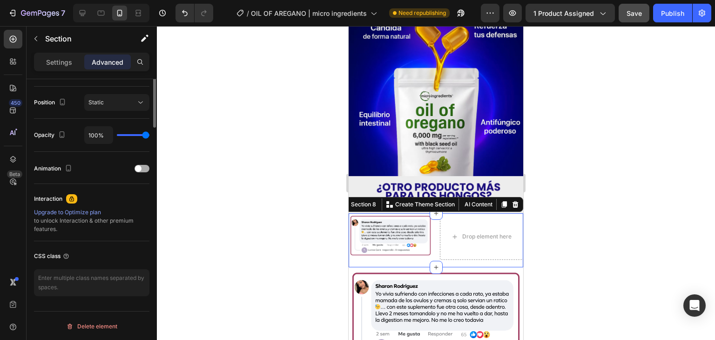
scroll to position [0, 0]
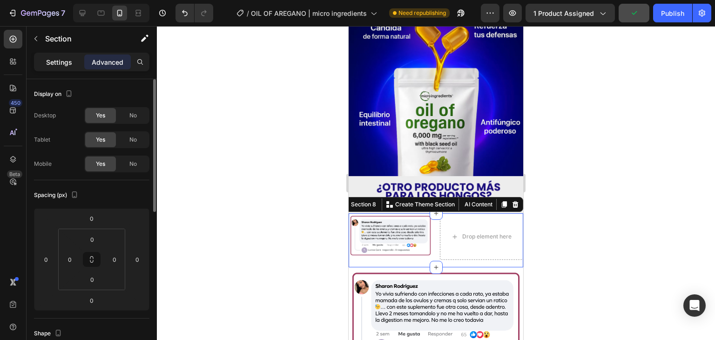
click at [61, 61] on p "Settings" at bounding box center [59, 62] width 26 height 10
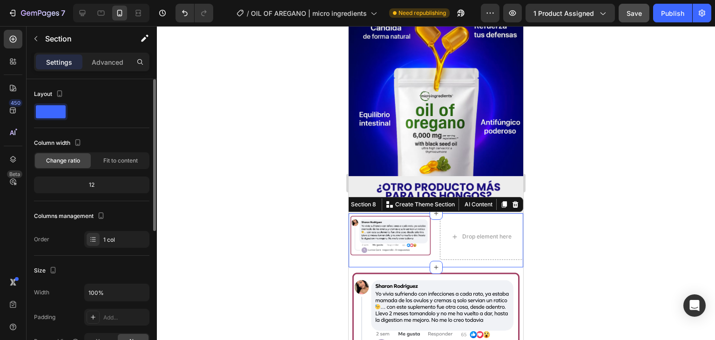
click at [59, 109] on span at bounding box center [51, 111] width 30 height 13
drag, startPoint x: 59, startPoint y: 109, endPoint x: 97, endPoint y: 135, distance: 45.7
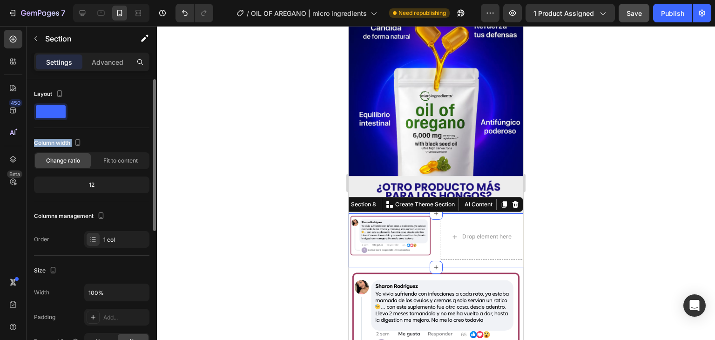
click at [97, 135] on div "Layout Column width Change ratio Fit to content 12 Columns management Order 1 c…" at bounding box center [91, 167] width 115 height 161
click at [97, 135] on div "Column width" at bounding box center [91, 142] width 115 height 15
click at [103, 161] on span "Fit to content" at bounding box center [120, 160] width 34 height 8
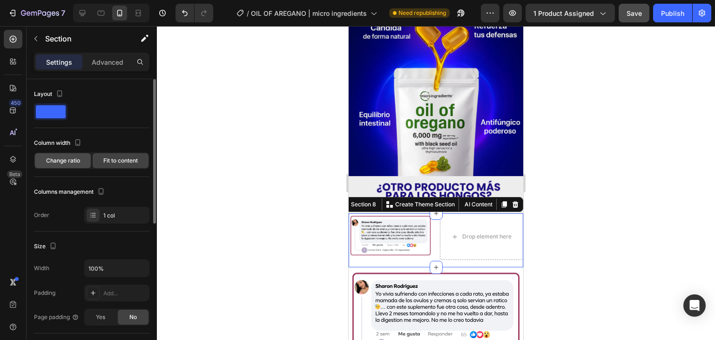
click at [67, 154] on div "Change ratio" at bounding box center [63, 160] width 56 height 15
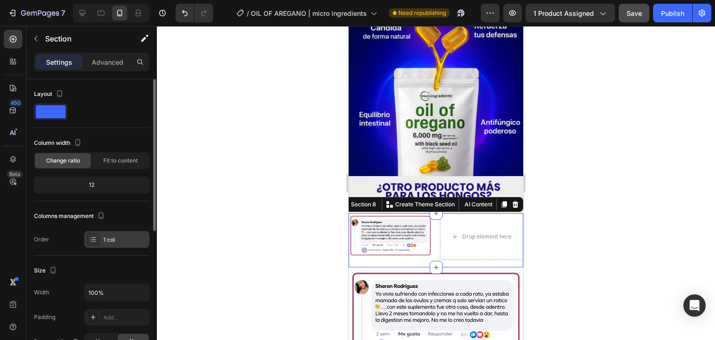
click at [95, 236] on icon at bounding box center [92, 239] width 7 height 7
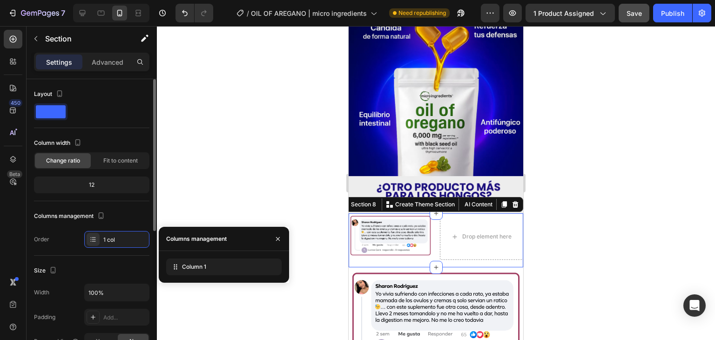
click at [109, 256] on div "Size Width 100% Padding Add... Page padding Yes No" at bounding box center [91, 307] width 115 height 102
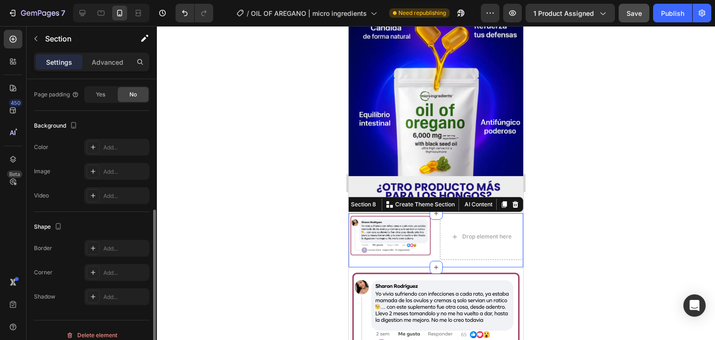
scroll to position [246, 0]
click at [107, 152] on div "Add..." at bounding box center [116, 148] width 65 height 17
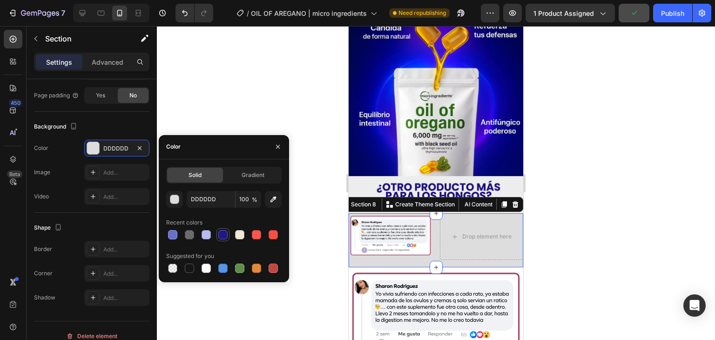
click at [222, 234] on div at bounding box center [222, 234] width 9 height 9
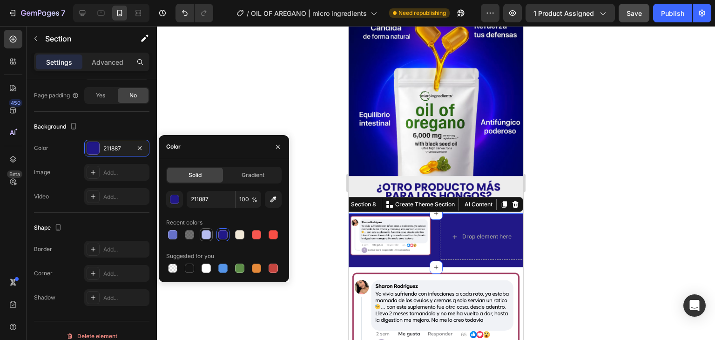
click at [206, 234] on div at bounding box center [206, 234] width 9 height 9
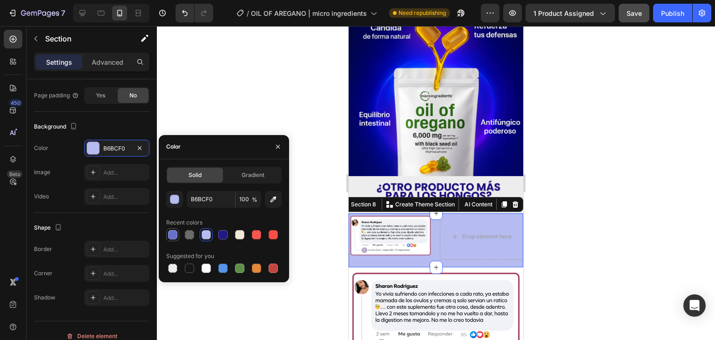
click at [172, 231] on div at bounding box center [172, 234] width 9 height 9
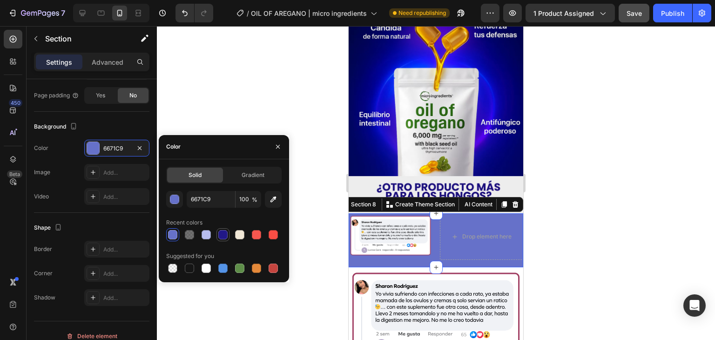
click at [222, 233] on div at bounding box center [222, 234] width 9 height 9
type input "211887"
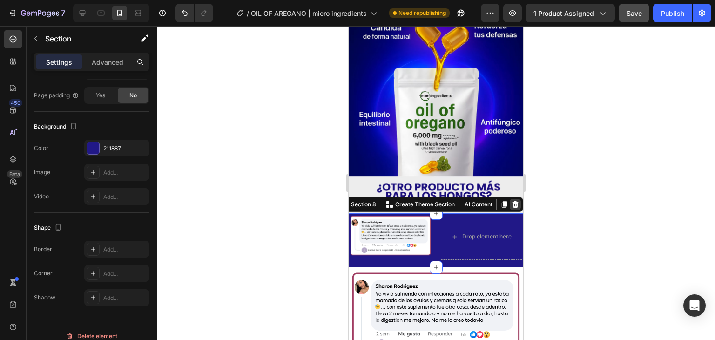
click at [513, 201] on icon at bounding box center [516, 204] width 6 height 7
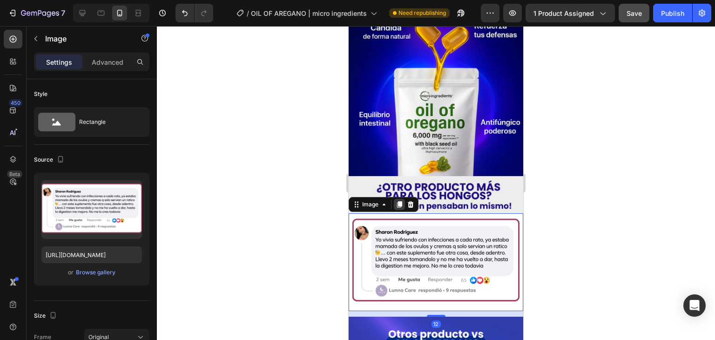
click at [400, 201] on icon at bounding box center [399, 204] width 5 height 7
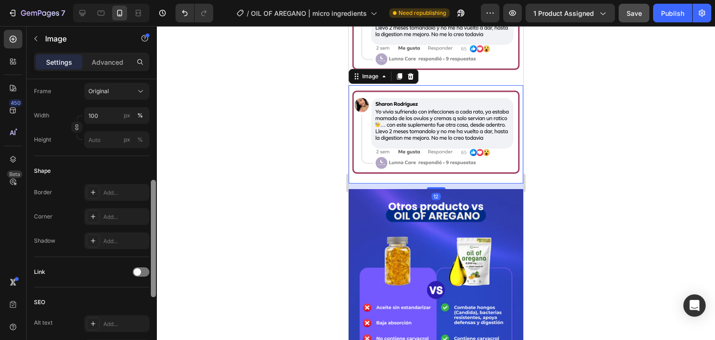
scroll to position [1561, 0]
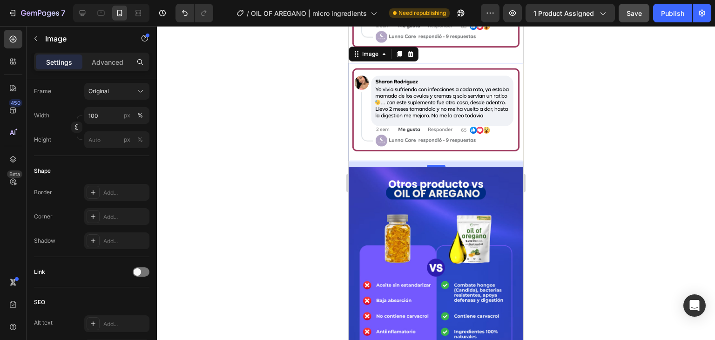
click at [397, 124] on img at bounding box center [436, 112] width 175 height 98
click at [383, 107] on img at bounding box center [436, 112] width 175 height 98
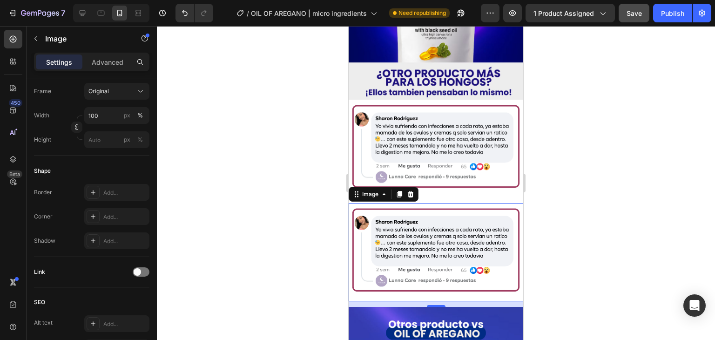
scroll to position [1437, 0]
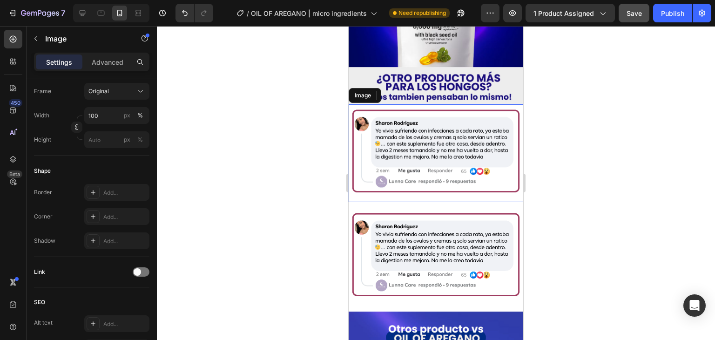
click at [384, 107] on img at bounding box center [436, 153] width 175 height 98
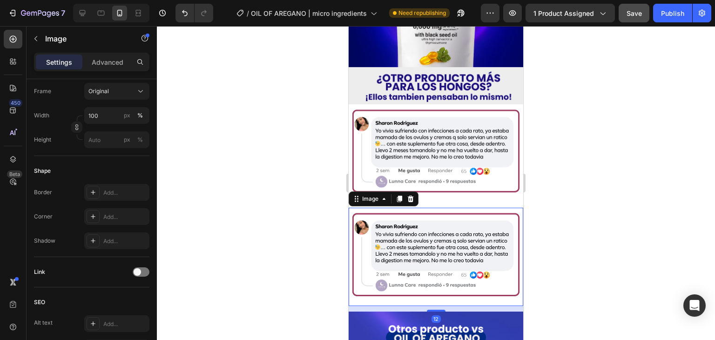
click at [378, 208] on img at bounding box center [436, 257] width 175 height 98
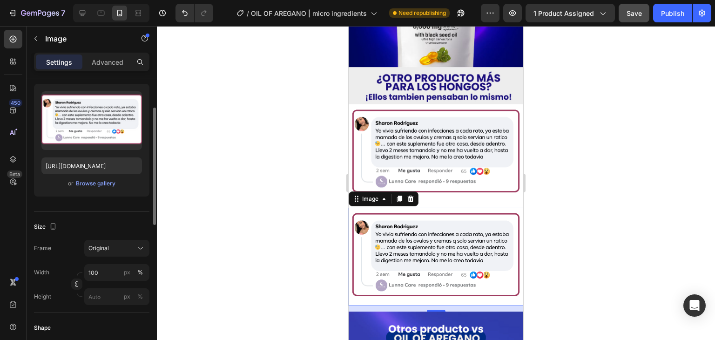
scroll to position [83, 0]
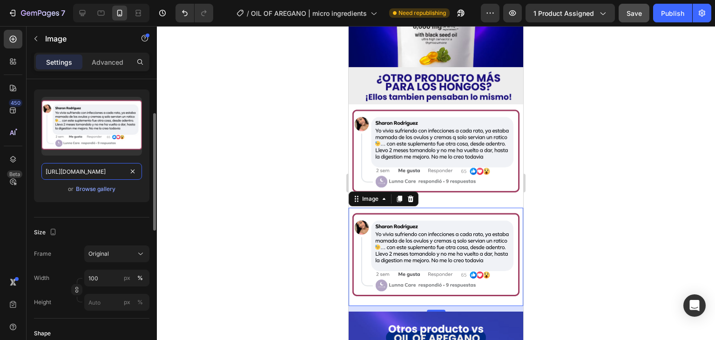
click at [79, 171] on input "[URL][DOMAIN_NAME]" at bounding box center [91, 171] width 101 height 17
paste input "5_OREGANO.avif?v=1756325102"
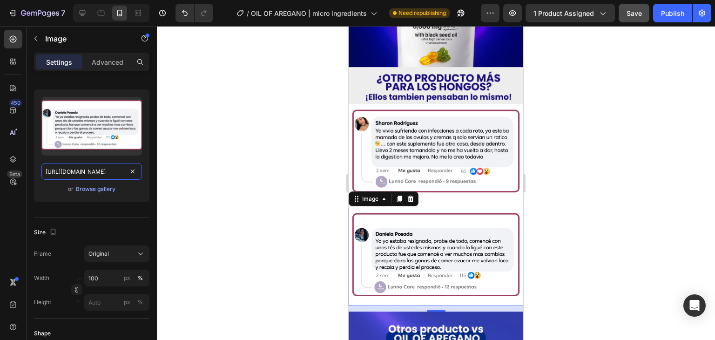
type input "[URL][DOMAIN_NAME]"
click at [556, 189] on div at bounding box center [436, 183] width 558 height 314
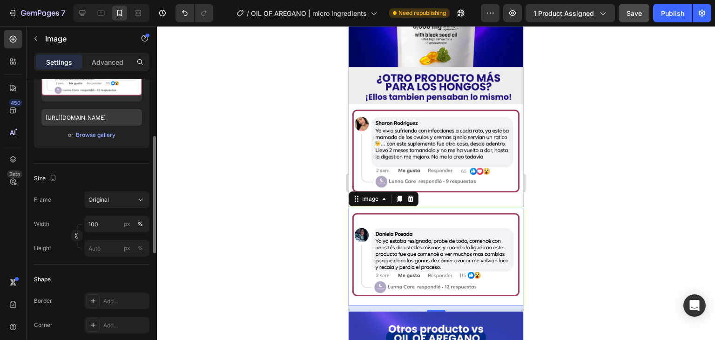
scroll to position [138, 0]
click at [399, 196] on icon at bounding box center [399, 199] width 5 height 7
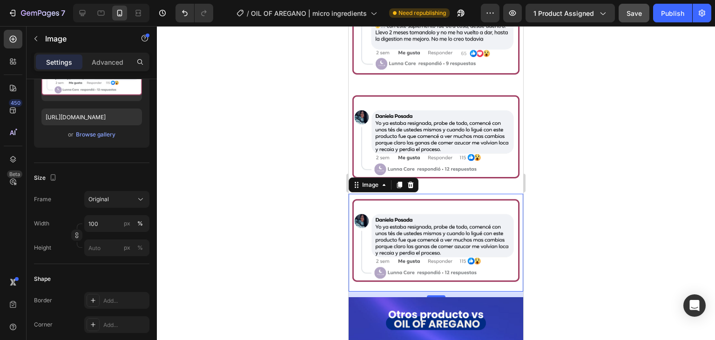
scroll to position [1529, 0]
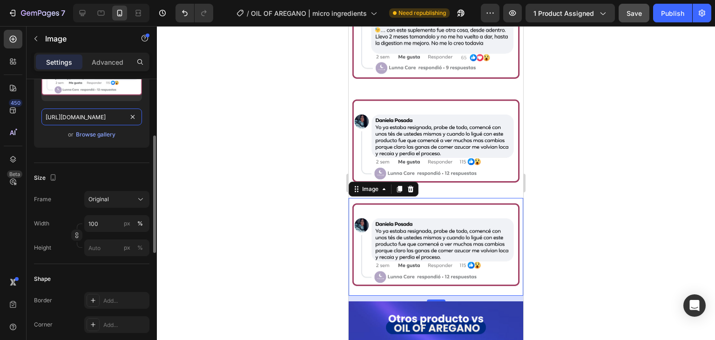
click at [78, 116] on input "[URL][DOMAIN_NAME]" at bounding box center [91, 116] width 101 height 17
paste input "4_OREGANO.avif?v=1756325103"
type input "[URL][DOMAIN_NAME]"
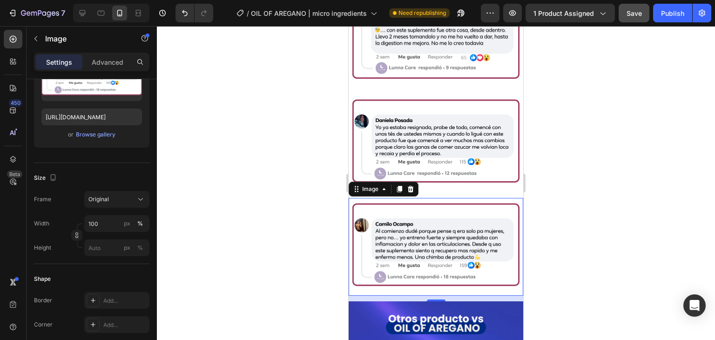
scroll to position [0, 0]
click at [549, 241] on div at bounding box center [436, 183] width 558 height 314
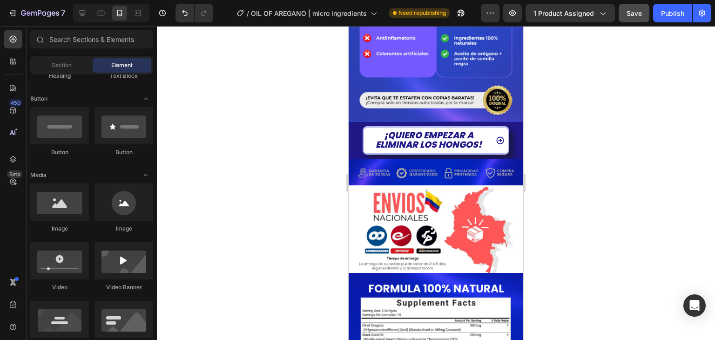
scroll to position [1615, 0]
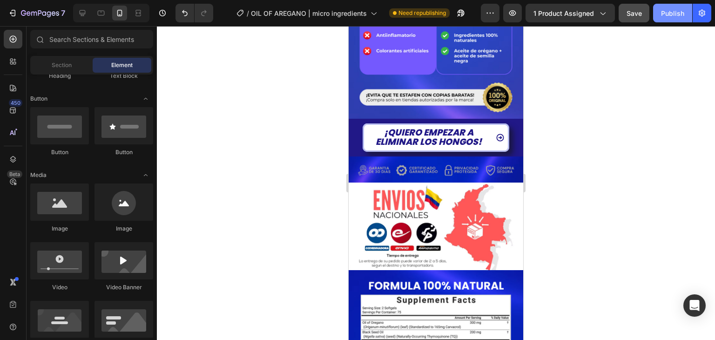
click at [670, 8] on div "Publish" at bounding box center [672, 13] width 23 height 10
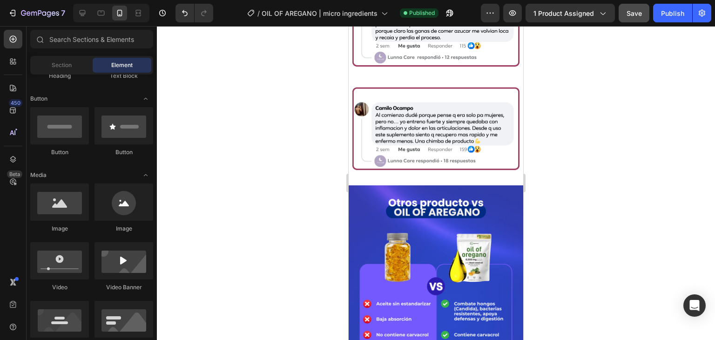
scroll to position [1646, 0]
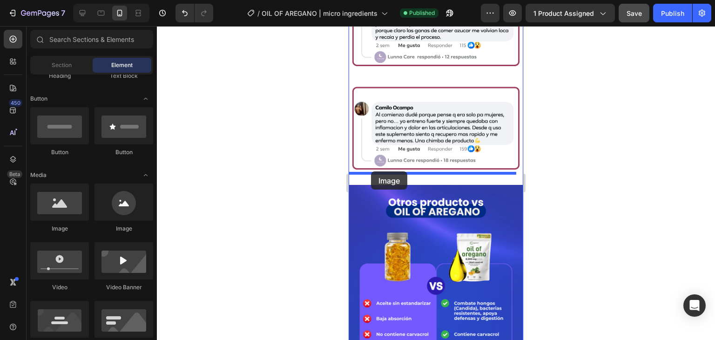
drag, startPoint x: 423, startPoint y: 239, endPoint x: 371, endPoint y: 171, distance: 85.3
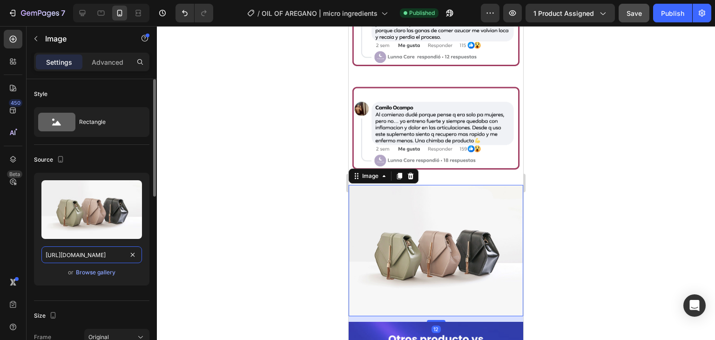
click at [89, 256] on input "[URL][DOMAIN_NAME]" at bounding box center [91, 254] width 101 height 17
paste input "0770/0424/3188/files/LANDING_OREGANO_JOSS.avif?v=1756326674"
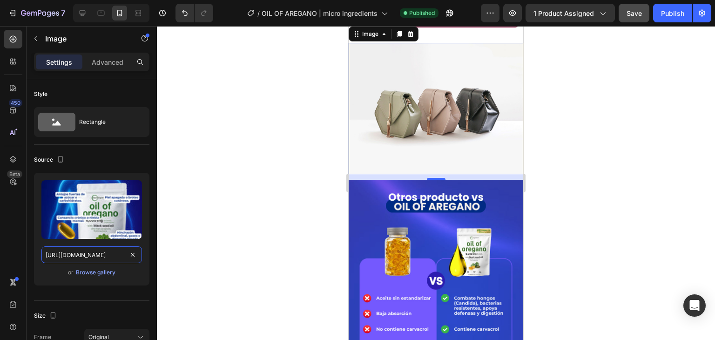
scroll to position [1788, 0]
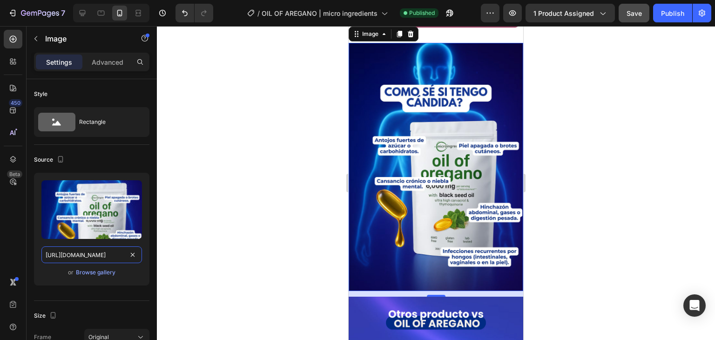
type input "[URL][DOMAIN_NAME]"
click at [543, 269] on div at bounding box center [436, 183] width 558 height 314
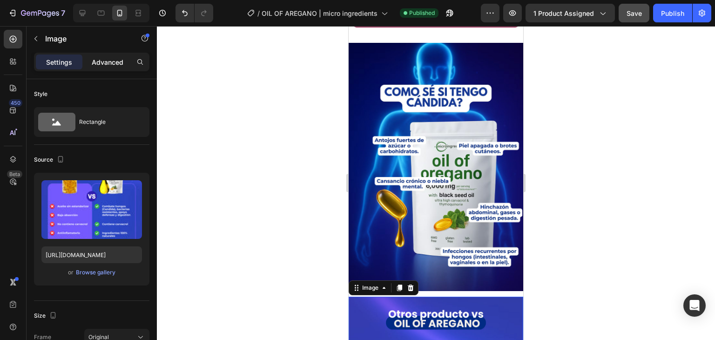
click at [128, 60] on div "Advanced" at bounding box center [107, 61] width 47 height 15
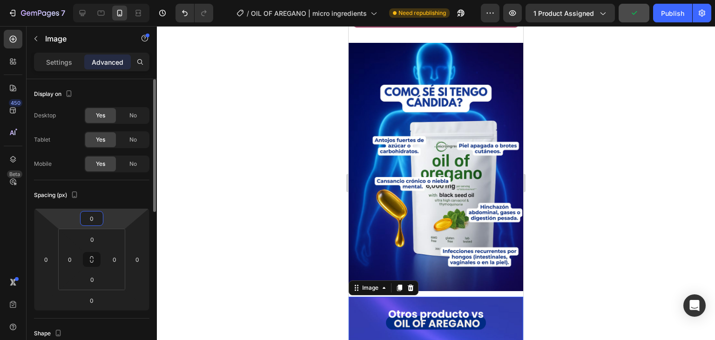
click at [96, 215] on input "0" at bounding box center [91, 218] width 19 height 14
type input "-5"
type input "-15"
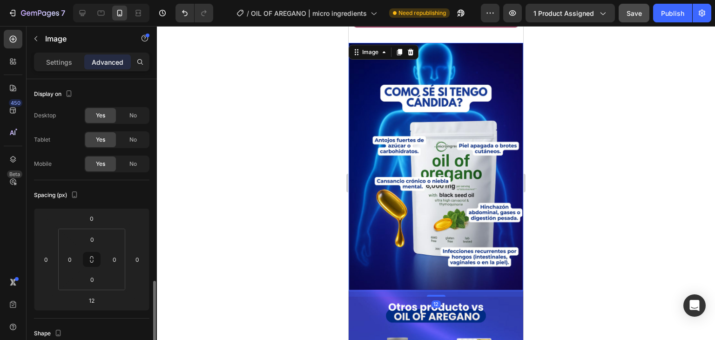
click at [446, 260] on img at bounding box center [436, 167] width 175 height 248
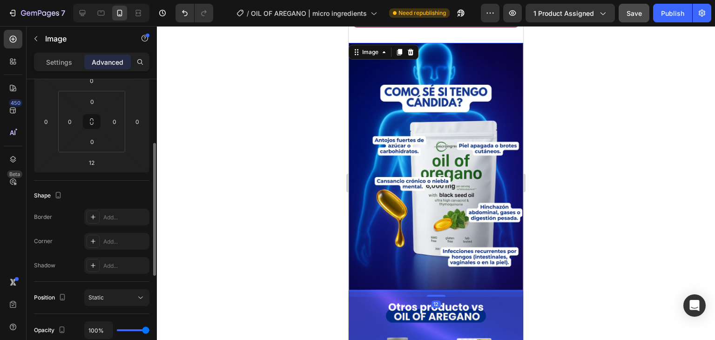
click at [546, 263] on div at bounding box center [436, 183] width 558 height 314
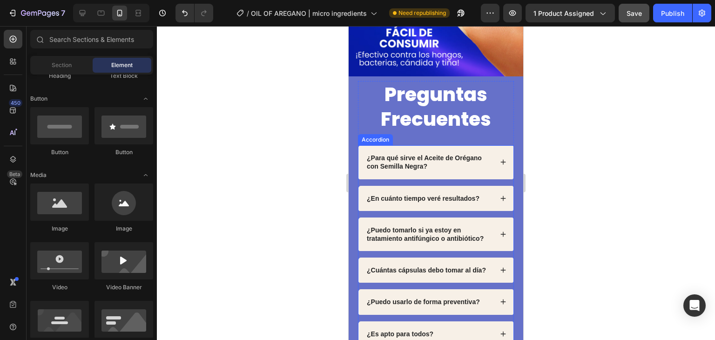
scroll to position [2875, 0]
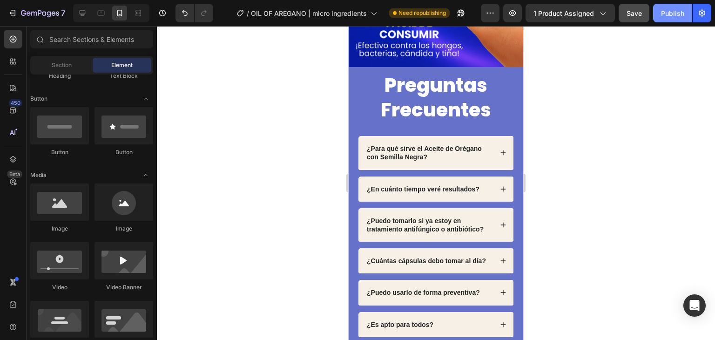
click at [670, 14] on div "Publish" at bounding box center [672, 13] width 23 height 10
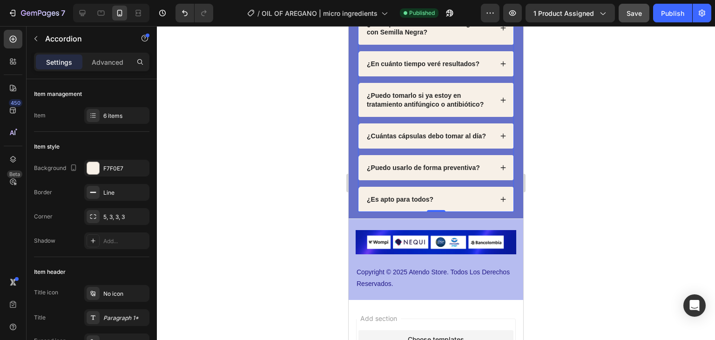
scroll to position [2979, 0]
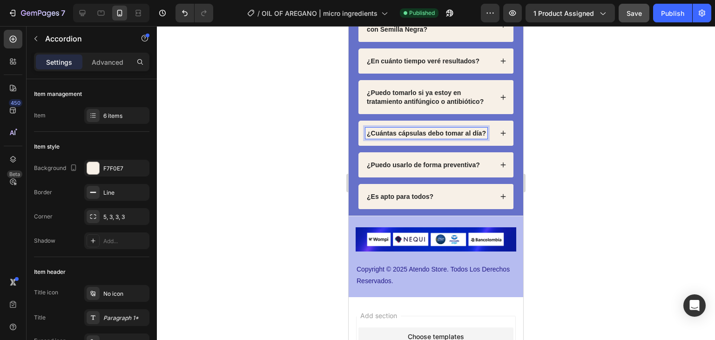
click at [475, 137] on p "¿Cuántas cápsulas debo tomar al día?" at bounding box center [426, 133] width 119 height 8
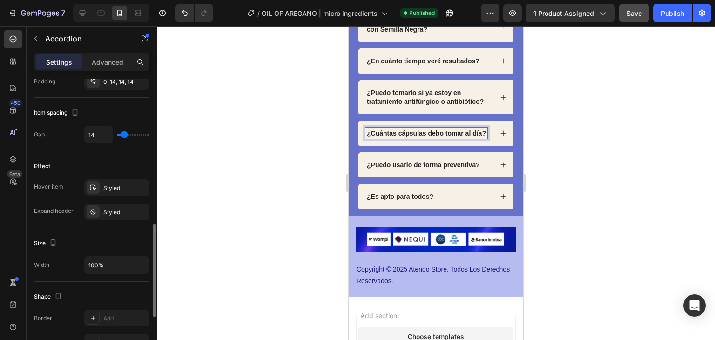
scroll to position [420, 0]
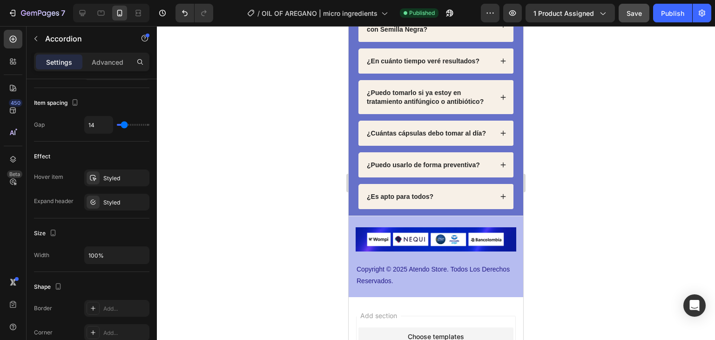
click at [482, 202] on div "¿Es apto para todos?" at bounding box center [428, 196] width 127 height 11
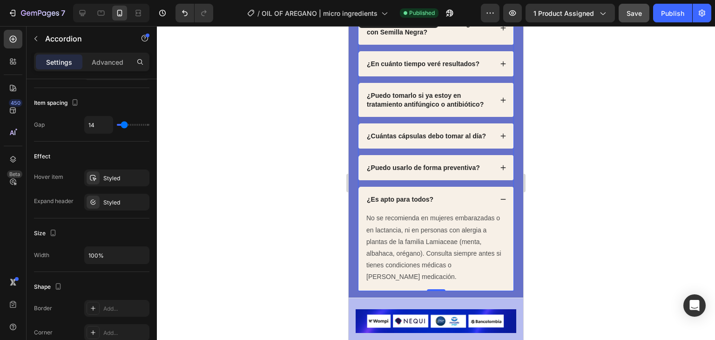
scroll to position [2976, 0]
click at [500, 171] on icon at bounding box center [503, 167] width 7 height 7
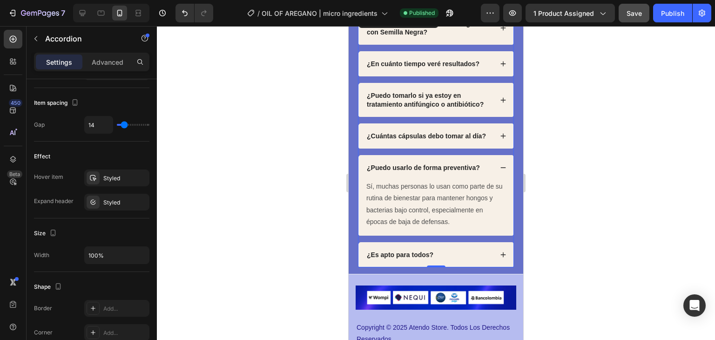
click at [501, 138] on icon at bounding box center [503, 135] width 5 height 5
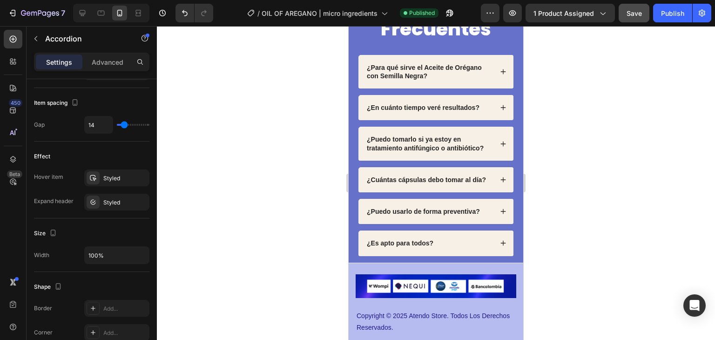
scroll to position [2832, 0]
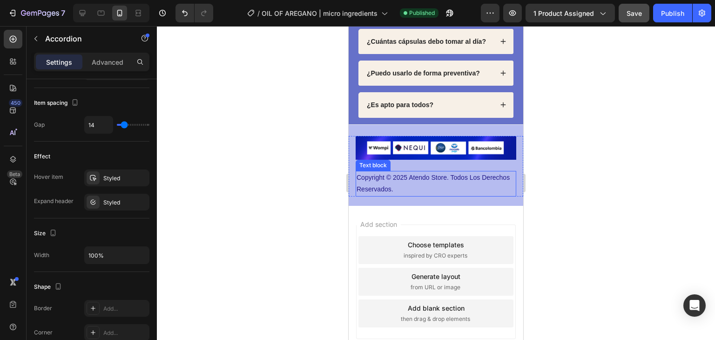
click at [421, 186] on p "Copyright © 2025 Atendo Store. Todos Los Derechos Reservados." at bounding box center [436, 183] width 159 height 23
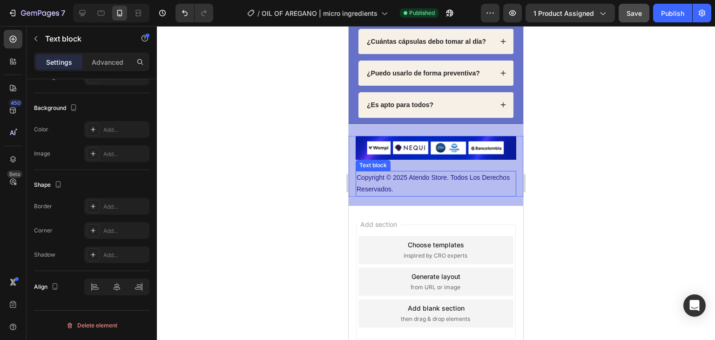
scroll to position [0, 0]
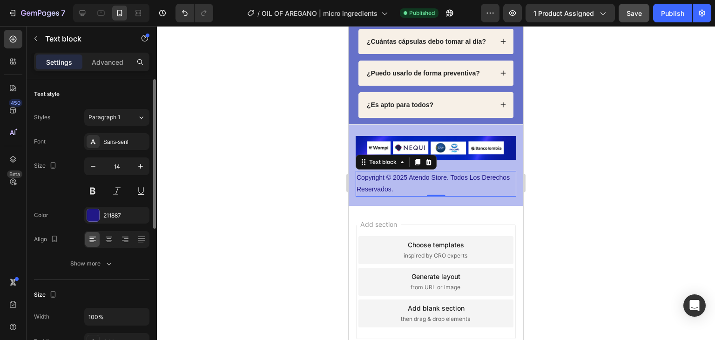
click at [421, 186] on p "Copyright © 2025 Atendo Store. Todos Los Derechos Reservados." at bounding box center [436, 183] width 159 height 23
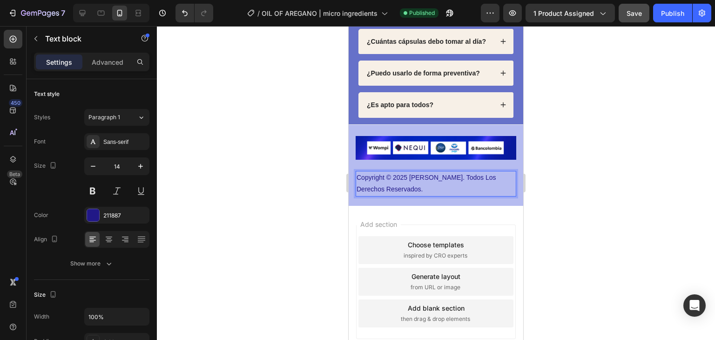
click at [441, 181] on p "Copyright © 2025 [PERSON_NAME]. Todos Los Derechos Reservados." at bounding box center [436, 183] width 159 height 23
click at [672, 18] on button "Publish" at bounding box center [672, 13] width 39 height 19
